Goal: Task Accomplishment & Management: Manage account settings

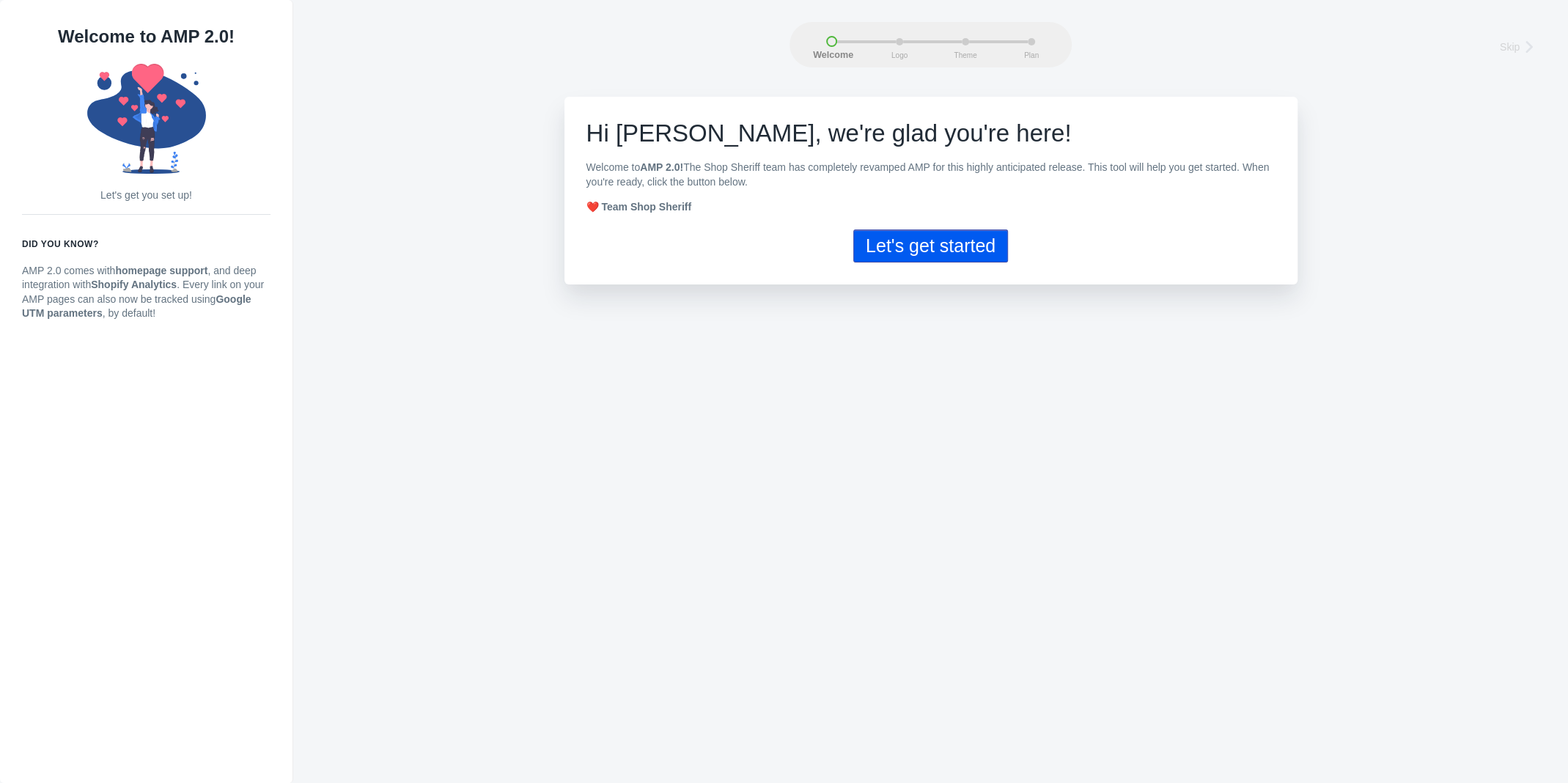
click at [926, 250] on button "Let's get started" at bounding box center [930, 246] width 155 height 33
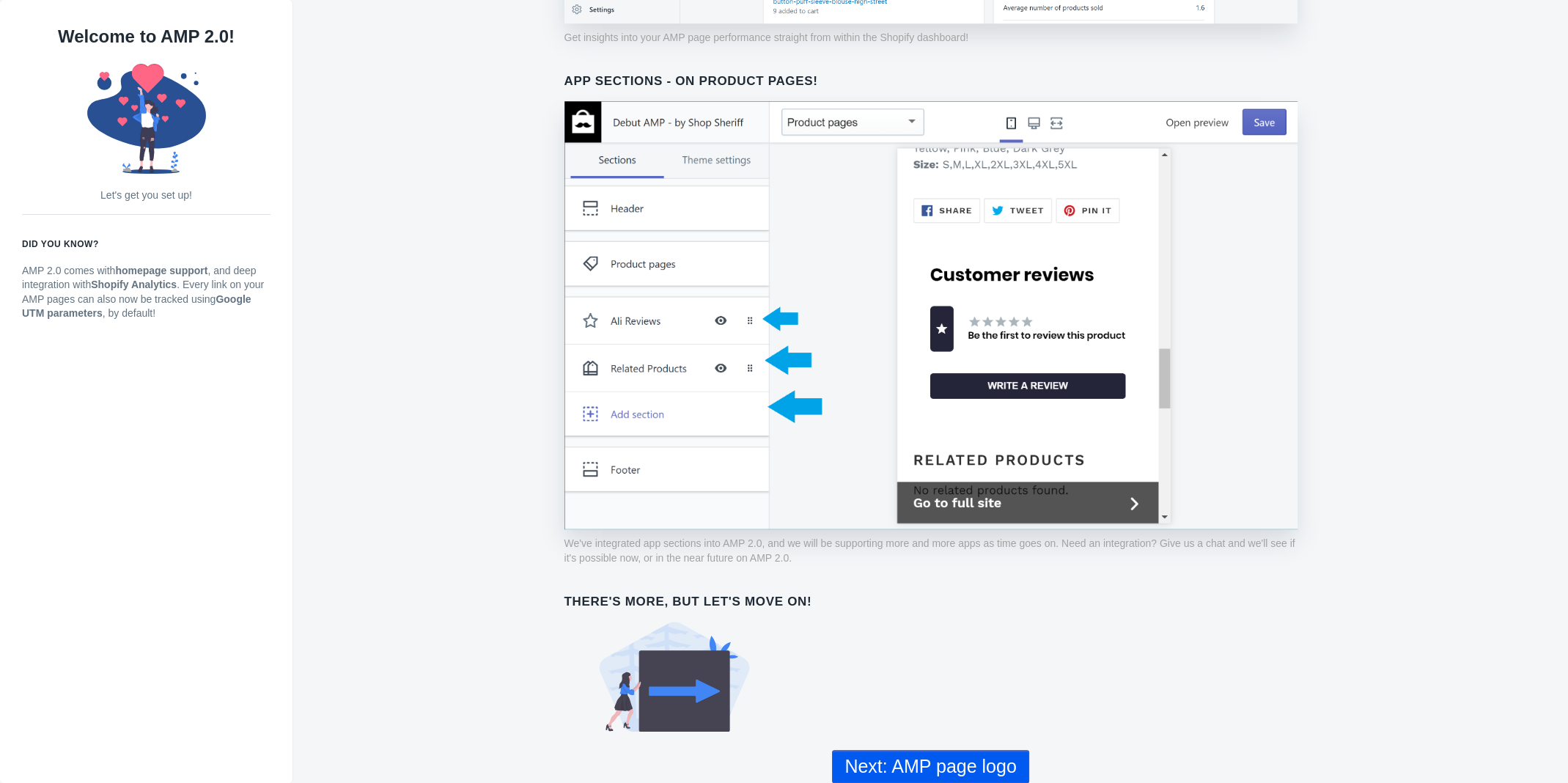
click at [936, 766] on button "Next: AMP page logo" at bounding box center [930, 766] width 197 height 33
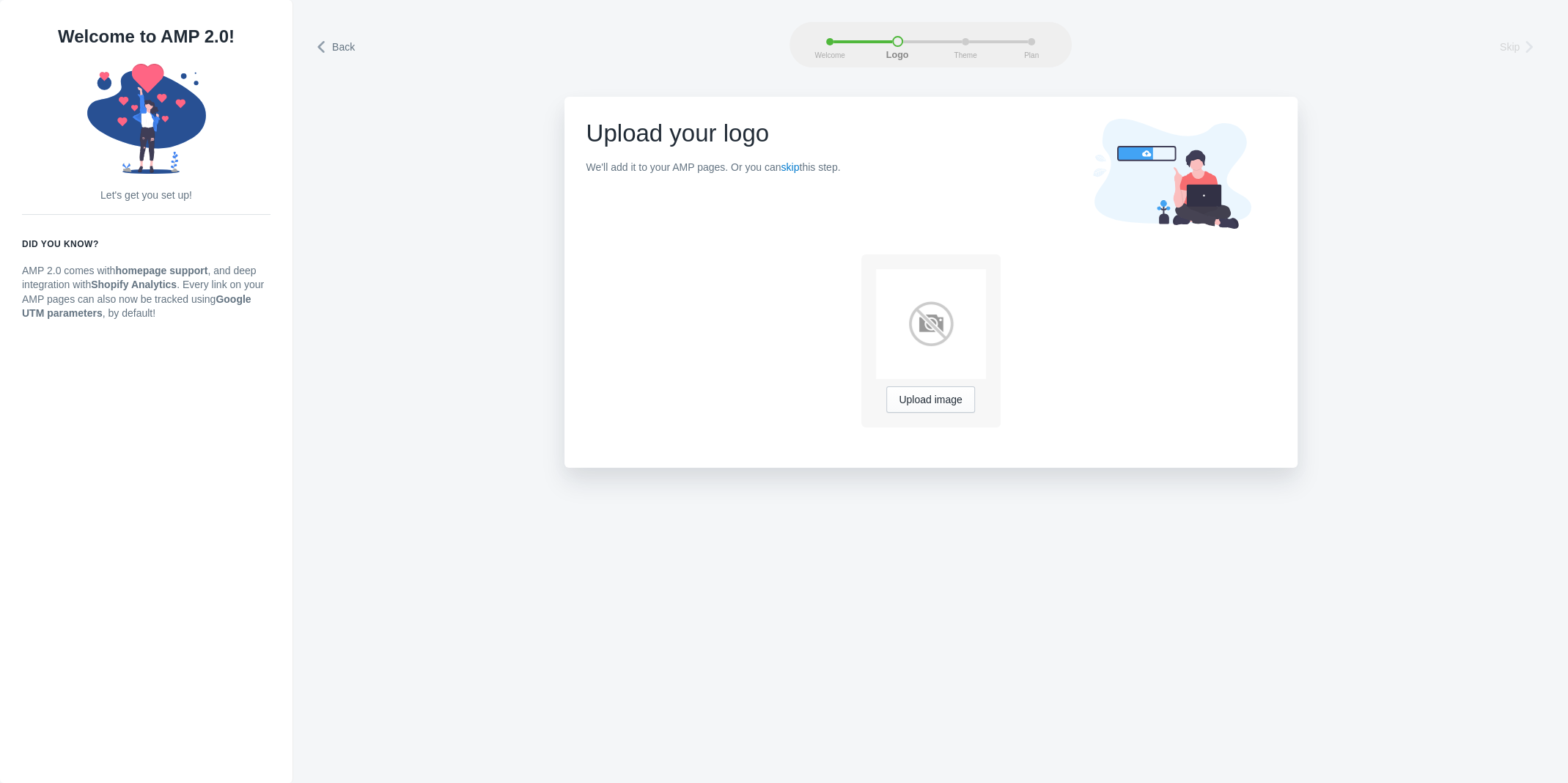
click at [693, 158] on div "Upload your logo We'll add it to your AMP pages. Or you can skip this step." at bounding box center [713, 153] width 255 height 68
click at [933, 387] on button "Upload image" at bounding box center [930, 399] width 88 height 26
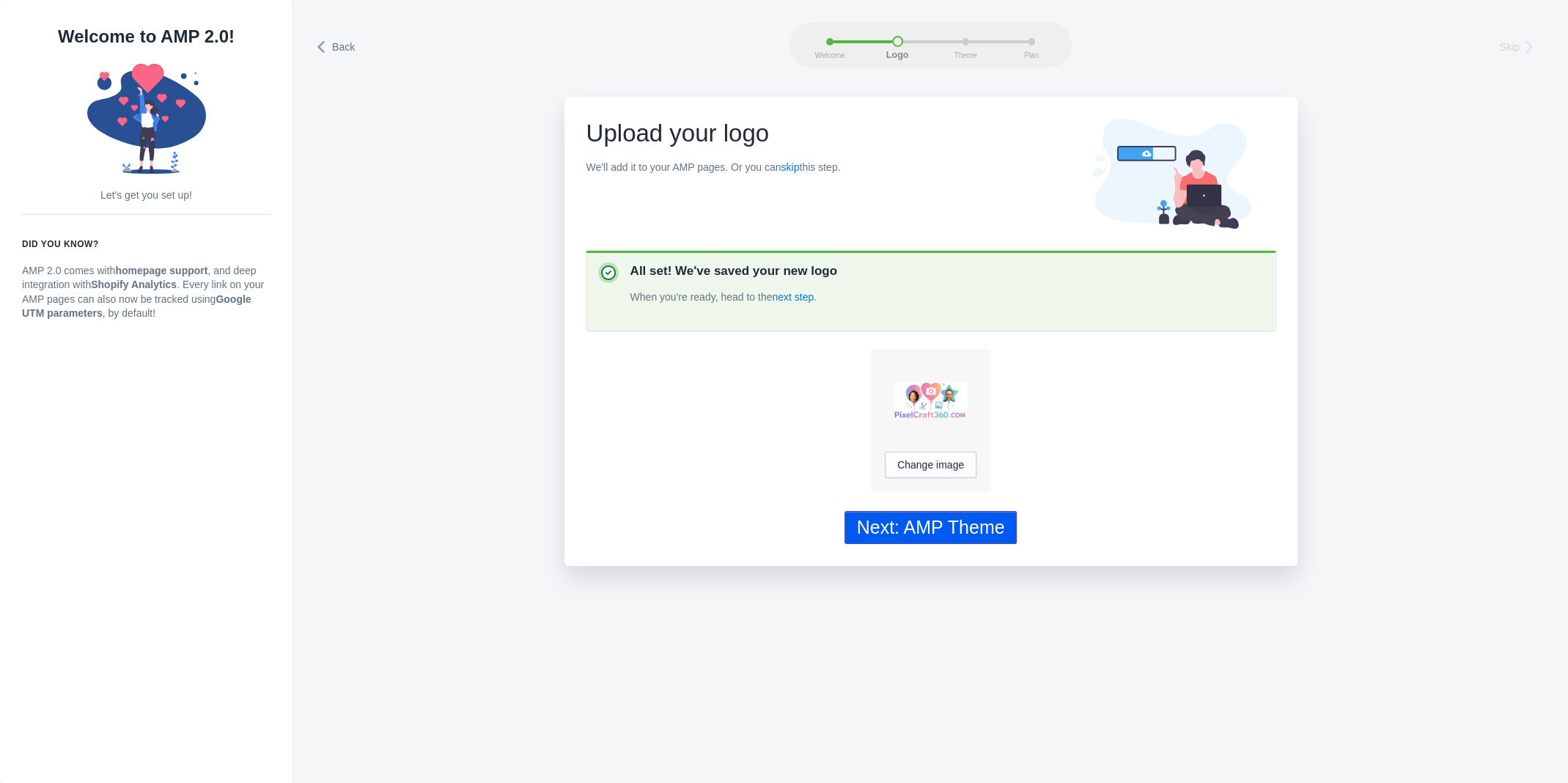
click at [989, 531] on div "Next: AMP Theme" at bounding box center [931, 527] width 148 height 21
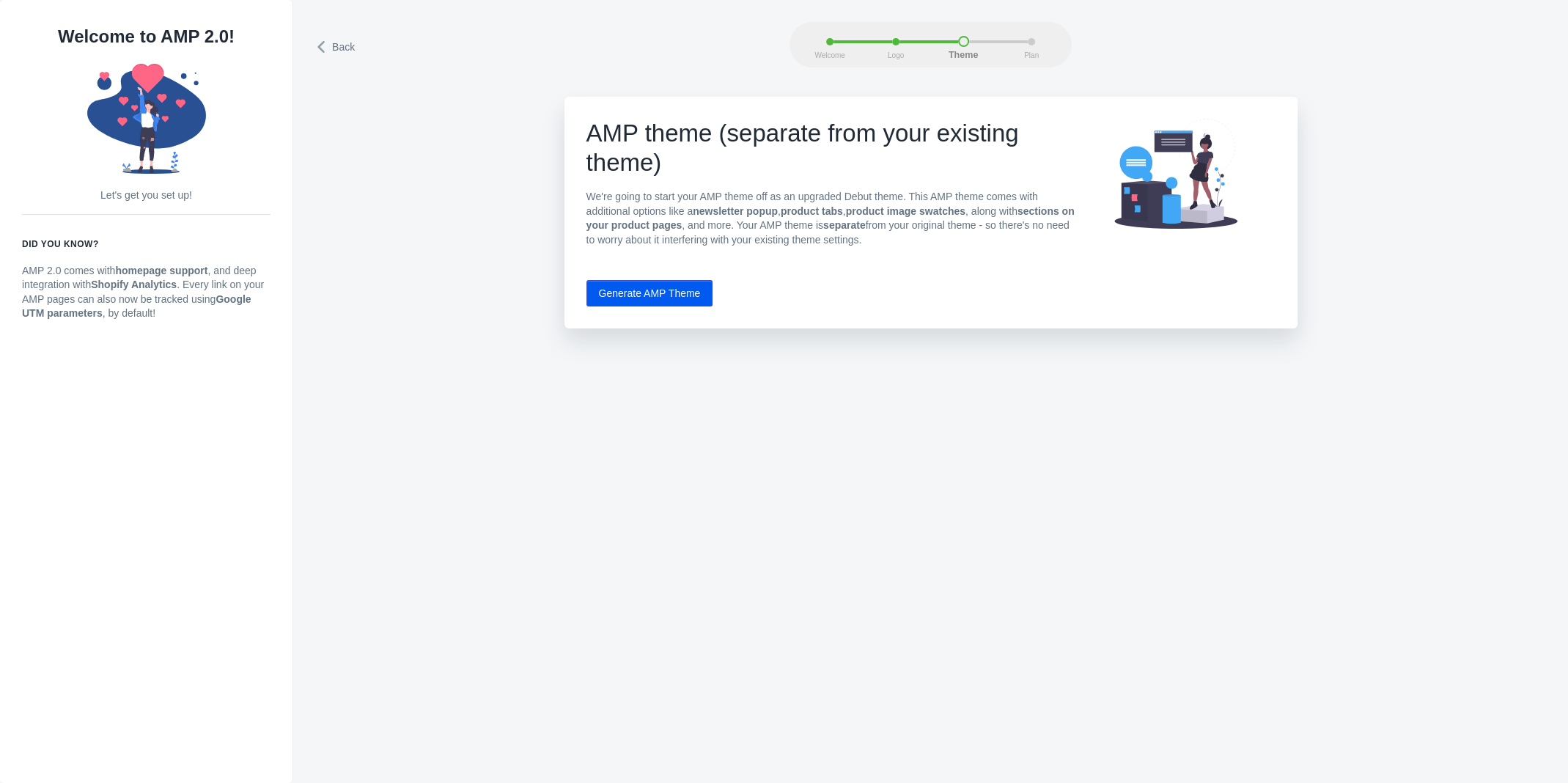
click at [672, 288] on button "Generate AMP Theme" at bounding box center [649, 294] width 127 height 26
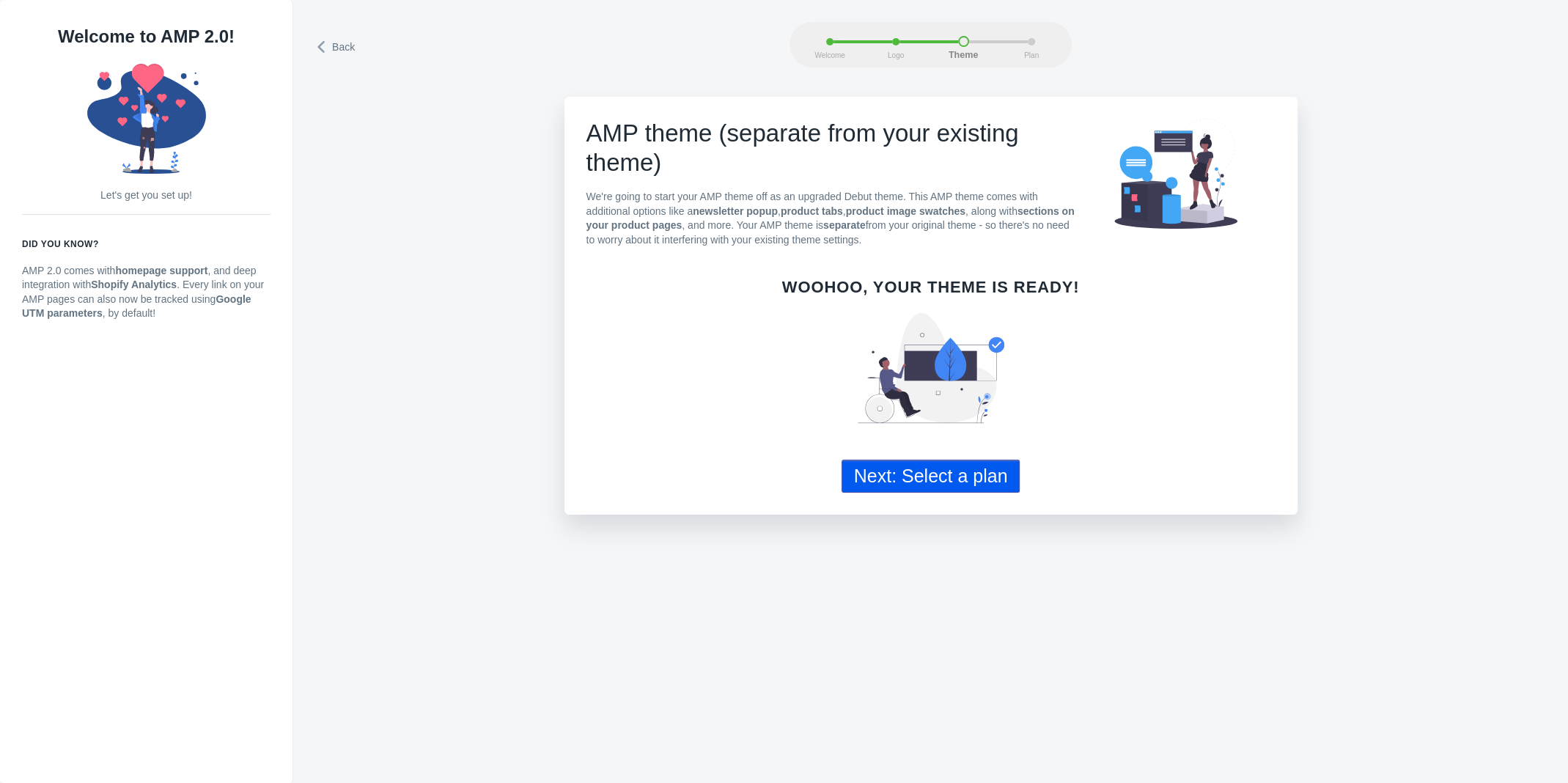
click at [942, 476] on button "Next: Select a plan" at bounding box center [931, 476] width 179 height 33
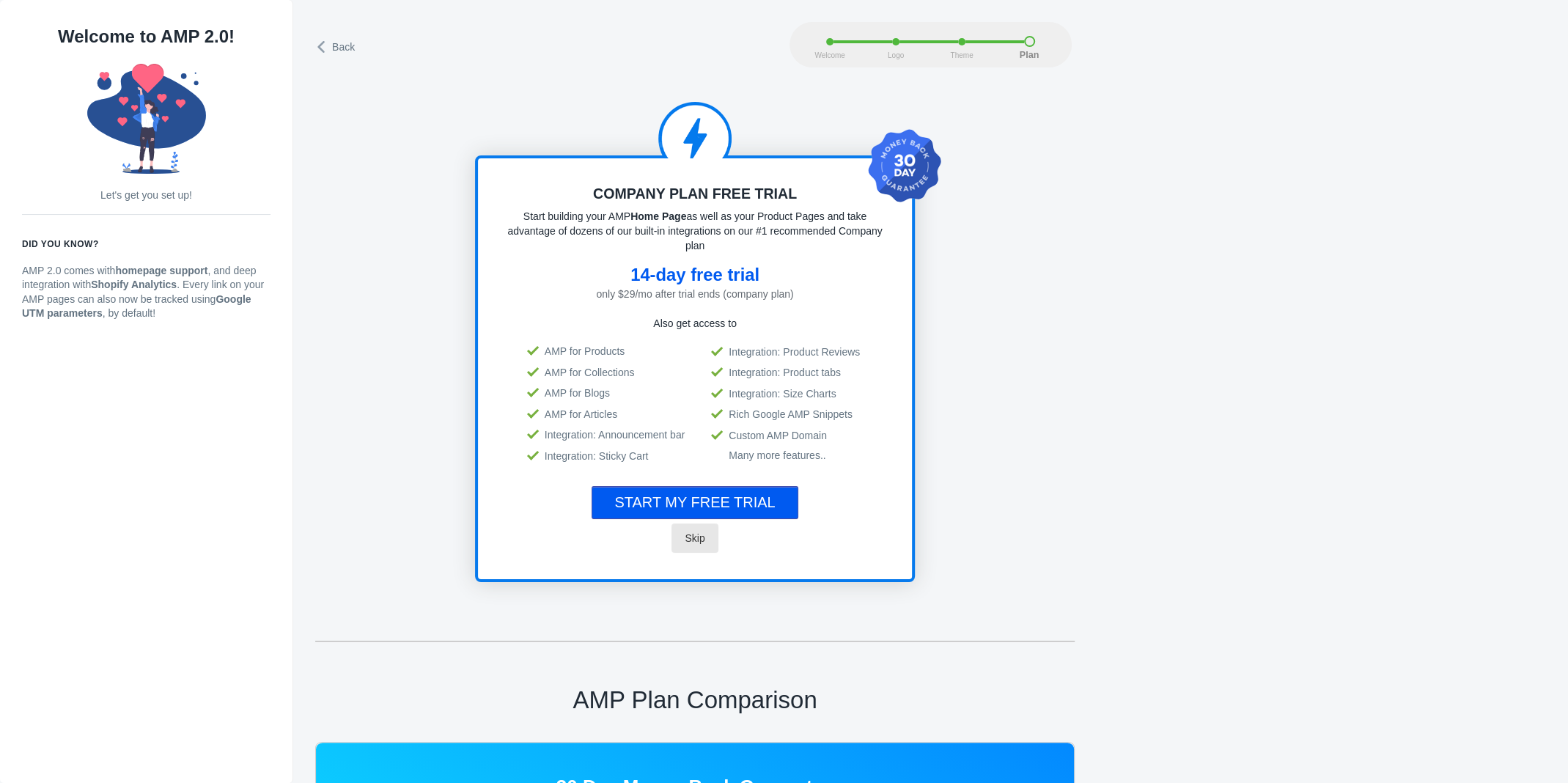
click at [699, 540] on span "Skip" at bounding box center [694, 538] width 20 height 12
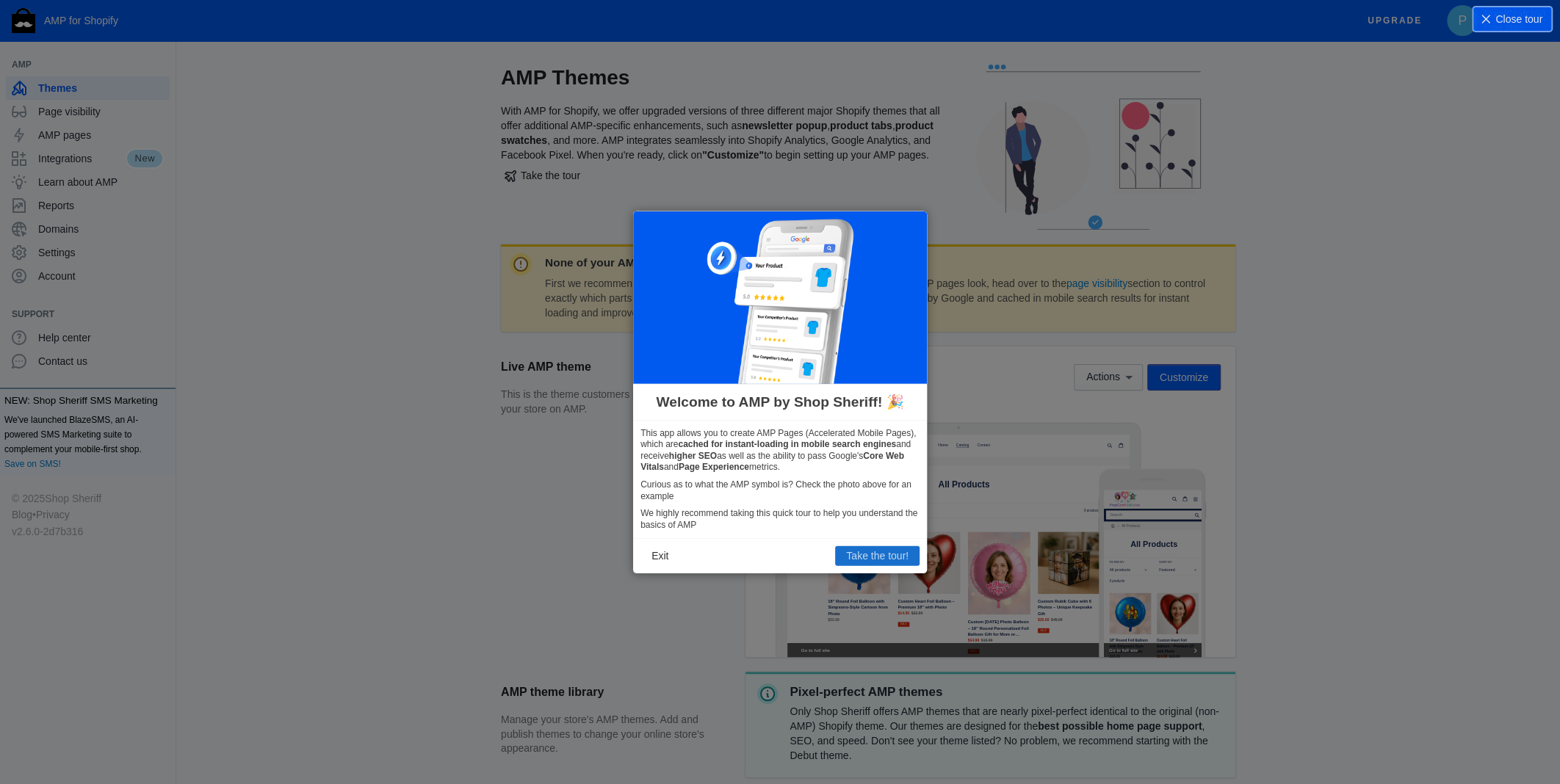
click at [870, 557] on button "Take the tour!" at bounding box center [877, 555] width 85 height 19
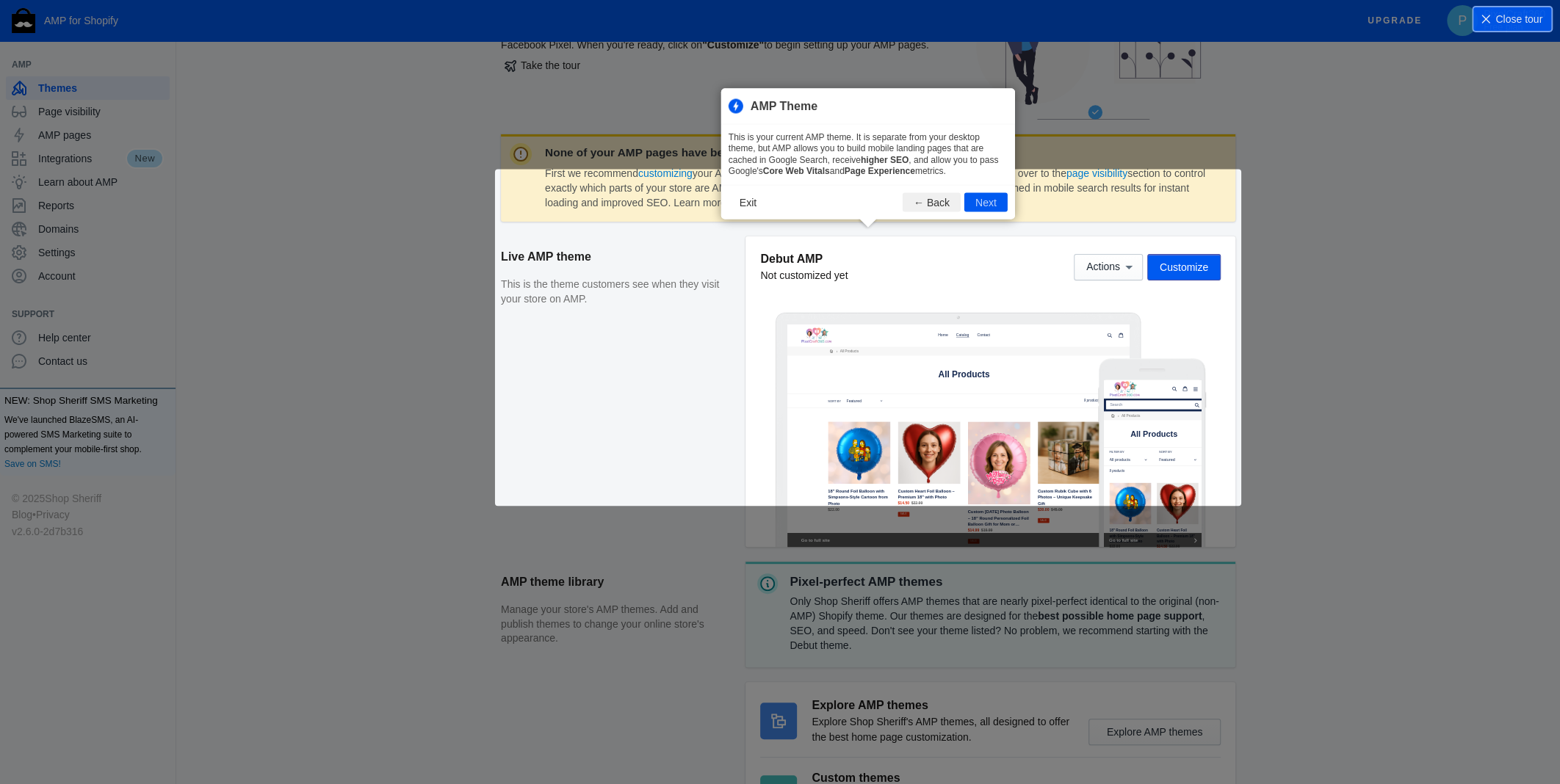
scroll to position [200, 0]
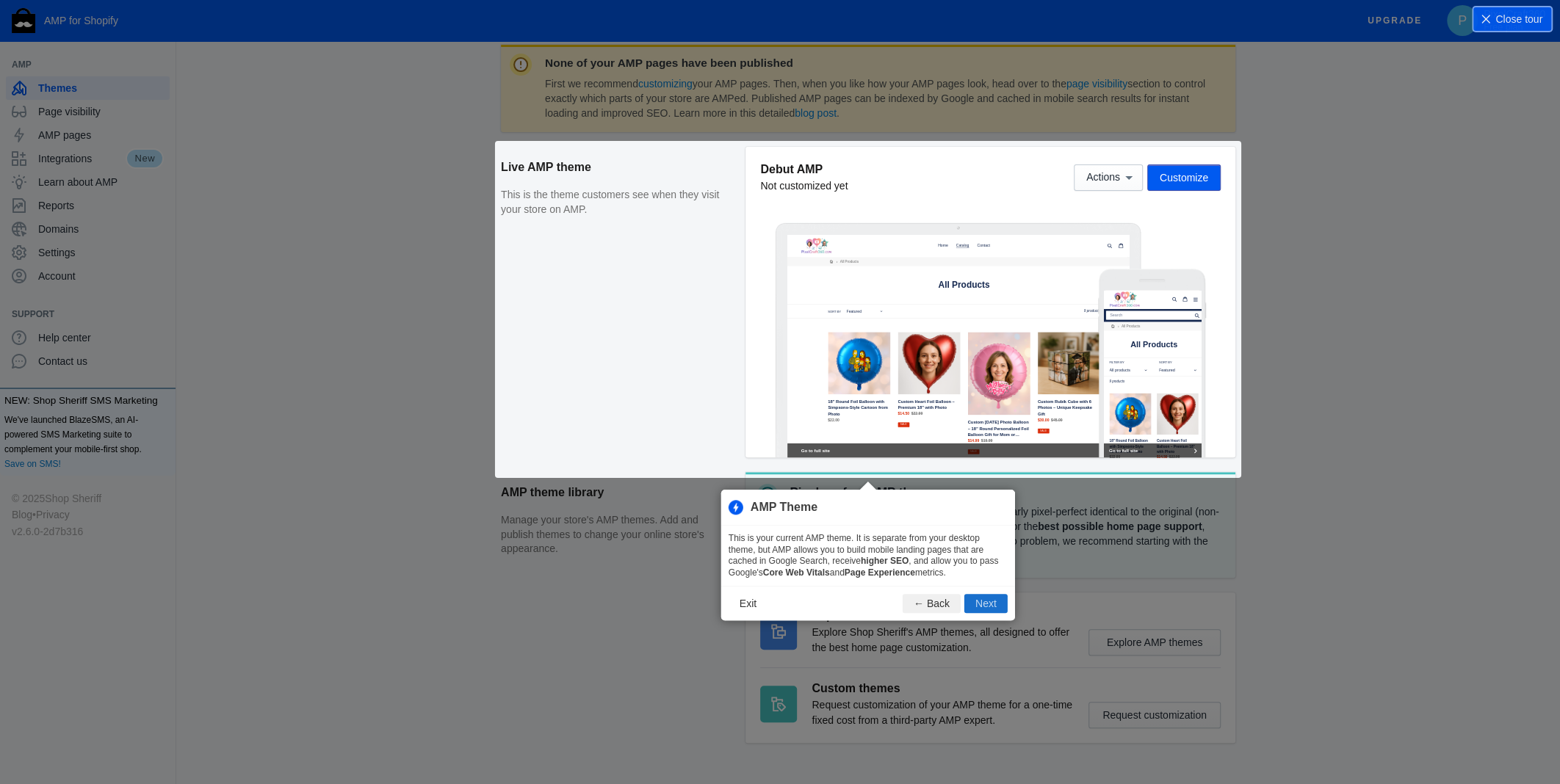
click at [987, 599] on button "Next" at bounding box center [986, 604] width 43 height 19
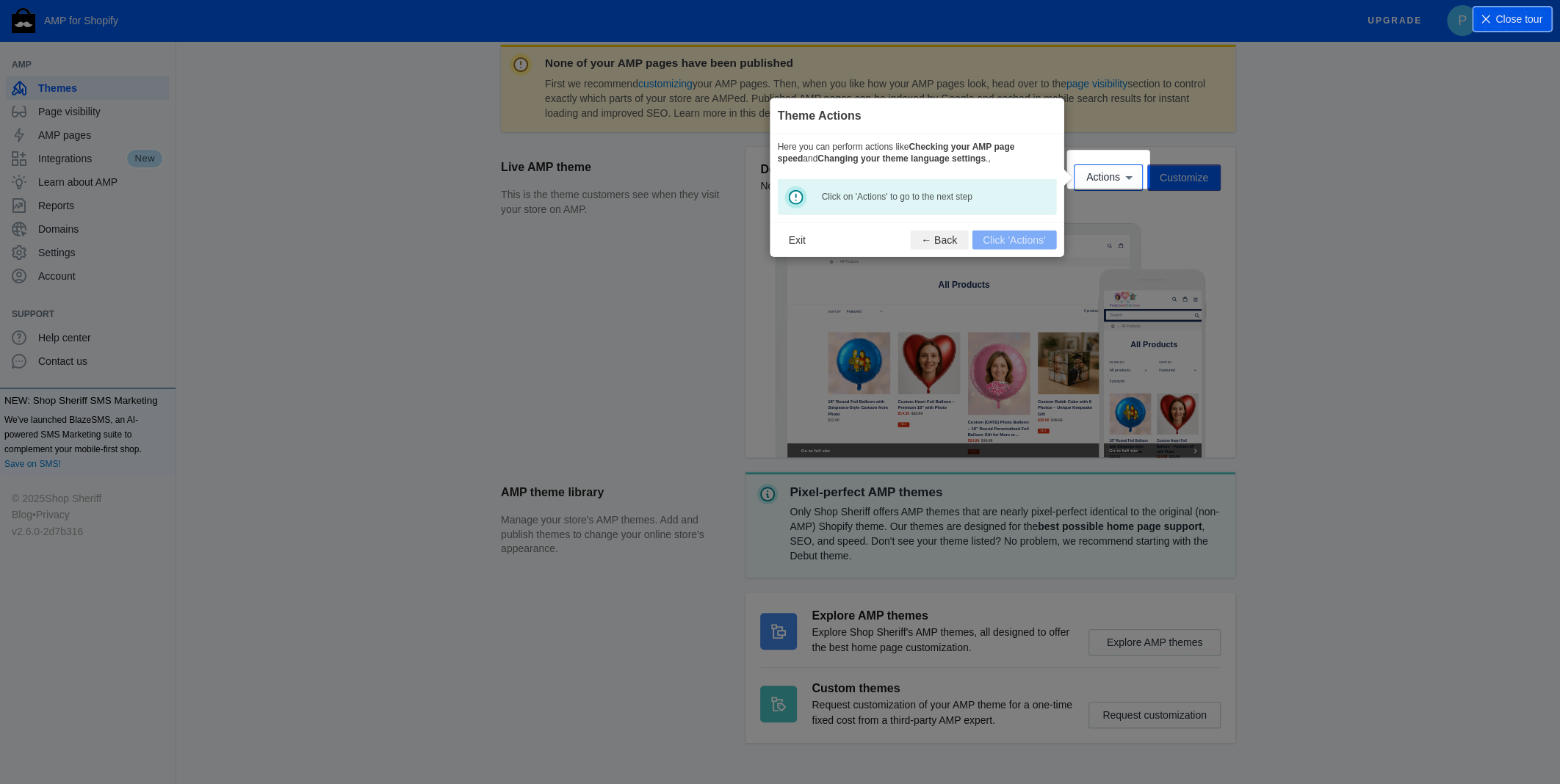
scroll to position [216, 0]
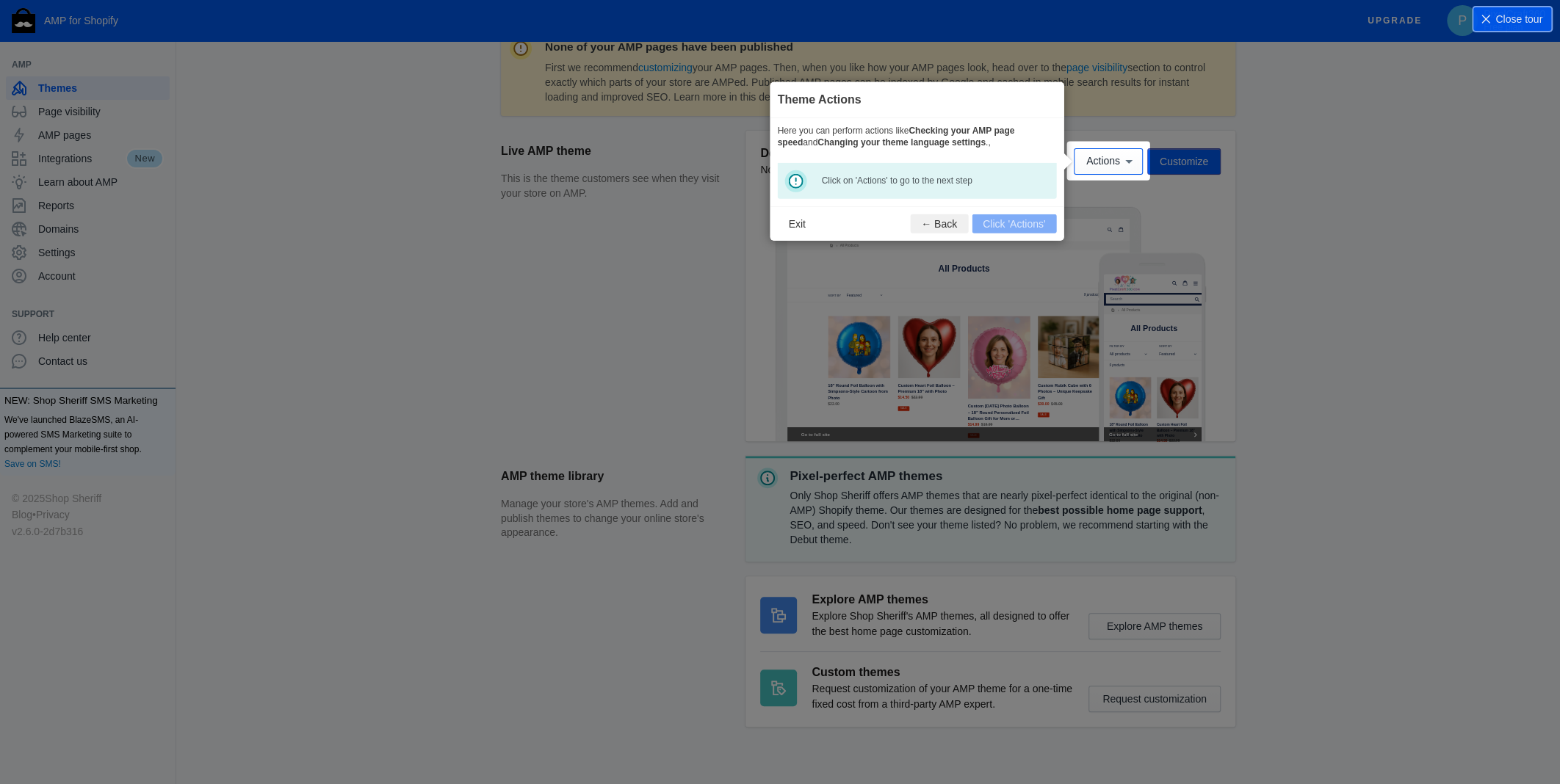
click at [834, 182] on dd "Click on 'Actions' to go to the next step" at bounding box center [926, 181] width 209 height 12
click at [1125, 161] on icon at bounding box center [1128, 162] width 15 height 15
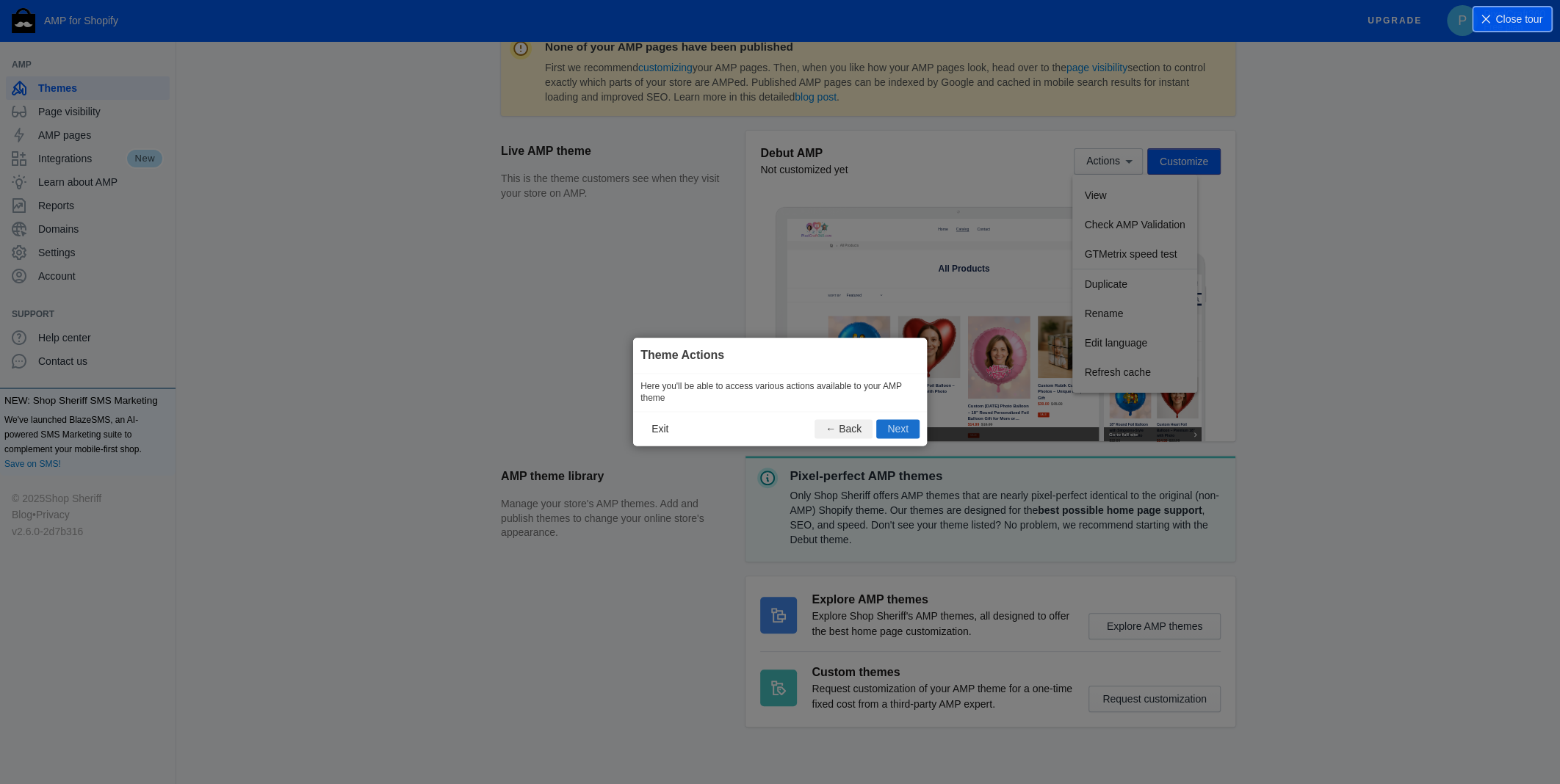
click at [899, 427] on button "Next" at bounding box center [898, 429] width 43 height 19
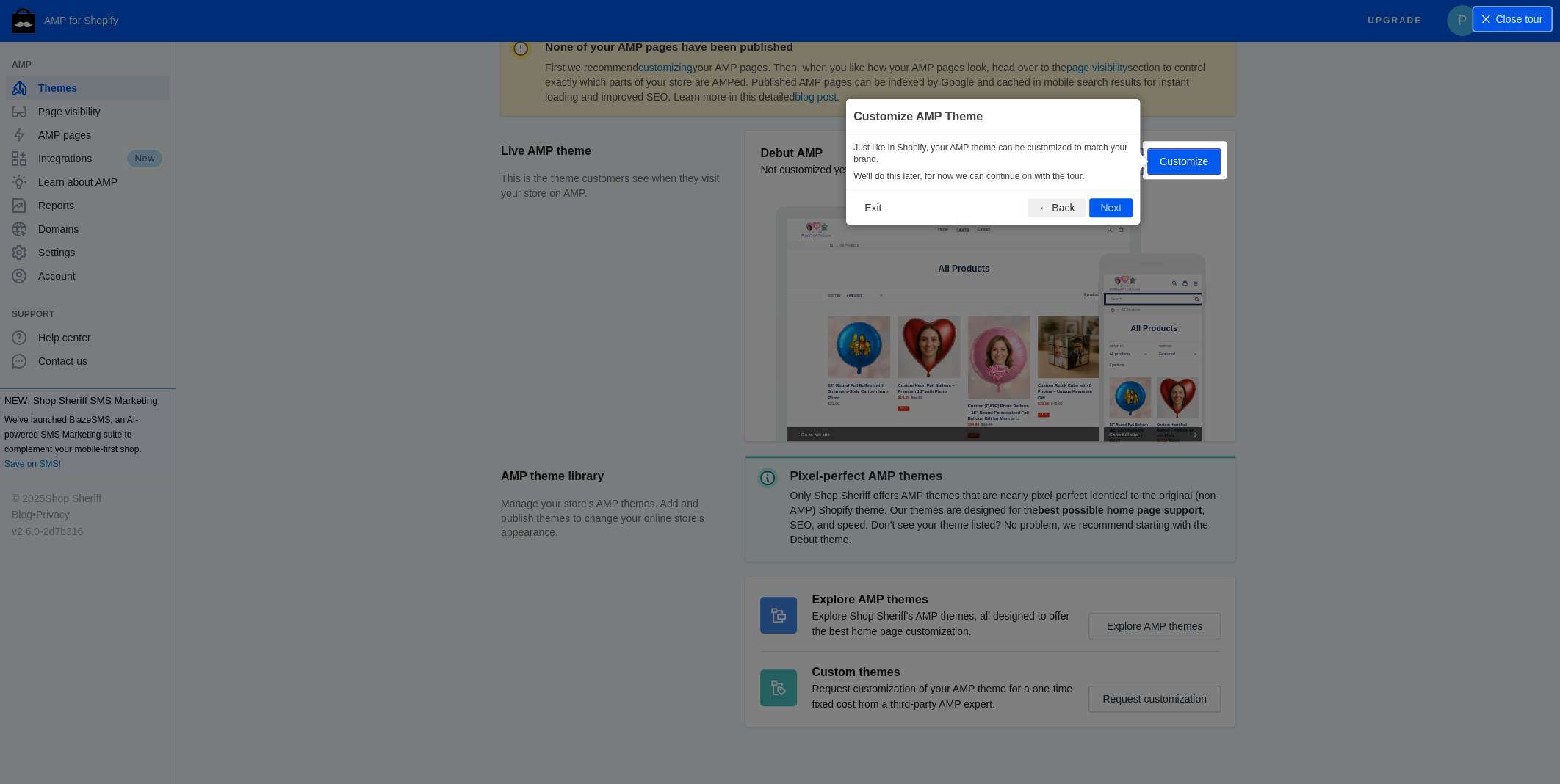
scroll to position [217, 0]
click at [1109, 204] on button "Next" at bounding box center [1110, 207] width 43 height 19
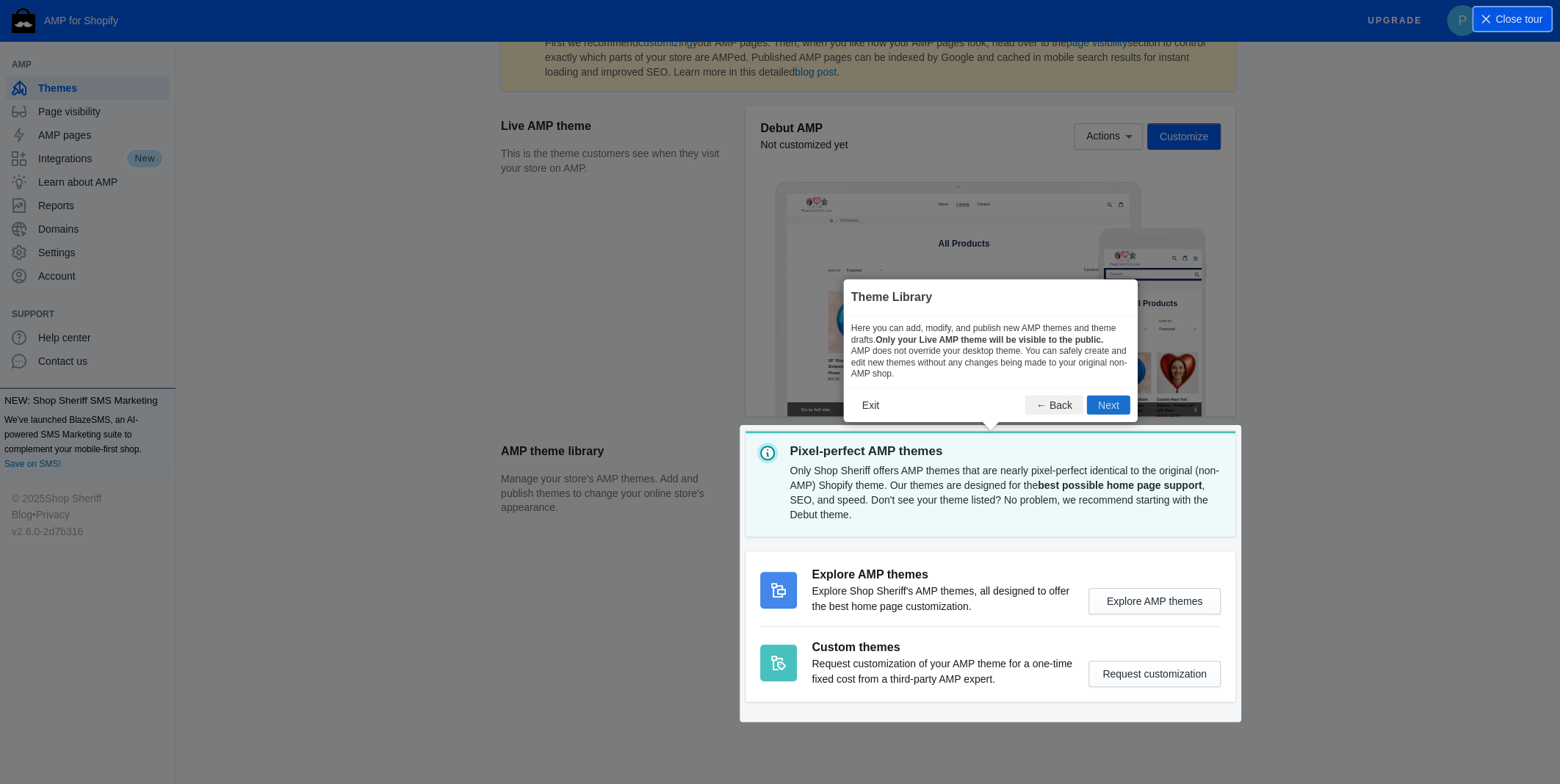
click at [1103, 397] on button "Next" at bounding box center [1108, 405] width 43 height 19
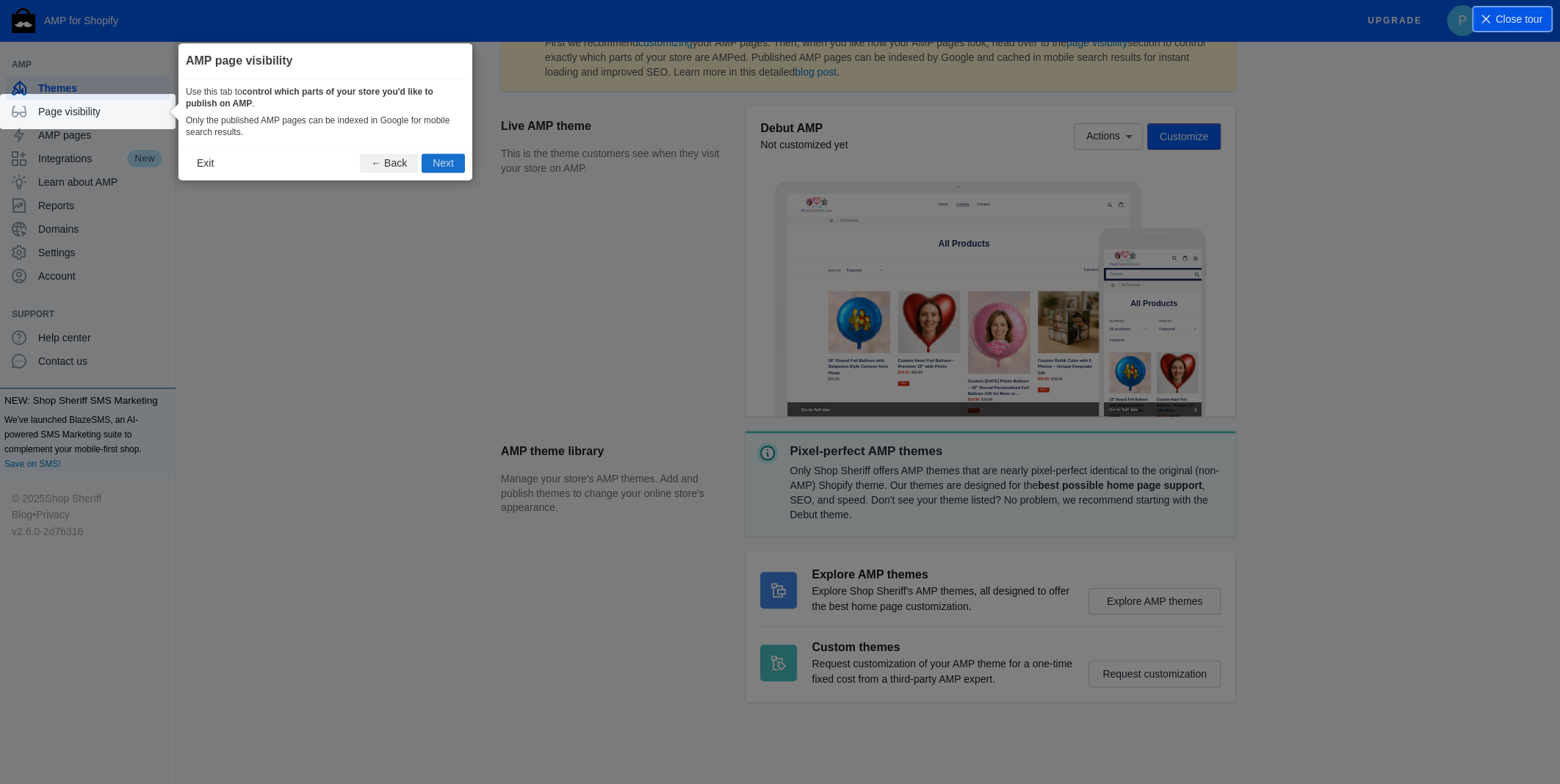
click at [452, 163] on button "Next" at bounding box center [443, 164] width 43 height 19
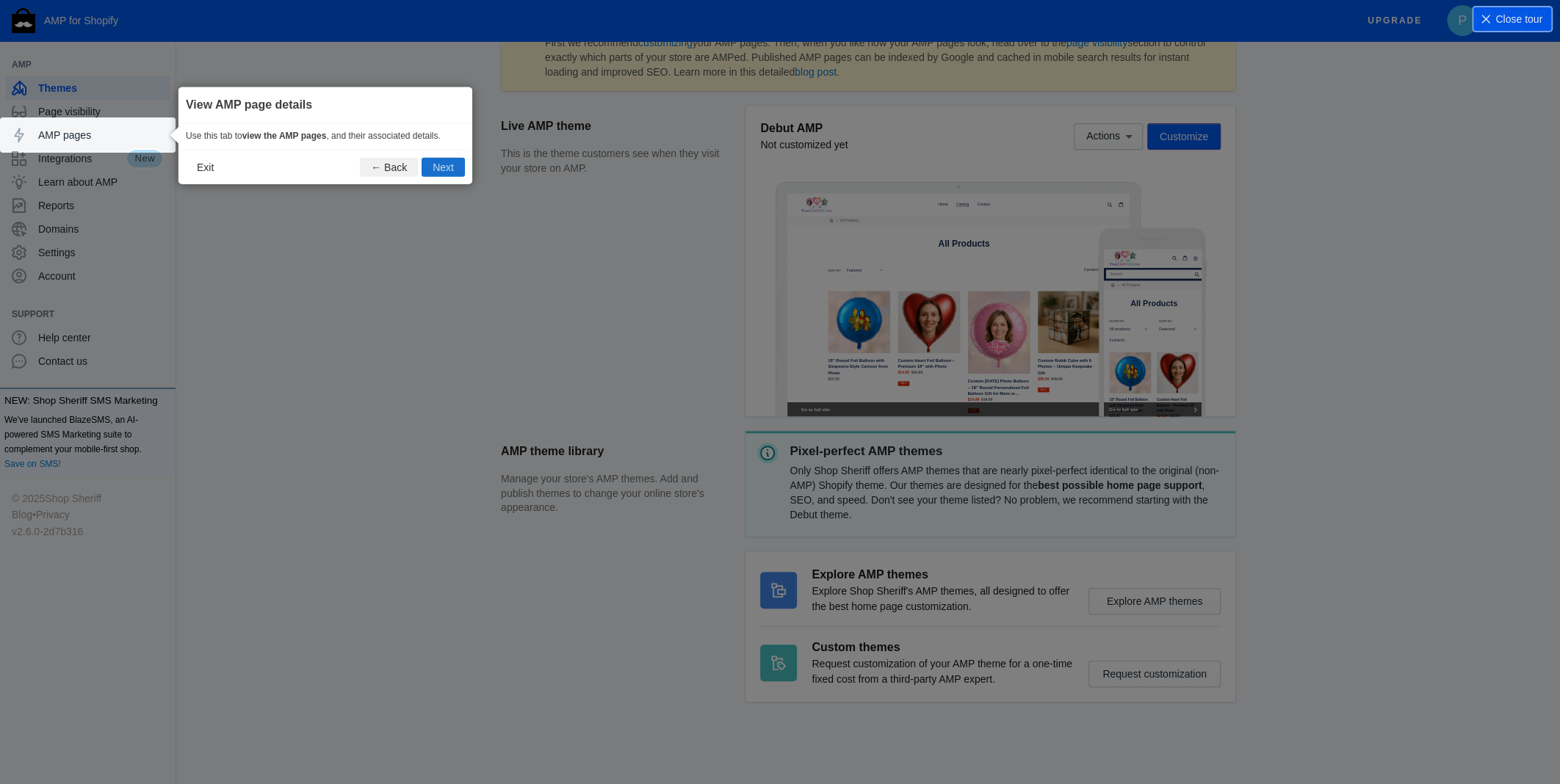
click at [454, 166] on button "Next" at bounding box center [443, 167] width 43 height 19
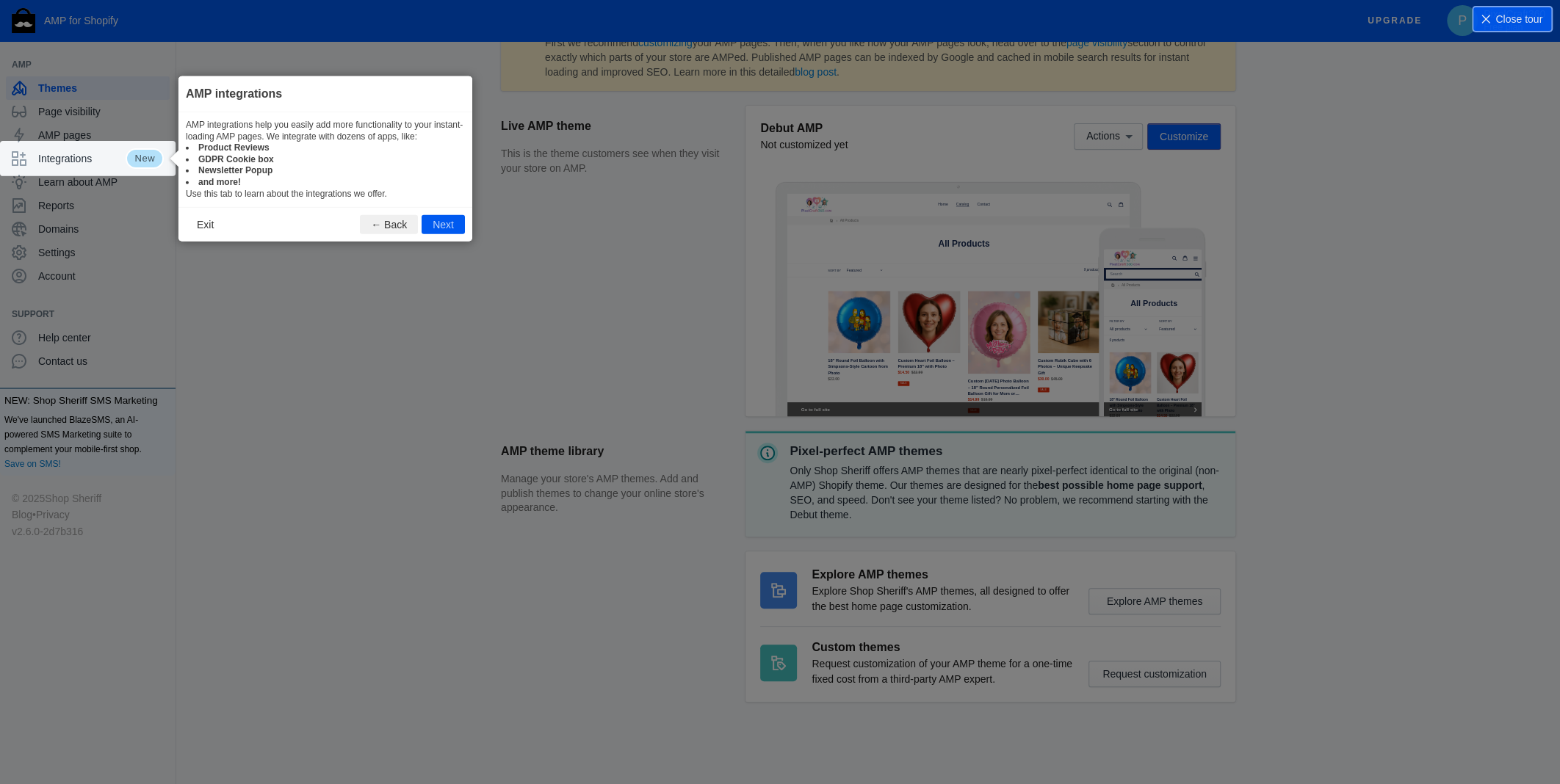
click at [459, 221] on button "Next" at bounding box center [443, 225] width 43 height 19
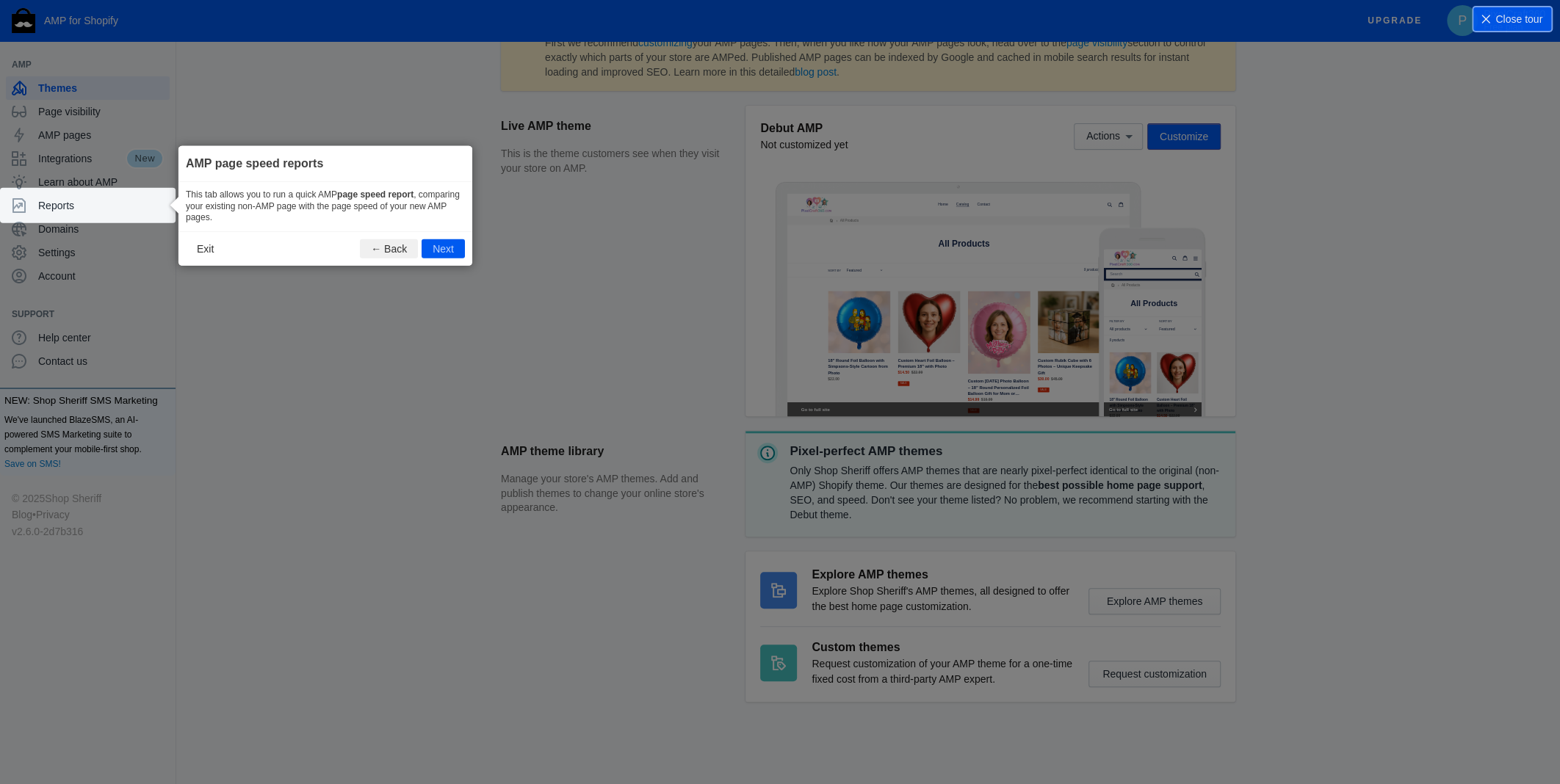
click at [439, 249] on button "Next" at bounding box center [443, 249] width 43 height 19
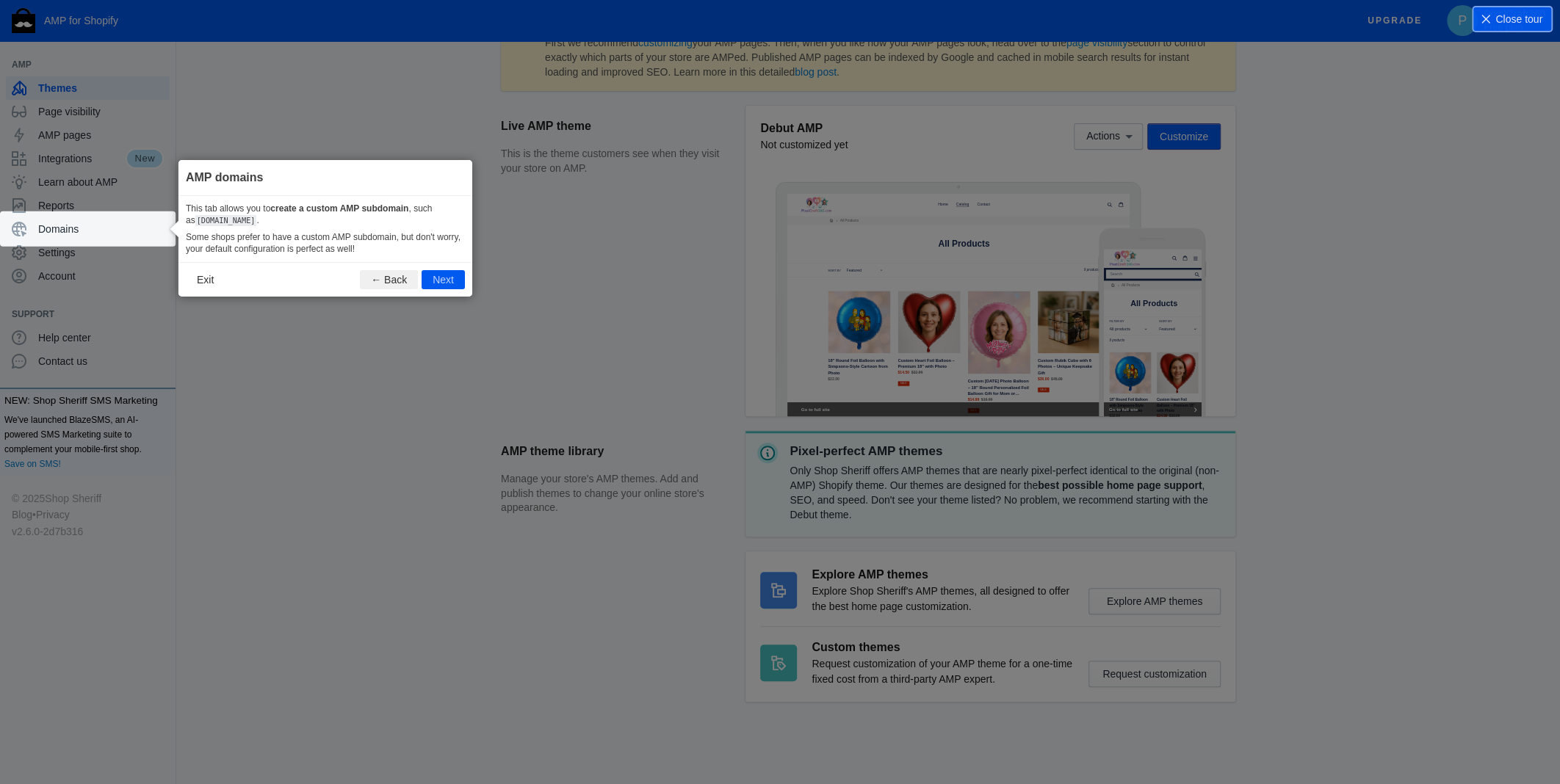
click at [450, 292] on footer "Exit ← Back Next" at bounding box center [326, 279] width 294 height 35
click at [440, 273] on button "Next" at bounding box center [443, 280] width 43 height 19
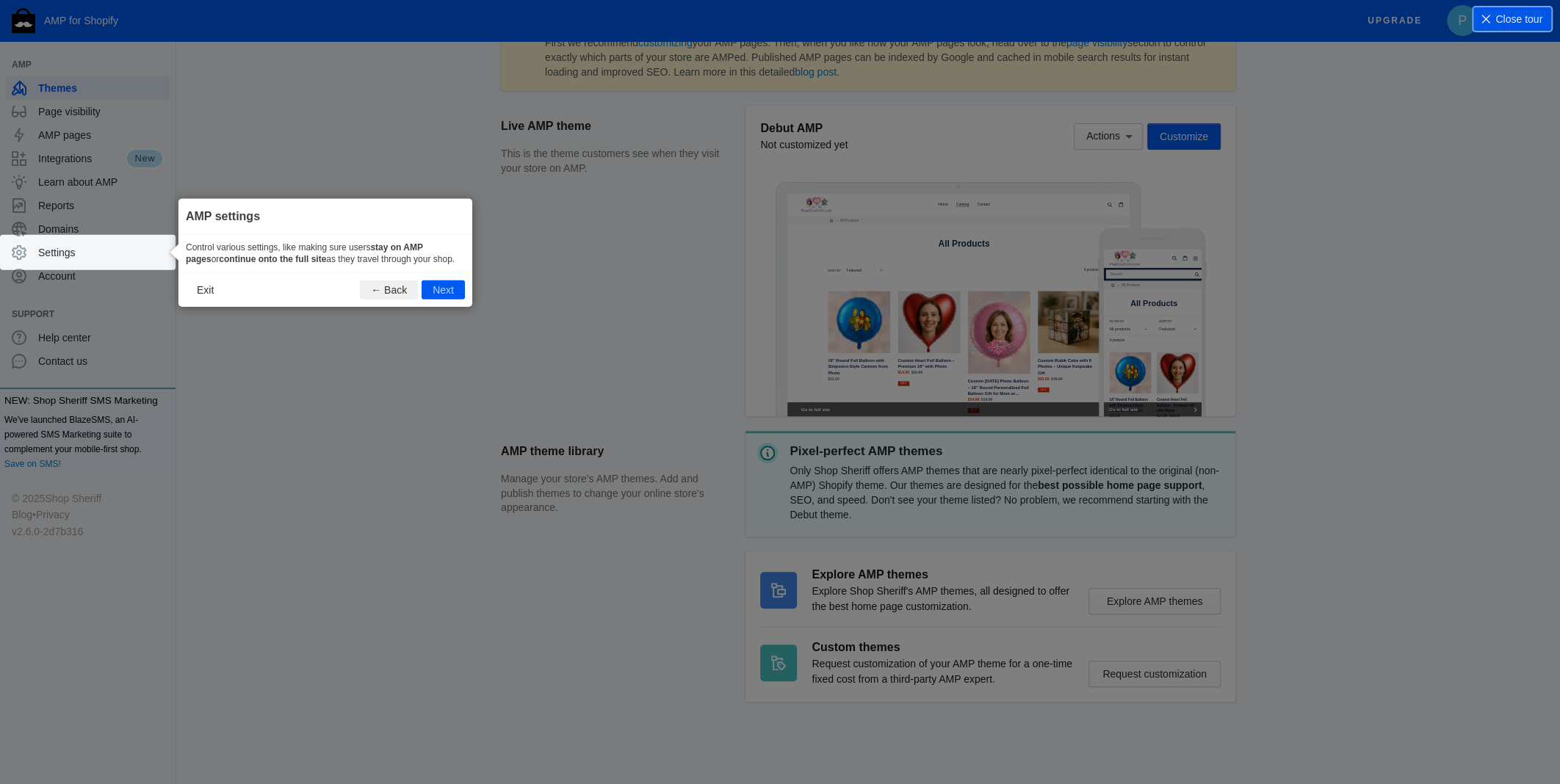
click at [446, 289] on button "Next" at bounding box center [443, 290] width 43 height 19
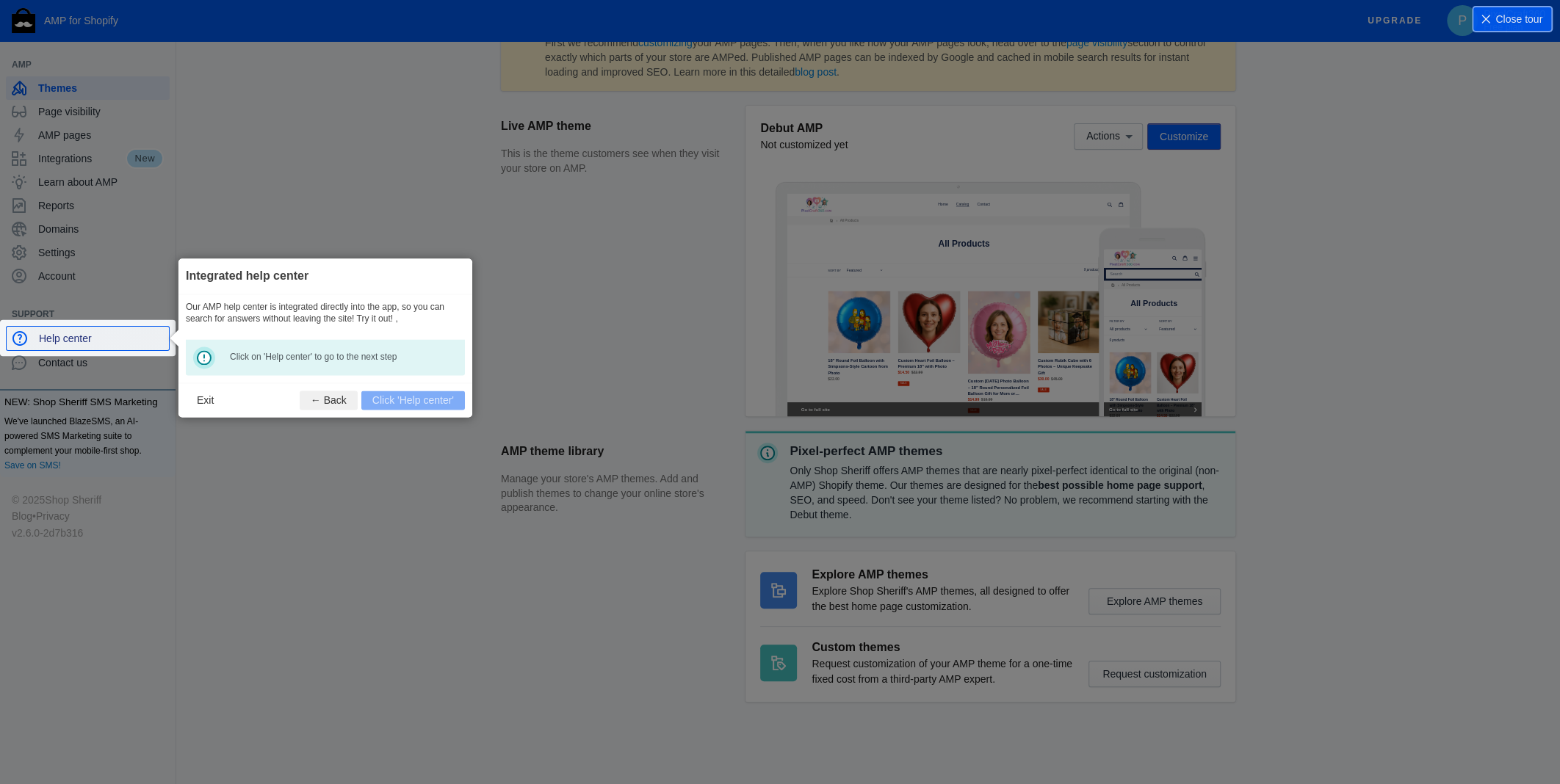
click at [82, 337] on span "Help center" at bounding box center [101, 338] width 124 height 15
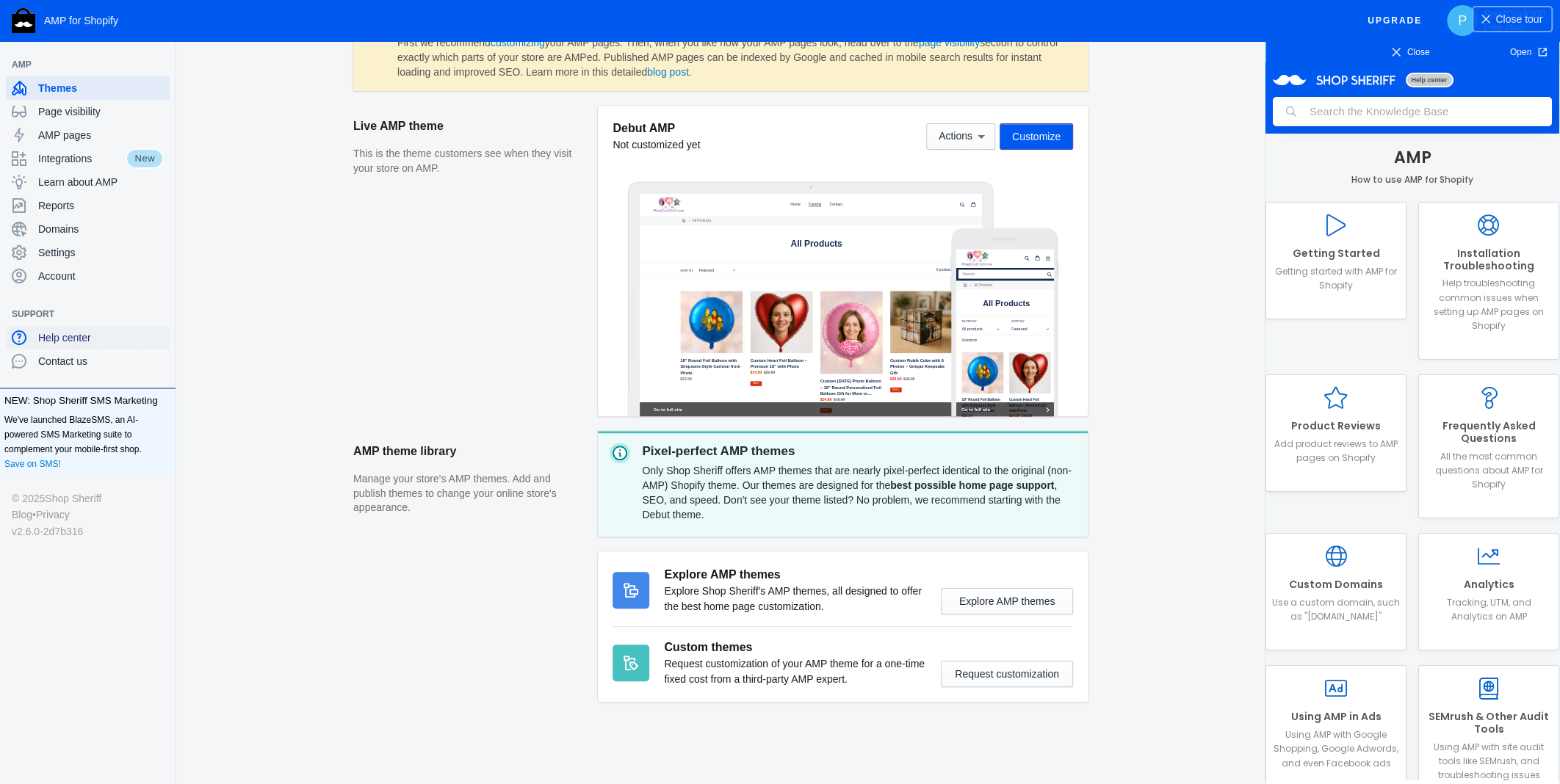
scroll to position [0, 0]
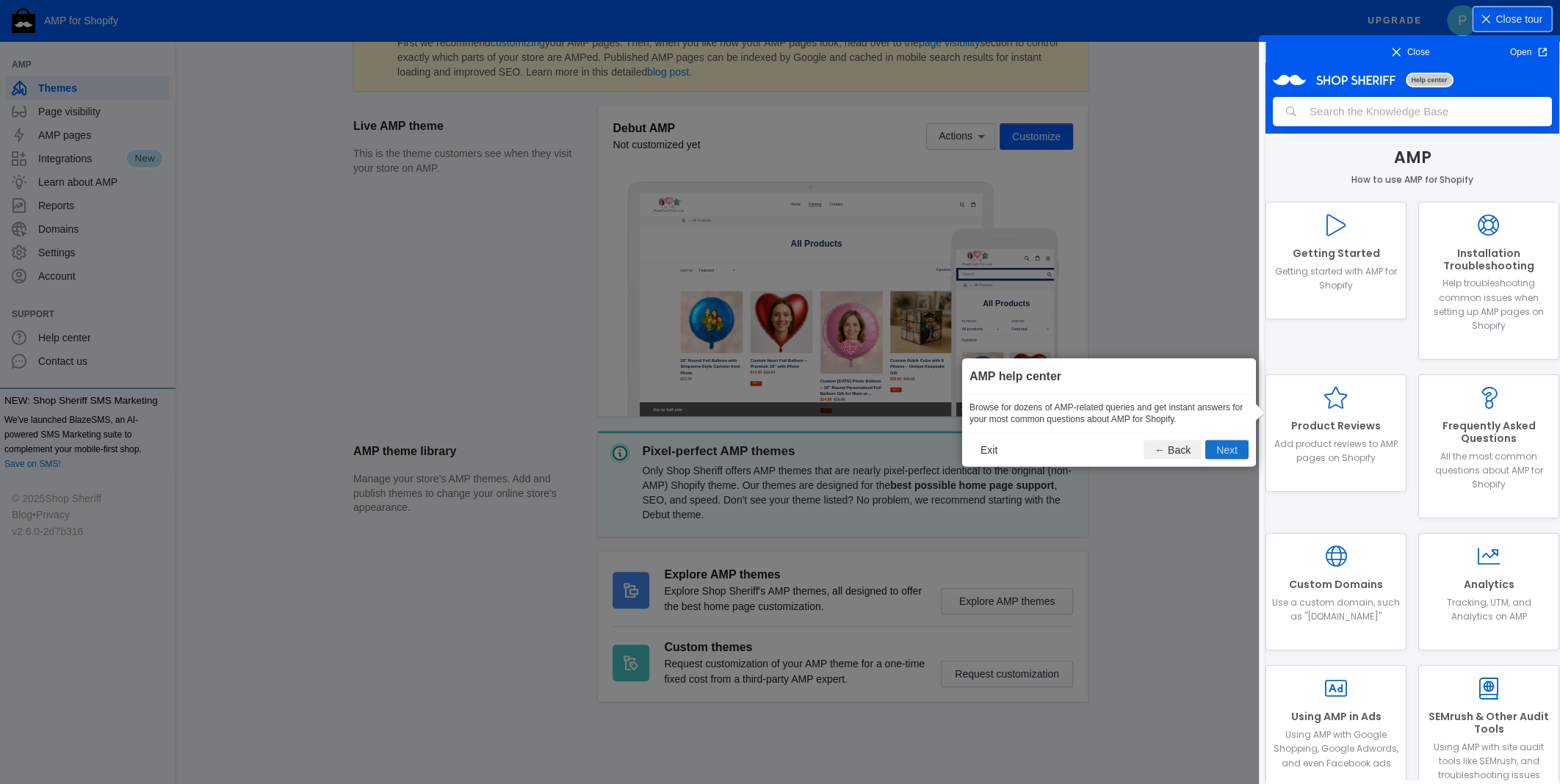
click at [1234, 444] on button "Next" at bounding box center [1226, 450] width 43 height 19
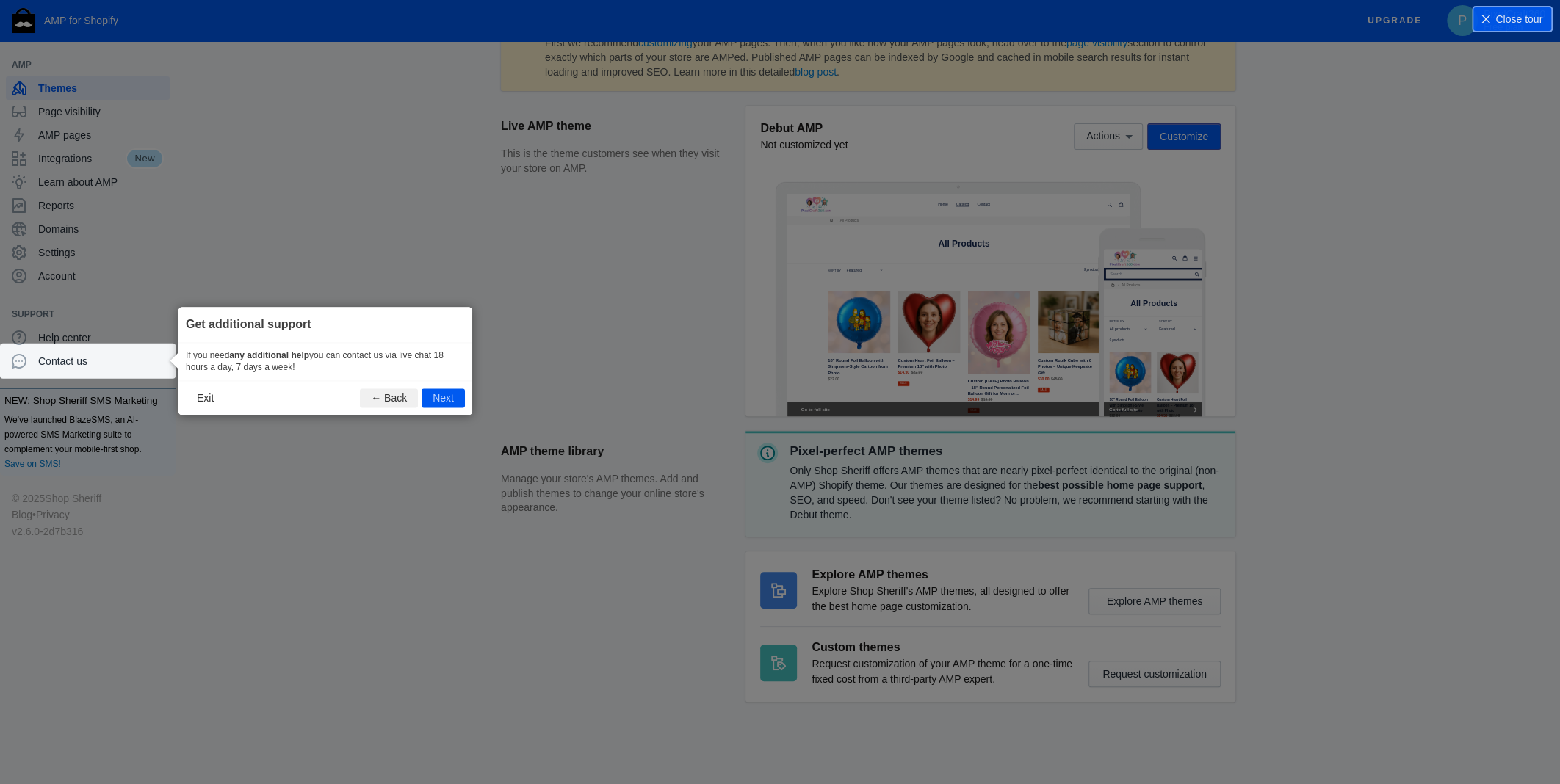
click at [466, 405] on footer "Exit ← Back Next" at bounding box center [326, 397] width 294 height 35
click at [453, 398] on button "Next" at bounding box center [443, 398] width 43 height 19
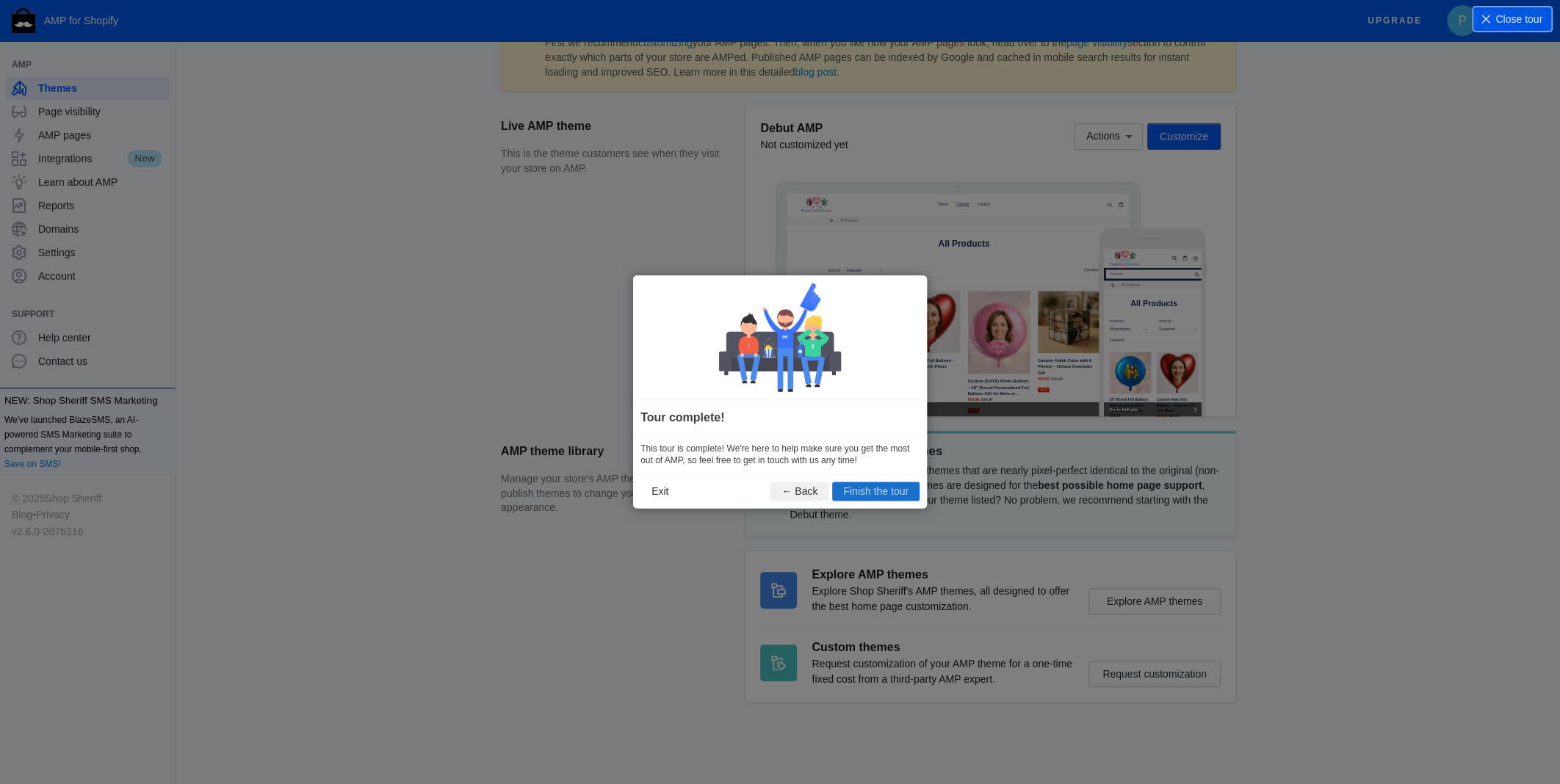
click at [895, 483] on button "Finish the tour" at bounding box center [876, 492] width 87 height 19
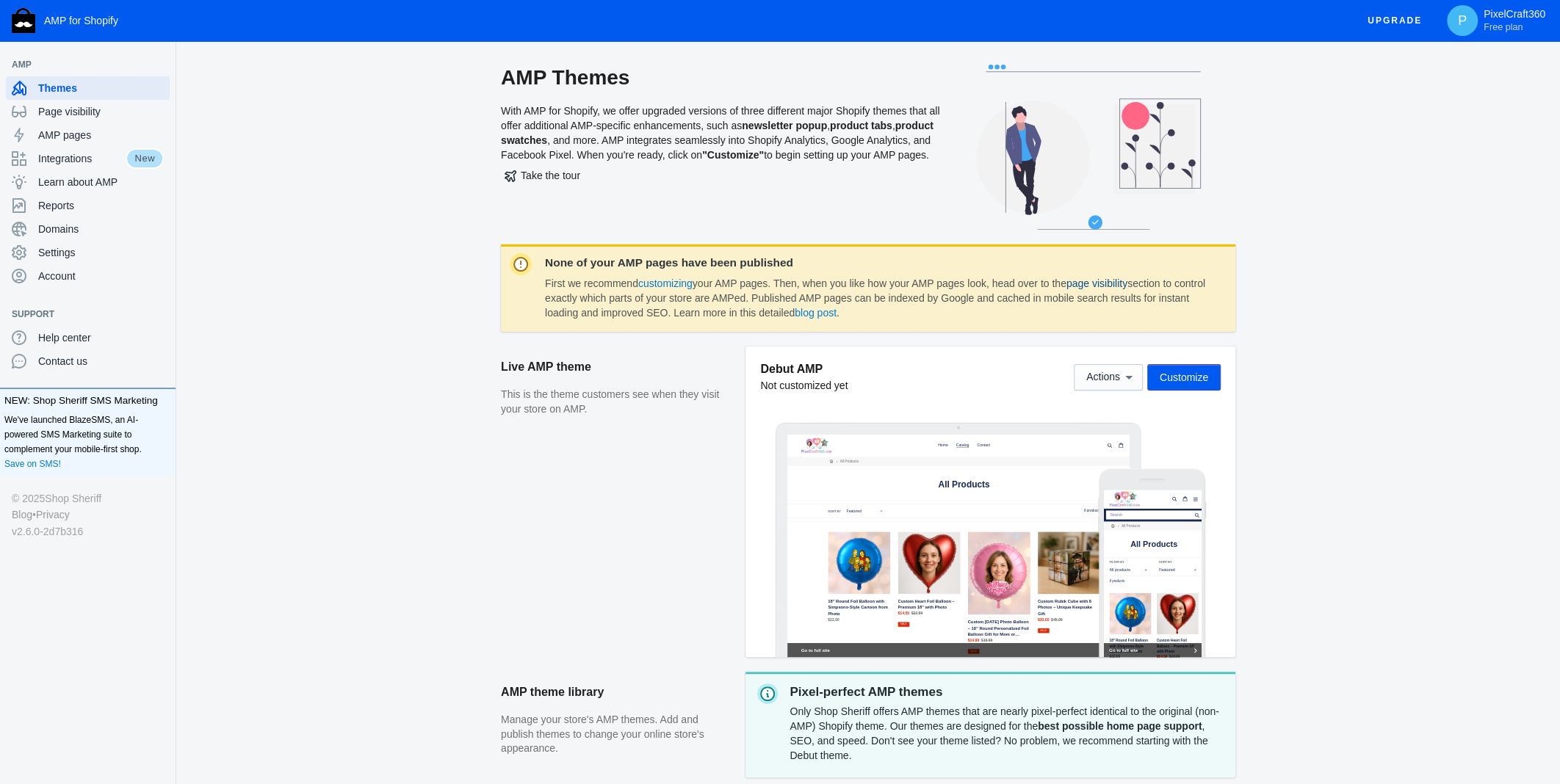
click at [1112, 285] on link "page visibility" at bounding box center [1096, 284] width 61 height 12
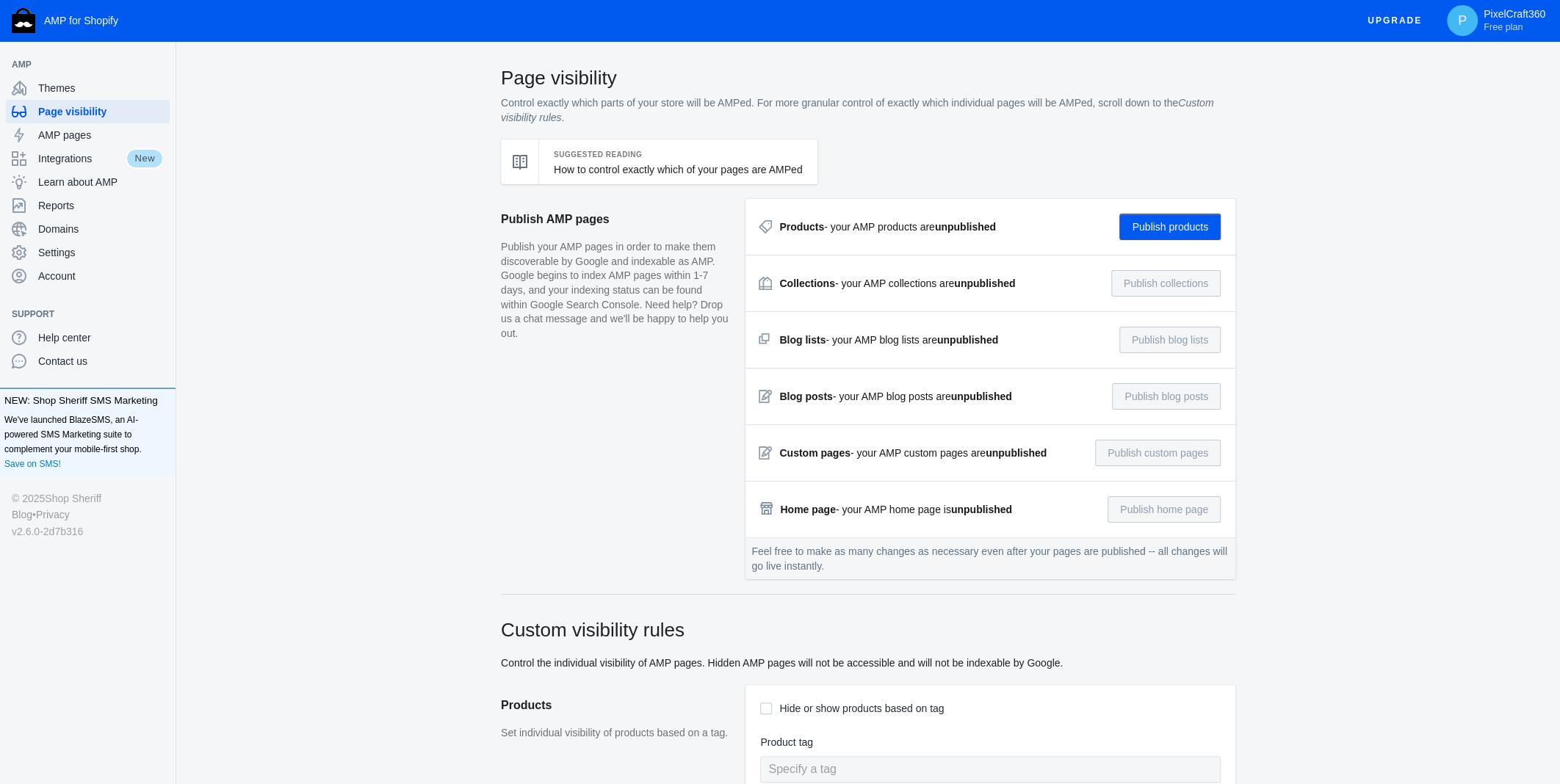
click at [1172, 231] on button "Publish products" at bounding box center [1170, 227] width 101 height 26
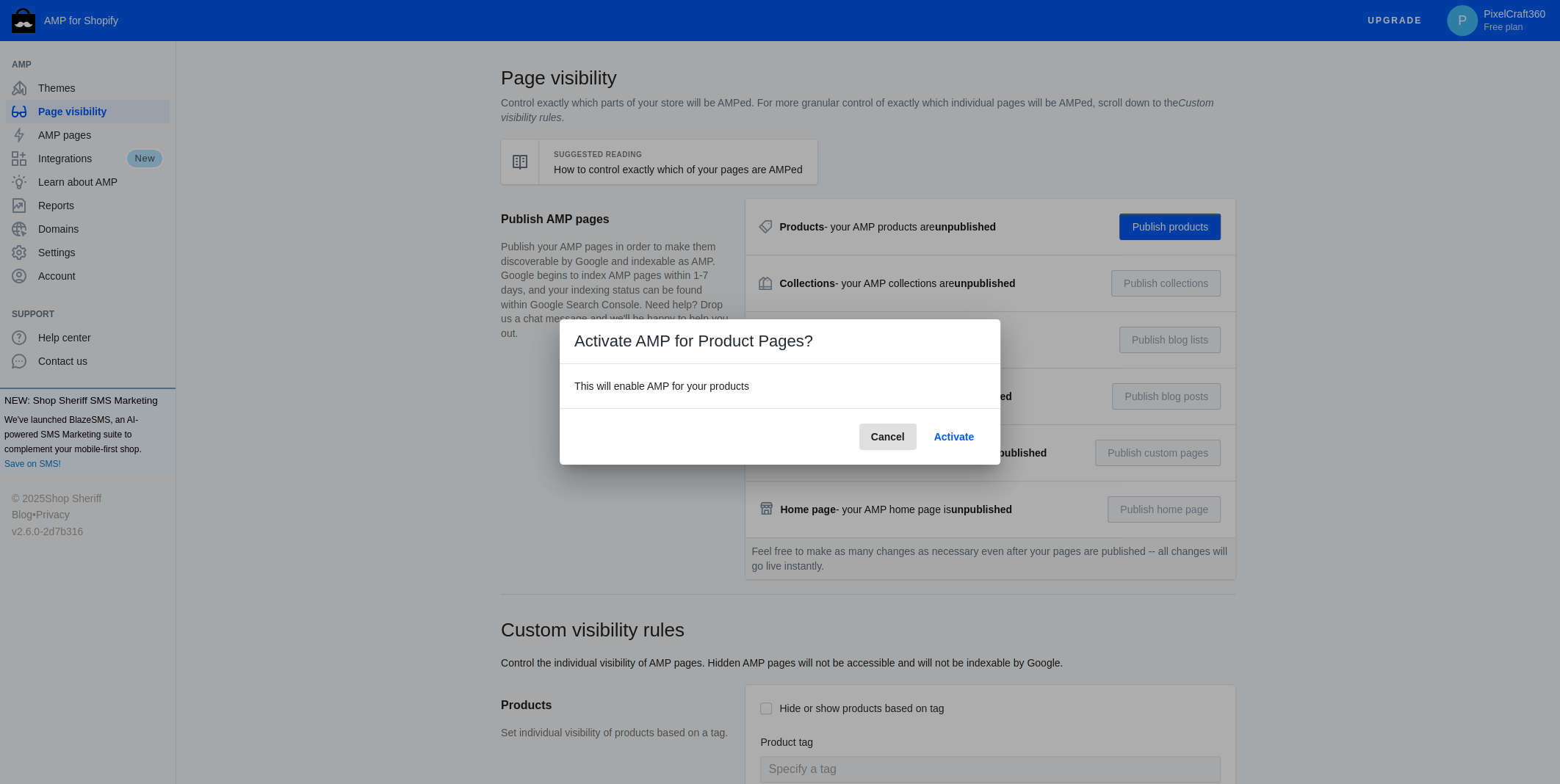
click at [966, 433] on span "Activate" at bounding box center [954, 436] width 40 height 12
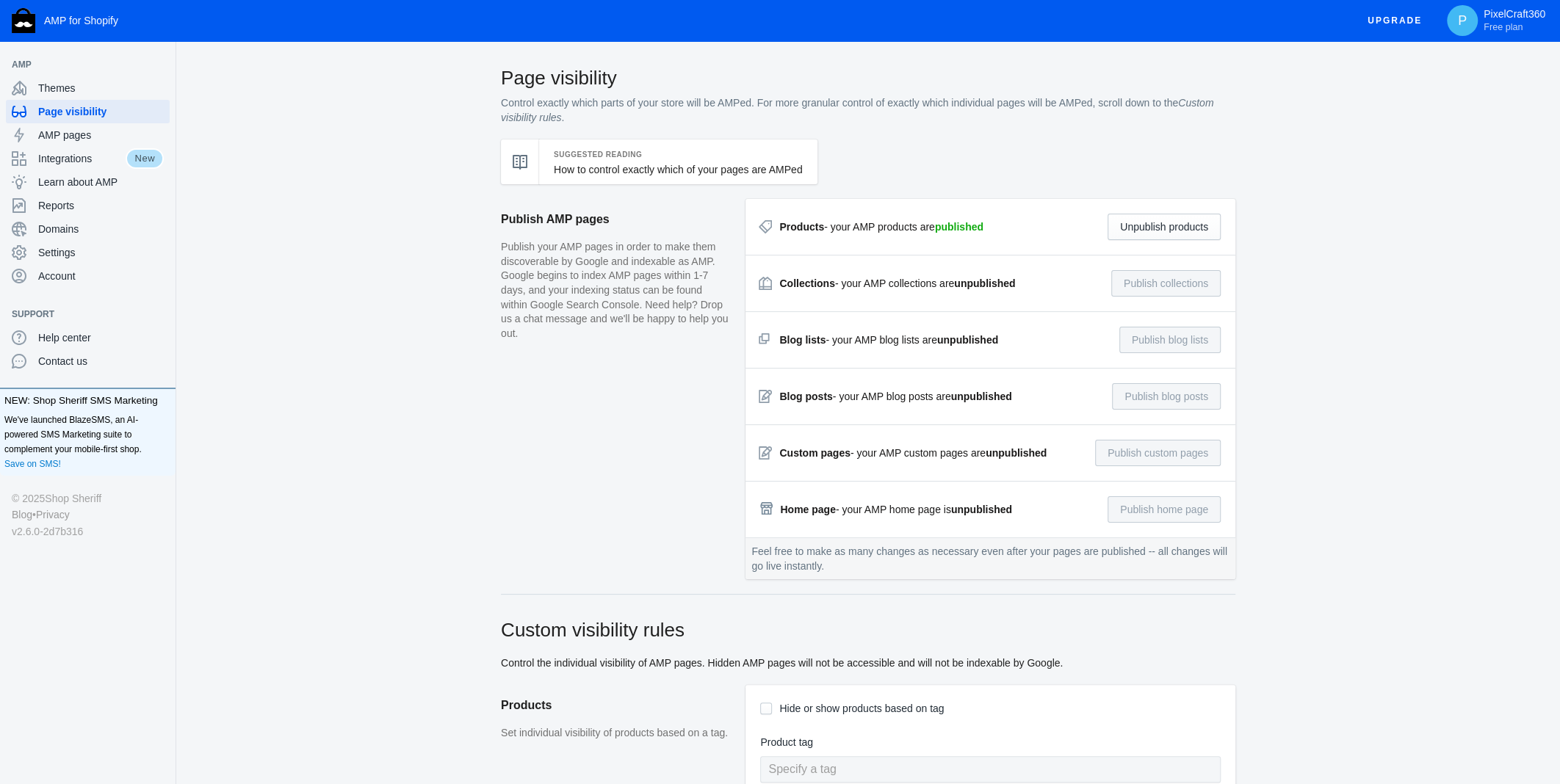
click at [82, 140] on span "AMP pages" at bounding box center [101, 135] width 126 height 15
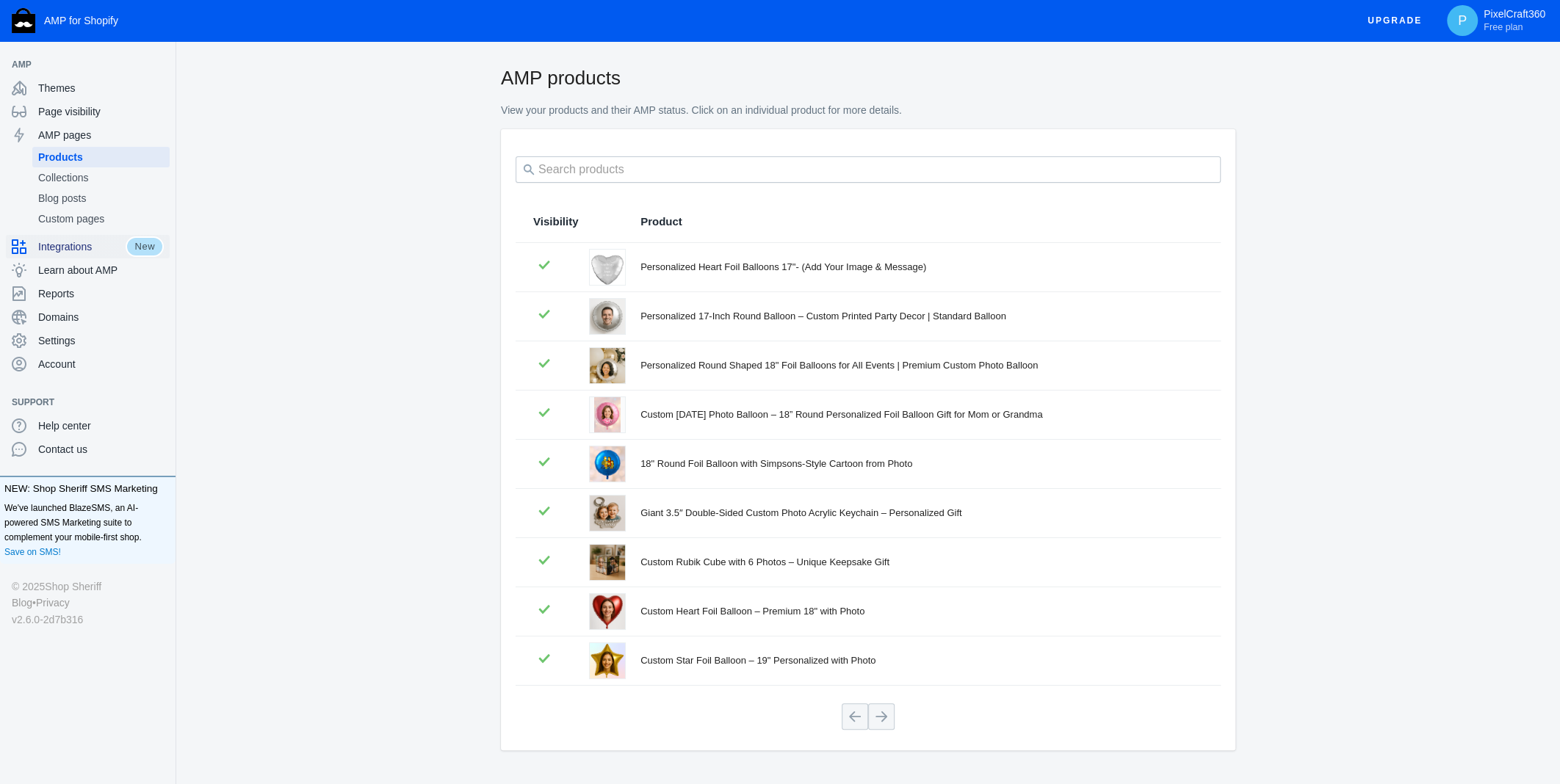
click at [76, 253] on span "Integrations" at bounding box center [82, 247] width 87 height 15
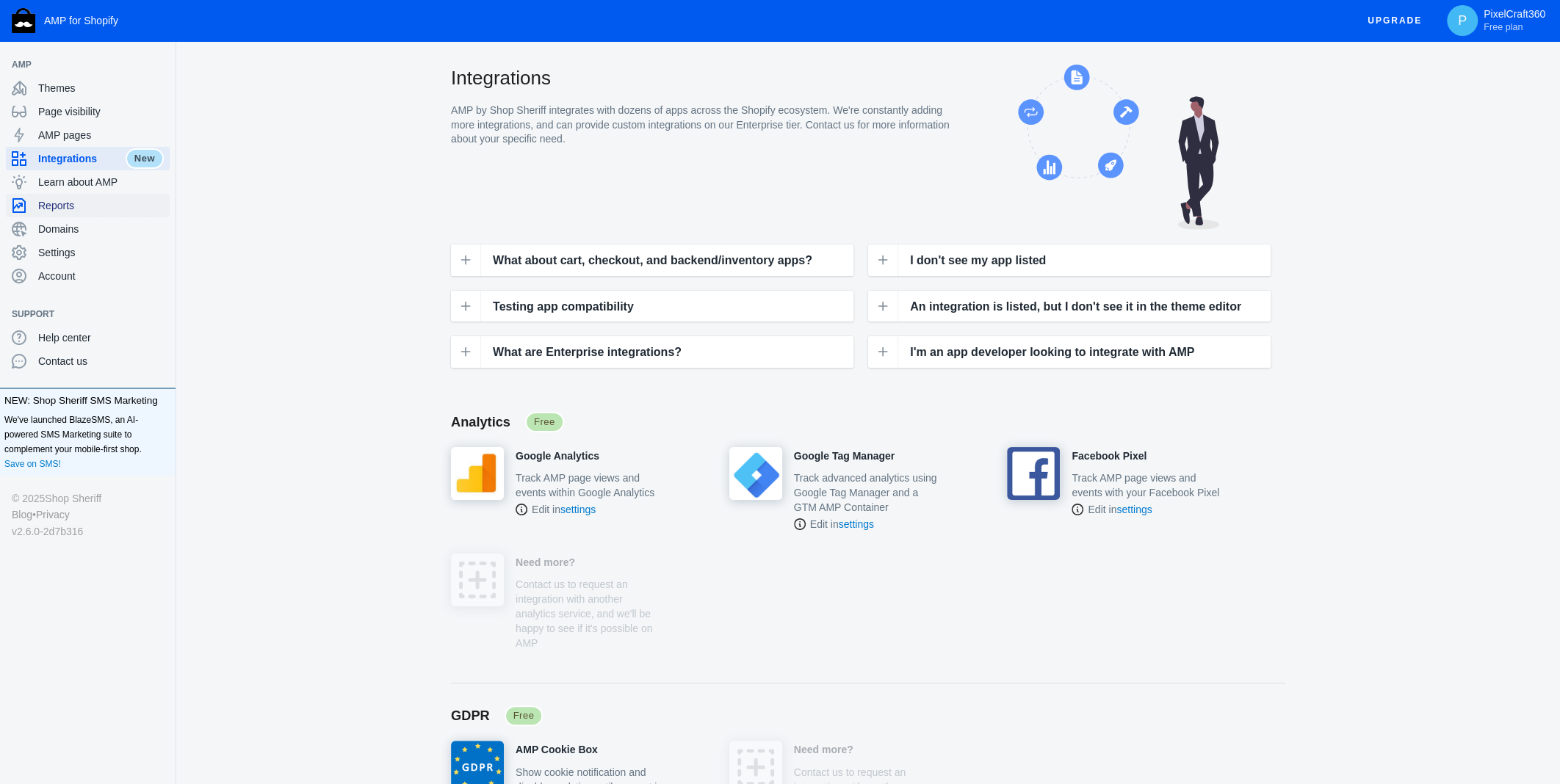
click at [93, 205] on span "Reports" at bounding box center [101, 206] width 126 height 15
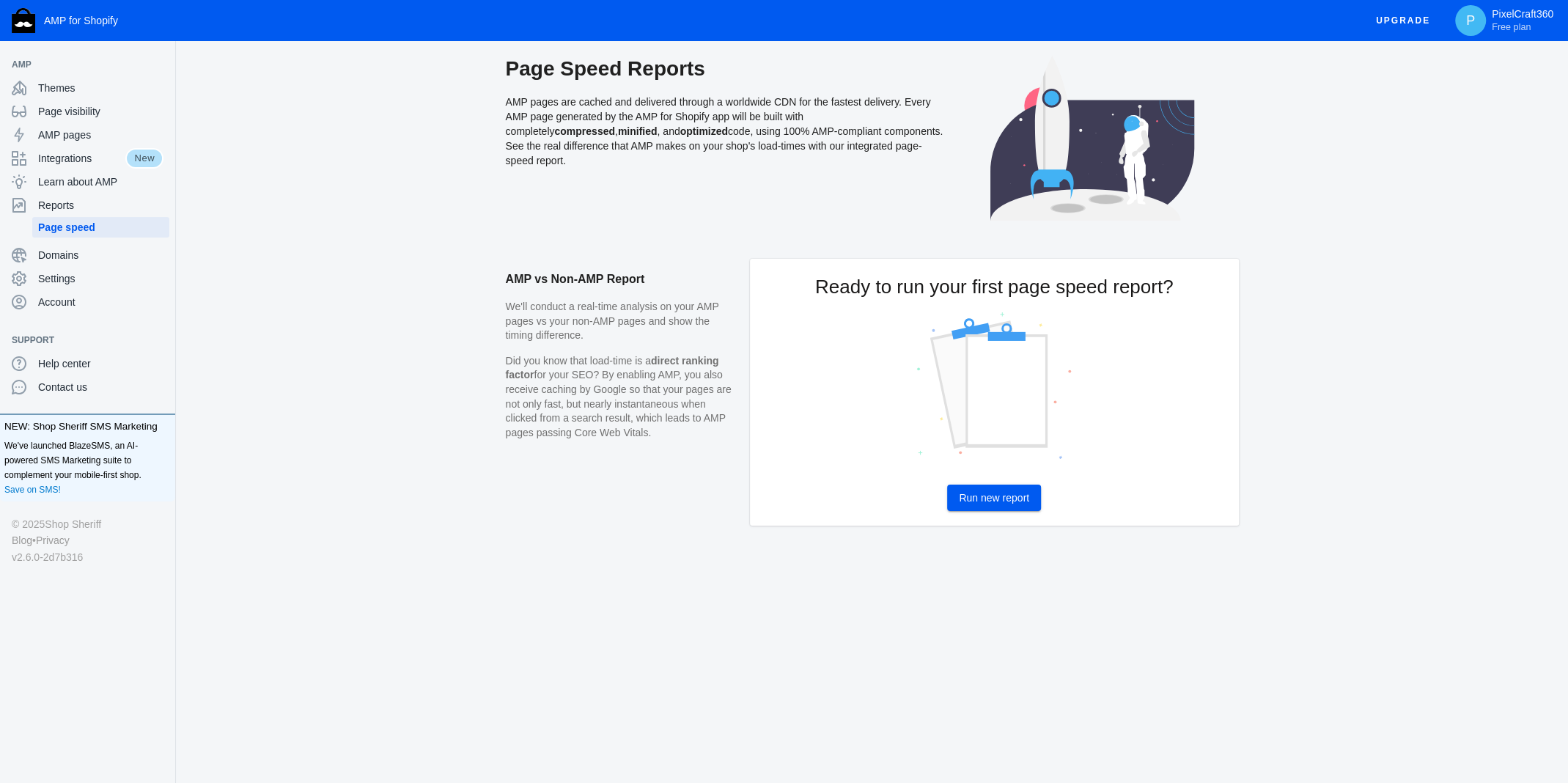
click at [1020, 486] on button "Run new report" at bounding box center [994, 498] width 94 height 26
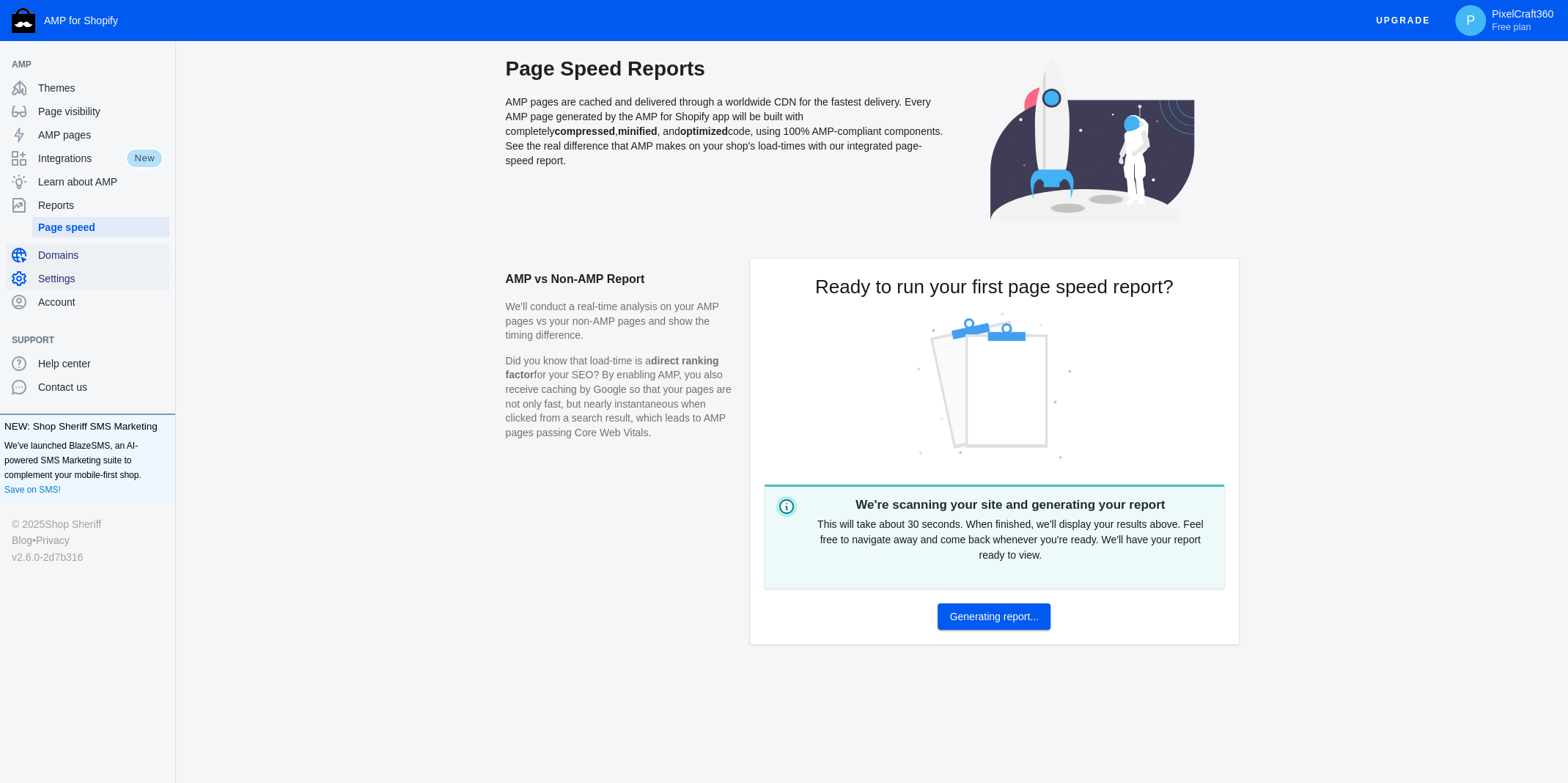
click at [68, 255] on span "Domains" at bounding box center [101, 255] width 125 height 15
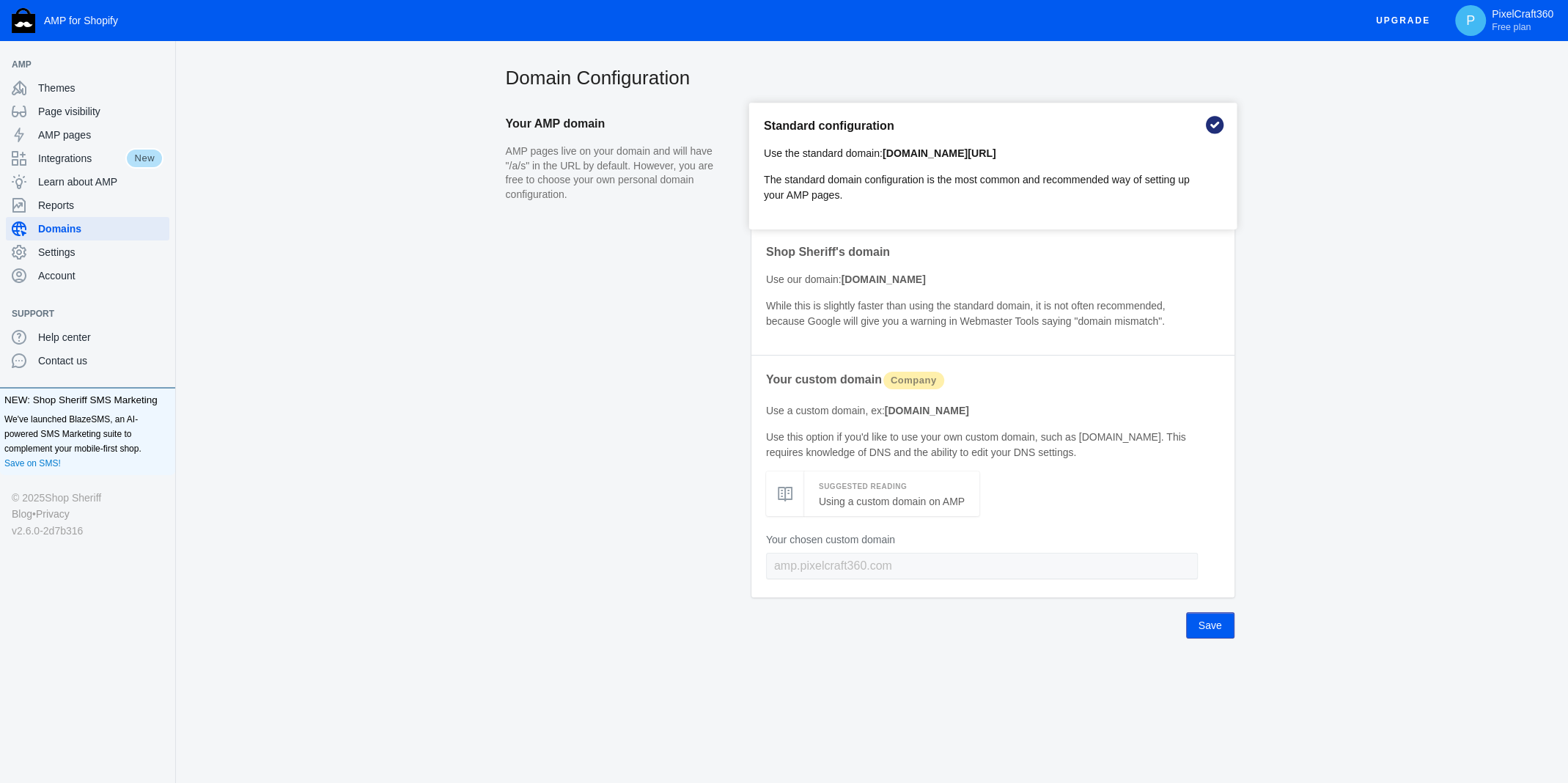
click at [927, 150] on b "[DOMAIN_NAME][URL]" at bounding box center [939, 153] width 114 height 12
drag, startPoint x: 1001, startPoint y: 156, endPoint x: 910, endPoint y: 159, distance: 91.0
click at [910, 159] on p "Use the standard domain: pixelcraft360.com/a/s/" at bounding box center [982, 153] width 436 height 15
click at [894, 155] on b "[DOMAIN_NAME][URL]" at bounding box center [939, 153] width 114 height 12
drag, startPoint x: 885, startPoint y: 153, endPoint x: 996, endPoint y: 150, distance: 111.0
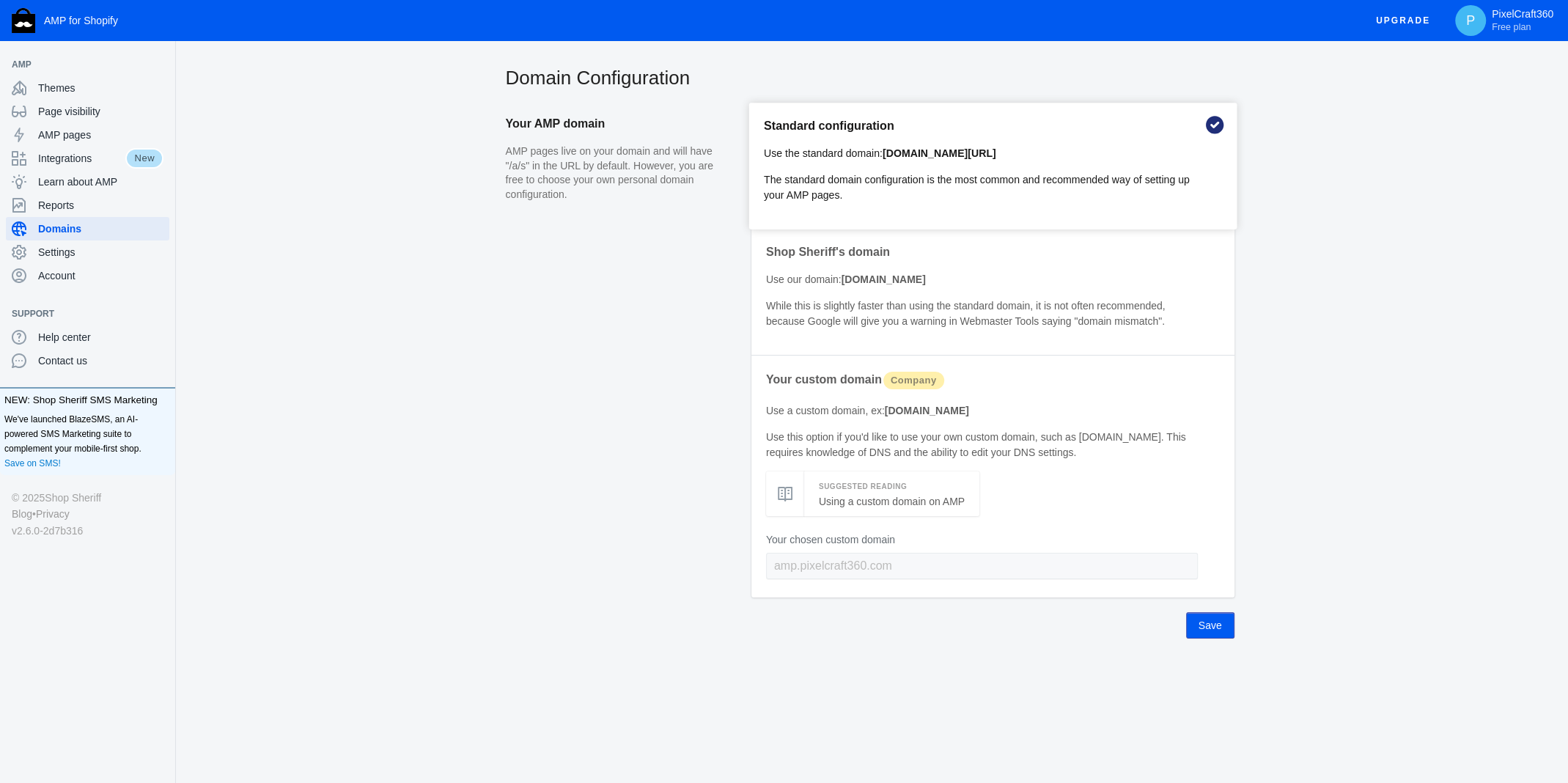
click at [996, 150] on p "Use the standard domain: pixelcraft360.com/a/s/" at bounding box center [982, 153] width 436 height 15
copy b "[DOMAIN_NAME][URL]"
click at [903, 277] on b "[DOMAIN_NAME]" at bounding box center [883, 280] width 84 height 12
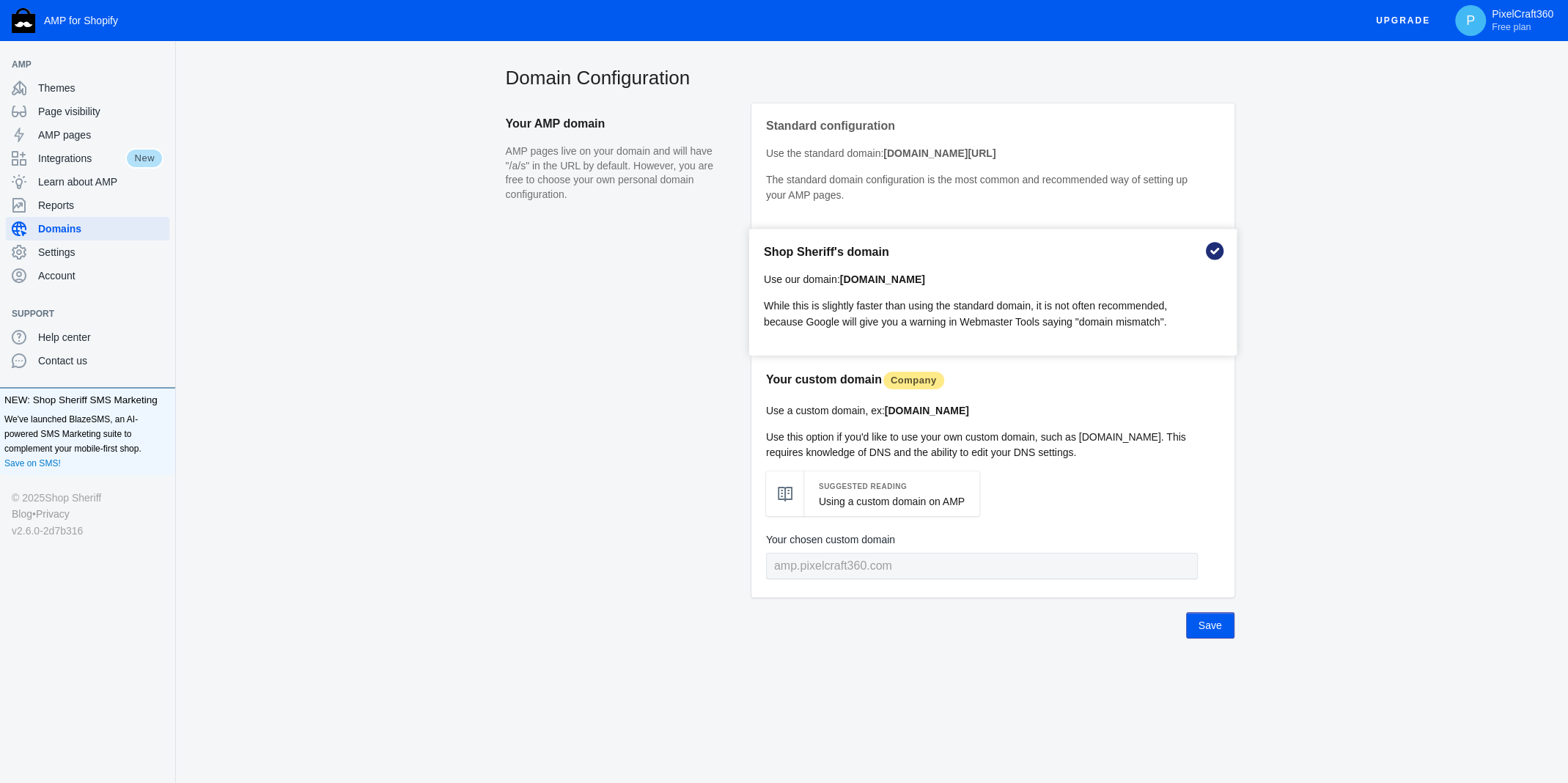
click at [1002, 412] on p "Use a custom domain, ex: amp.pixelcraft360.com" at bounding box center [982, 410] width 431 height 15
click at [922, 564] on input "text" at bounding box center [982, 567] width 436 height 26
click at [885, 509] on div "Suggested Reading Using a custom domain on AMP" at bounding box center [891, 494] width 178 height 45
click at [856, 486] on h5 "Suggested Reading" at bounding box center [890, 486] width 147 height 15
click at [868, 503] on link "Using a custom domain on AMP" at bounding box center [890, 501] width 147 height 12
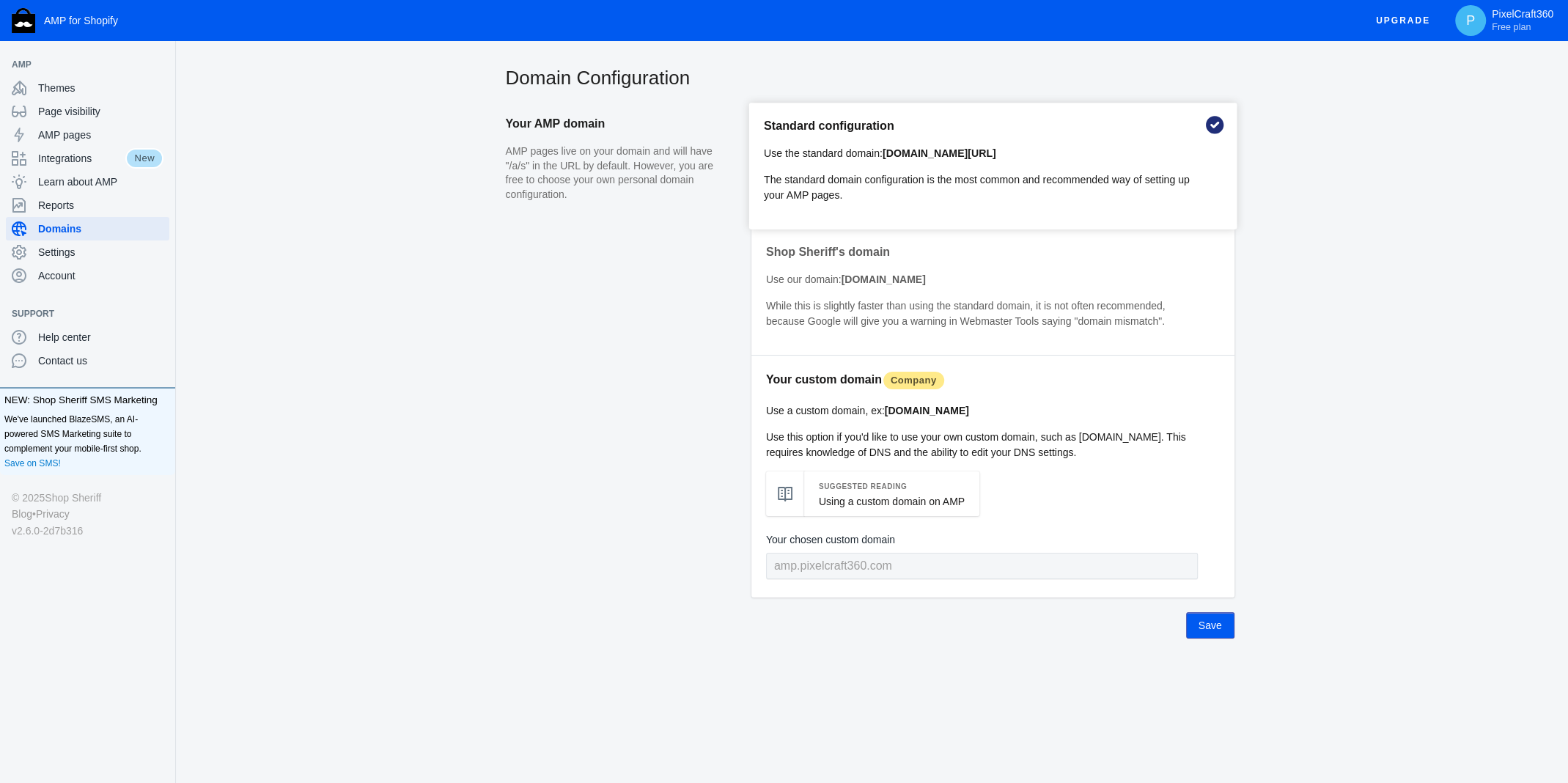
click at [1077, 441] on p "Use this option if you'd like to use your own custom domain, such as [DOMAIN_NA…" at bounding box center [982, 445] width 431 height 31
click at [865, 558] on input "text" at bounding box center [982, 567] width 436 height 26
type input "[DOMAIN_NAME]"
click at [1227, 624] on button "Save" at bounding box center [1210, 625] width 48 height 26
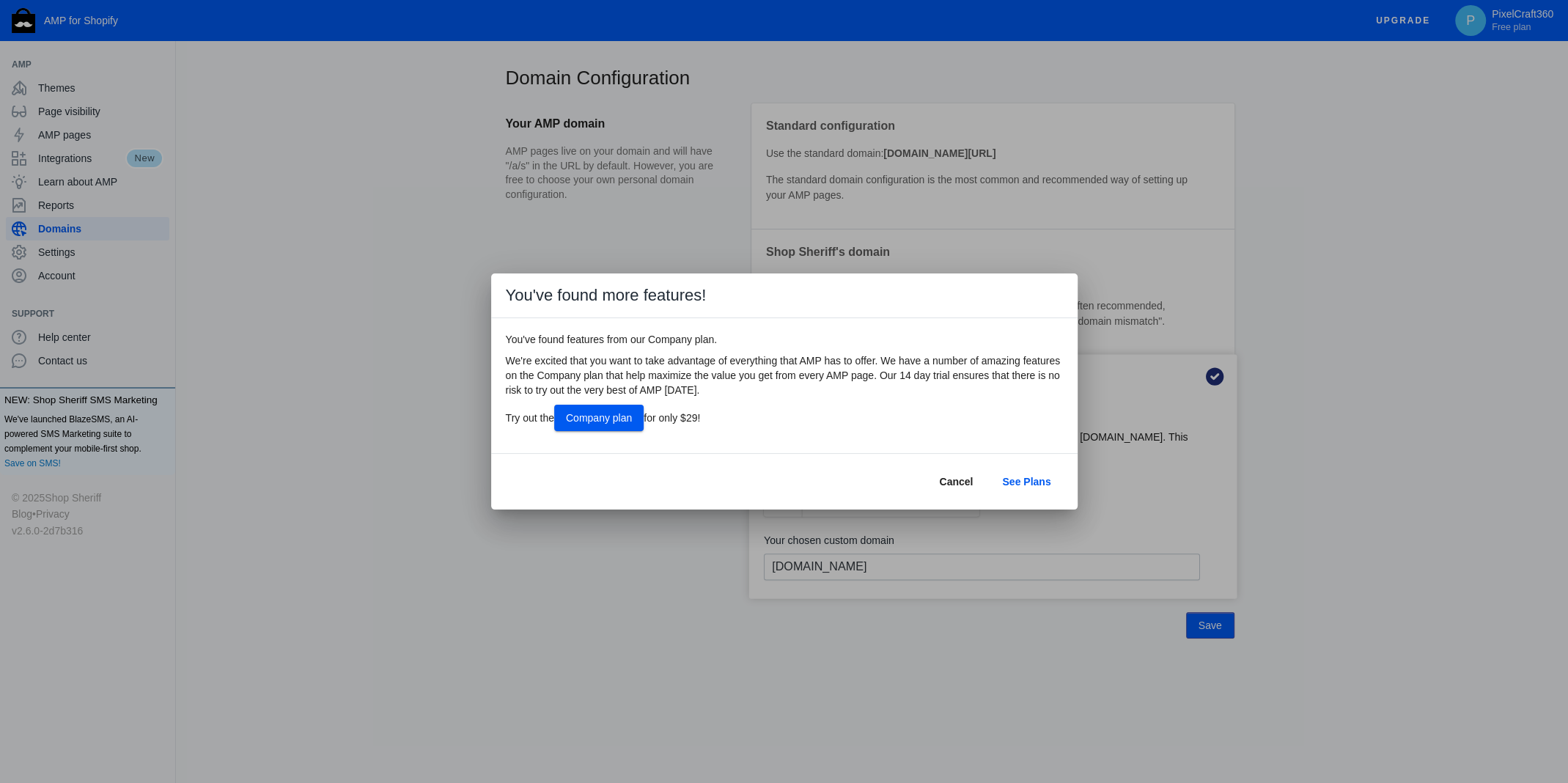
click at [957, 480] on span "Cancel" at bounding box center [956, 481] width 34 height 12
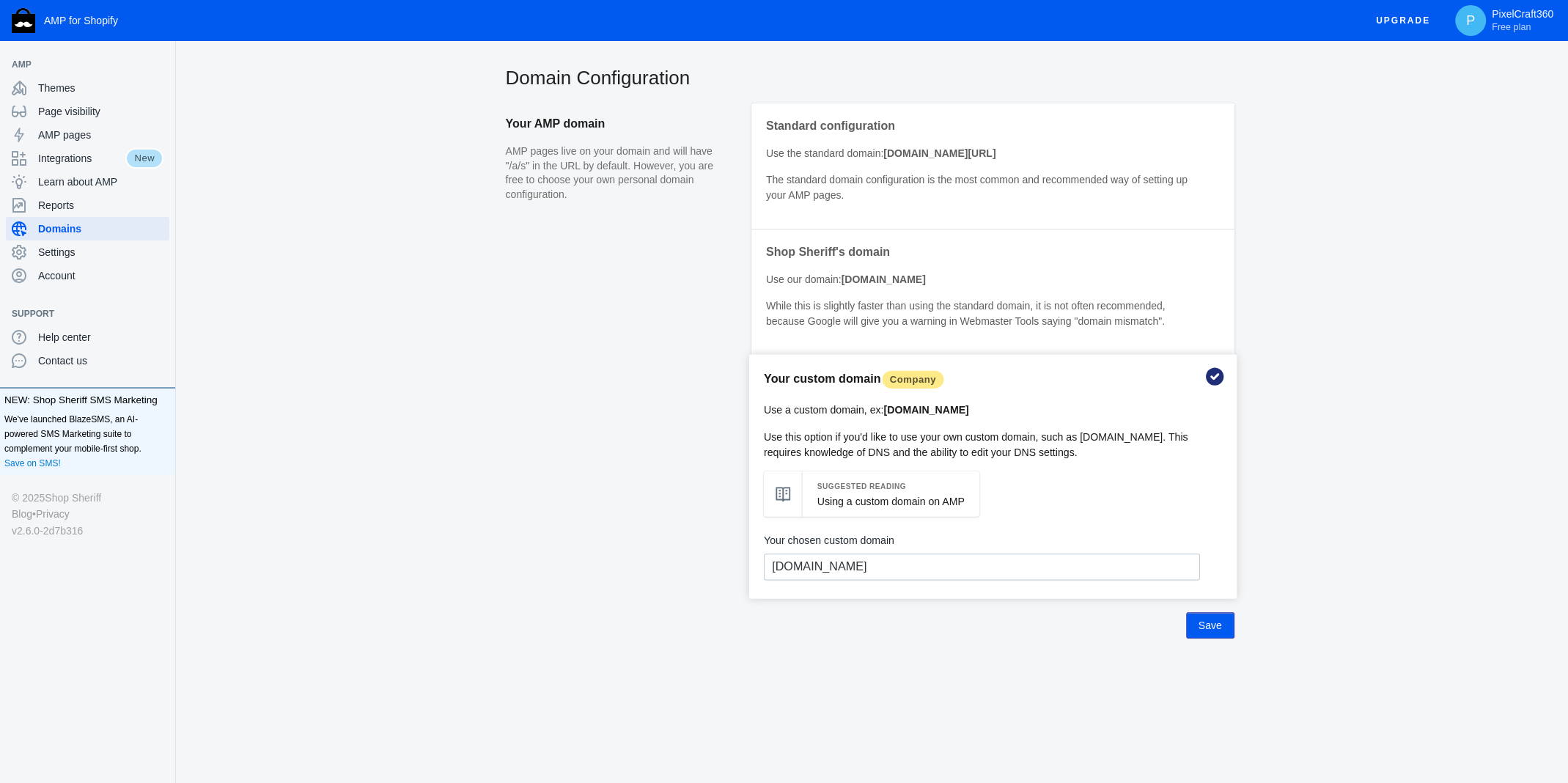
click at [1211, 619] on span "Save" at bounding box center [1210, 625] width 23 height 12
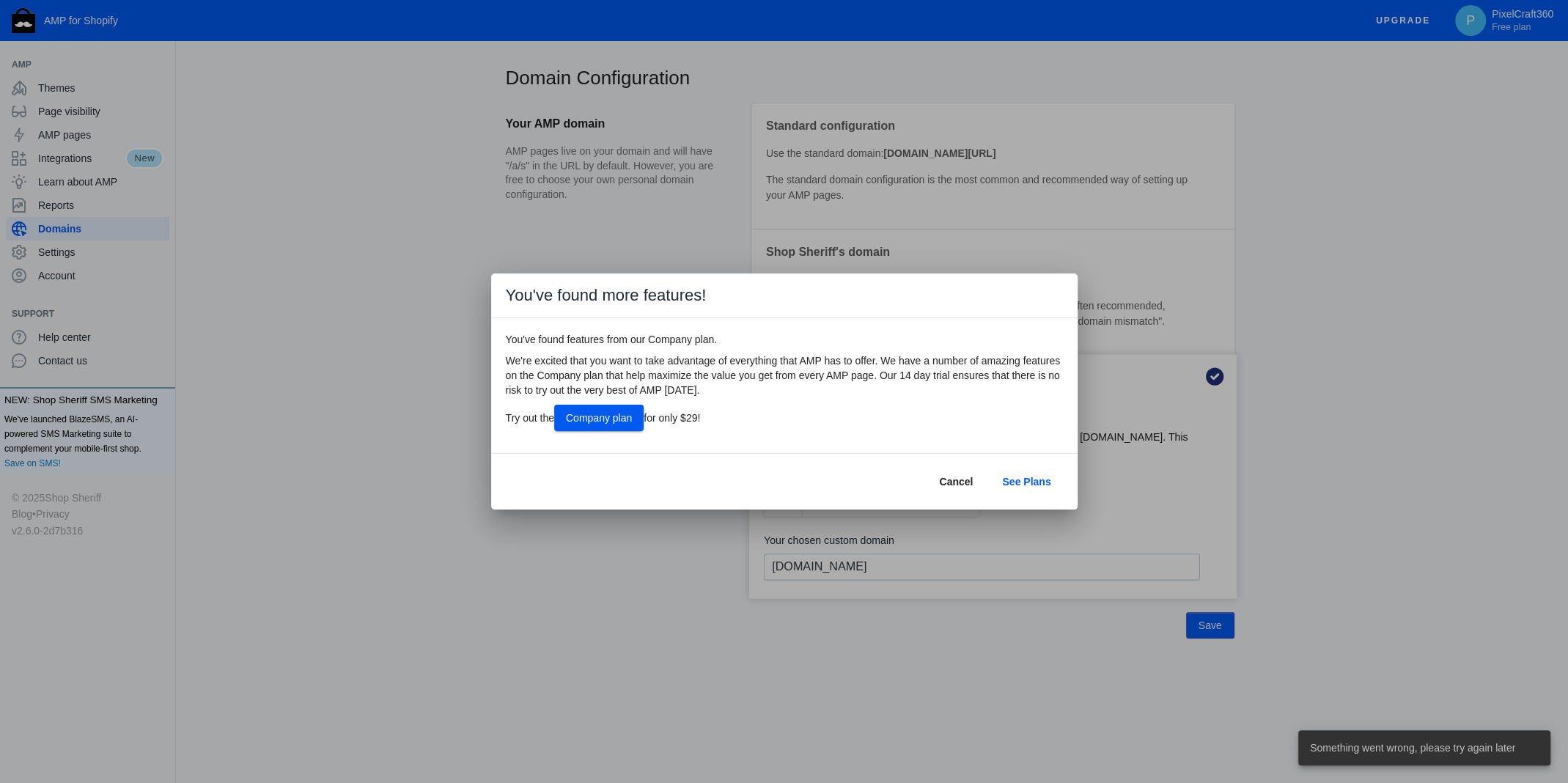
click at [955, 478] on span "Cancel" at bounding box center [956, 481] width 34 height 12
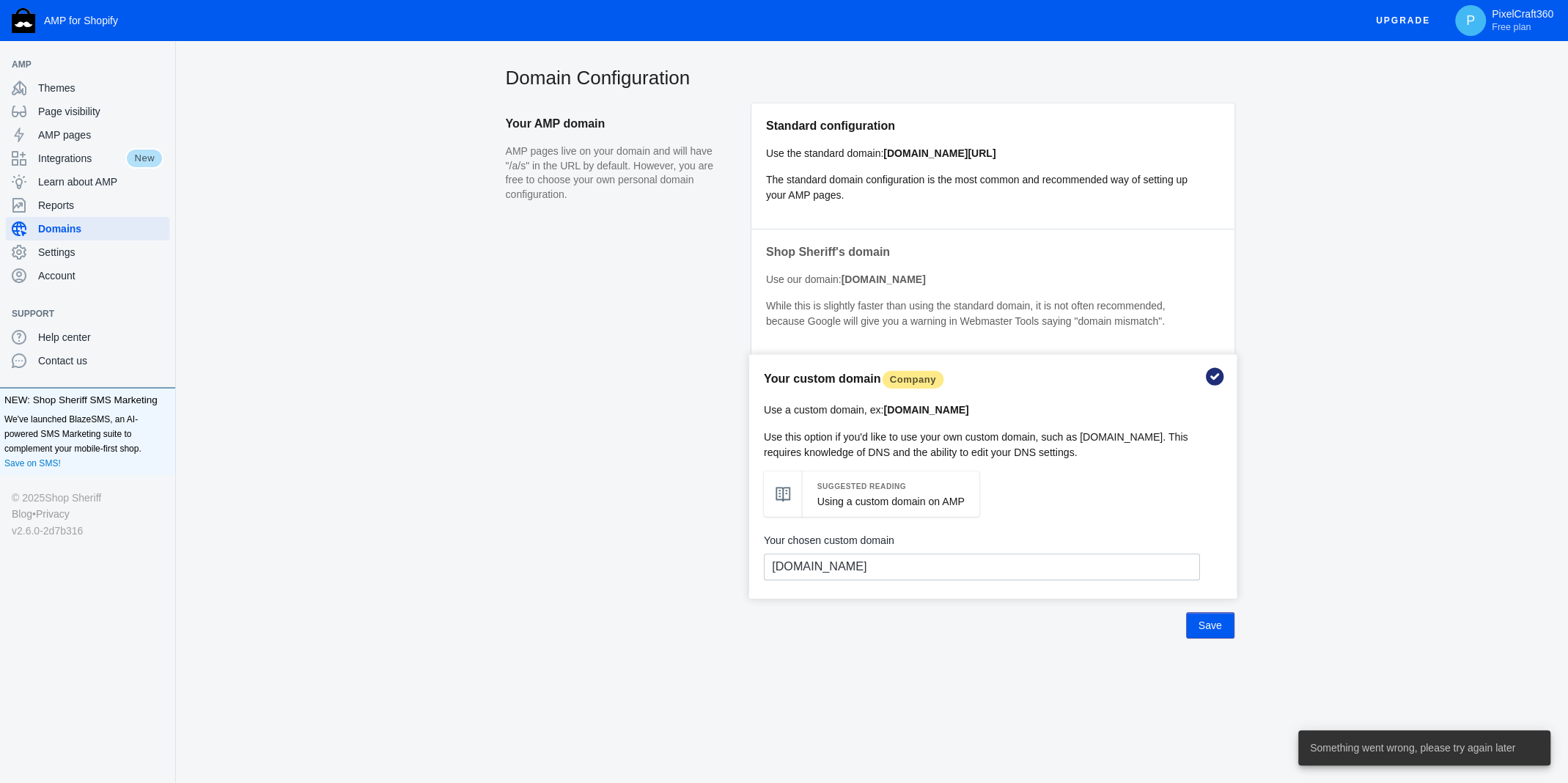
click at [1017, 194] on p "The standard domain configuration is the most common and recommended way of set…" at bounding box center [982, 188] width 431 height 31
click at [1220, 616] on button "Save" at bounding box center [1210, 625] width 48 height 26
click at [1280, 268] on div "Domain Configuration Your AMP domain AMP pages live on your domain and will hav…" at bounding box center [872, 385] width 1392 height 641
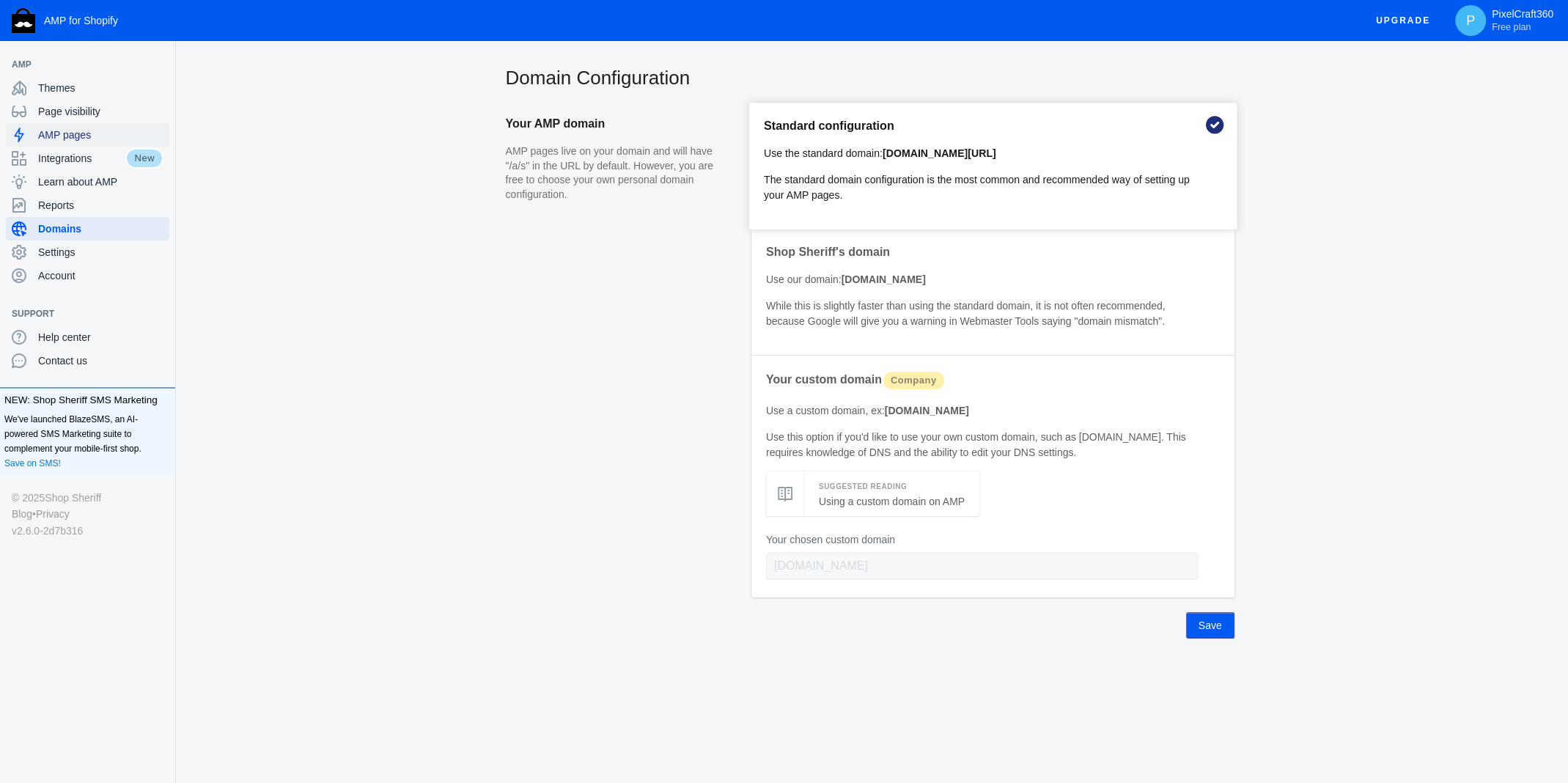
click at [74, 140] on span "AMP pages" at bounding box center [101, 135] width 125 height 15
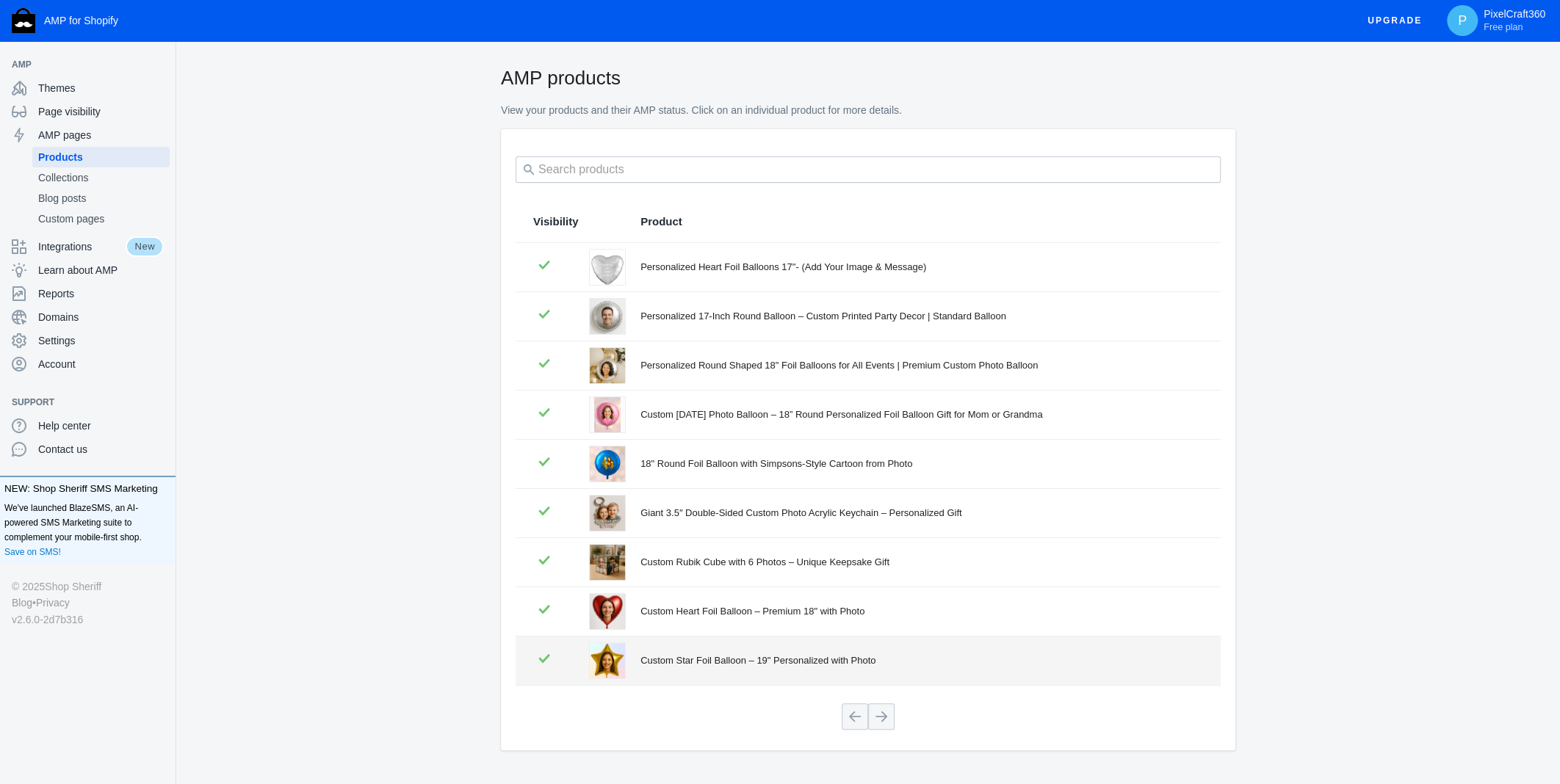
click at [765, 655] on div "Custom Star Foil Balloon – 19" Personalized with Photo" at bounding box center [921, 661] width 562 height 15
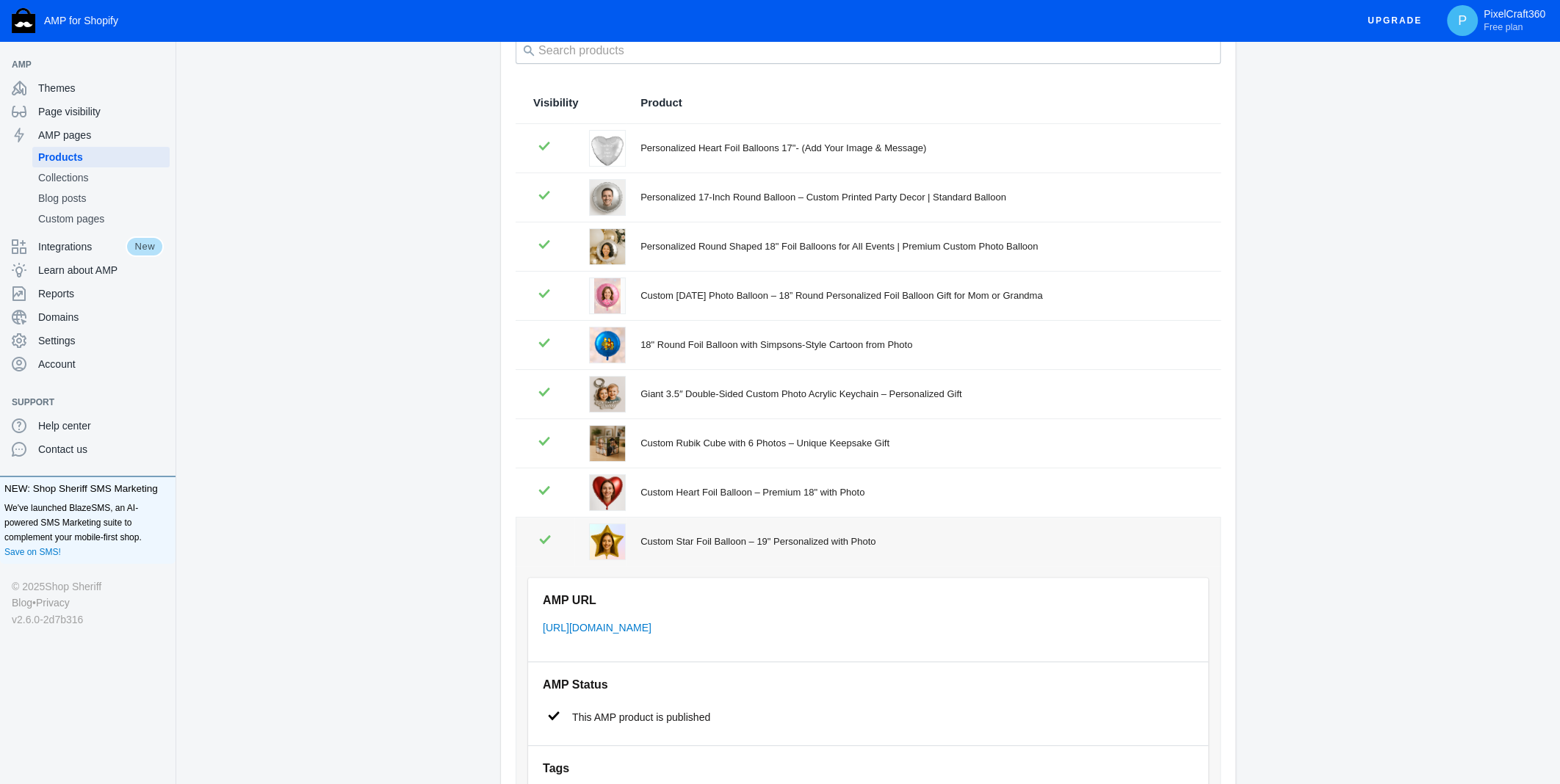
scroll to position [147, 0]
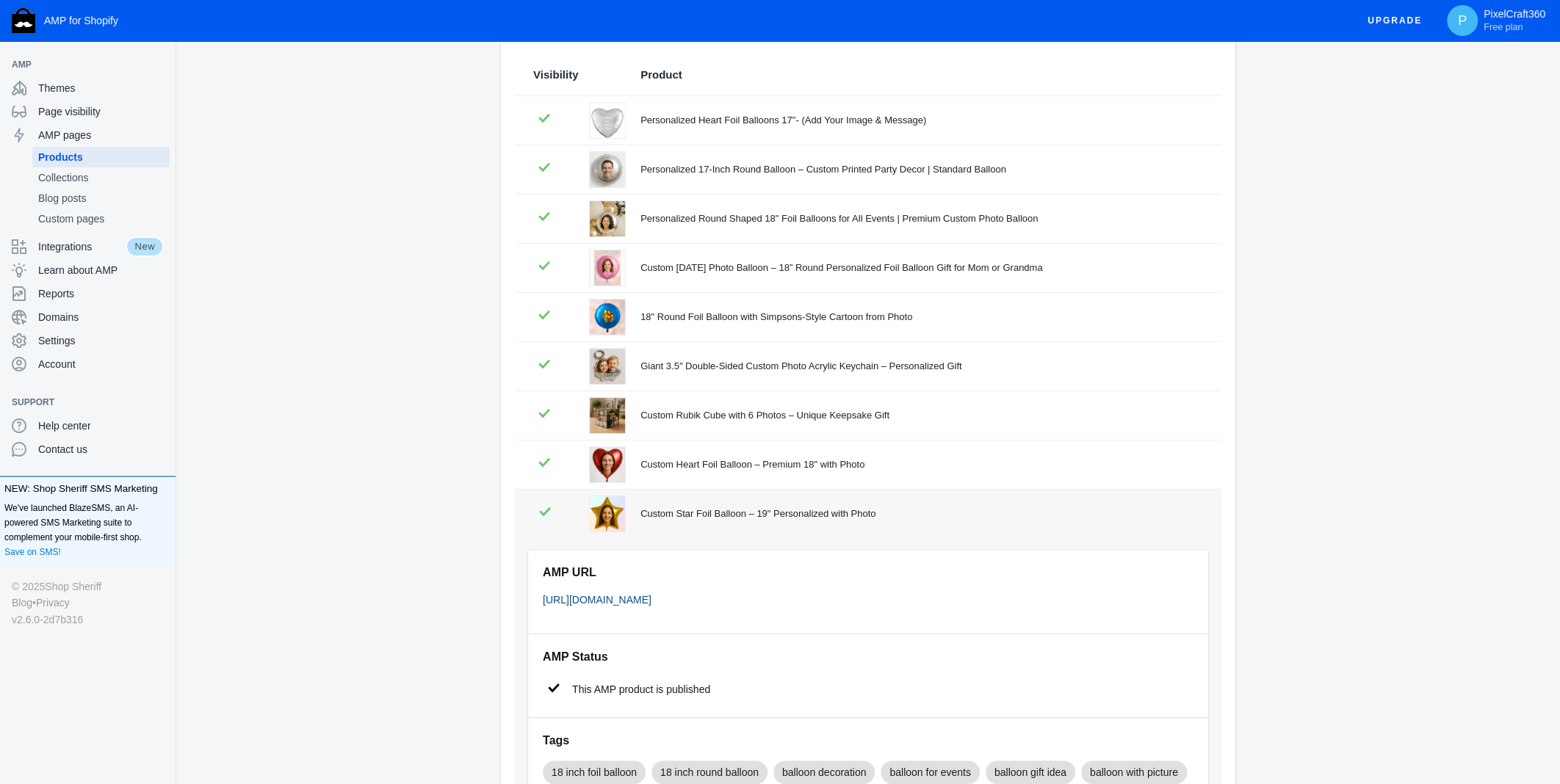
click at [651, 597] on link "[URL][DOMAIN_NAME]" at bounding box center [597, 600] width 109 height 12
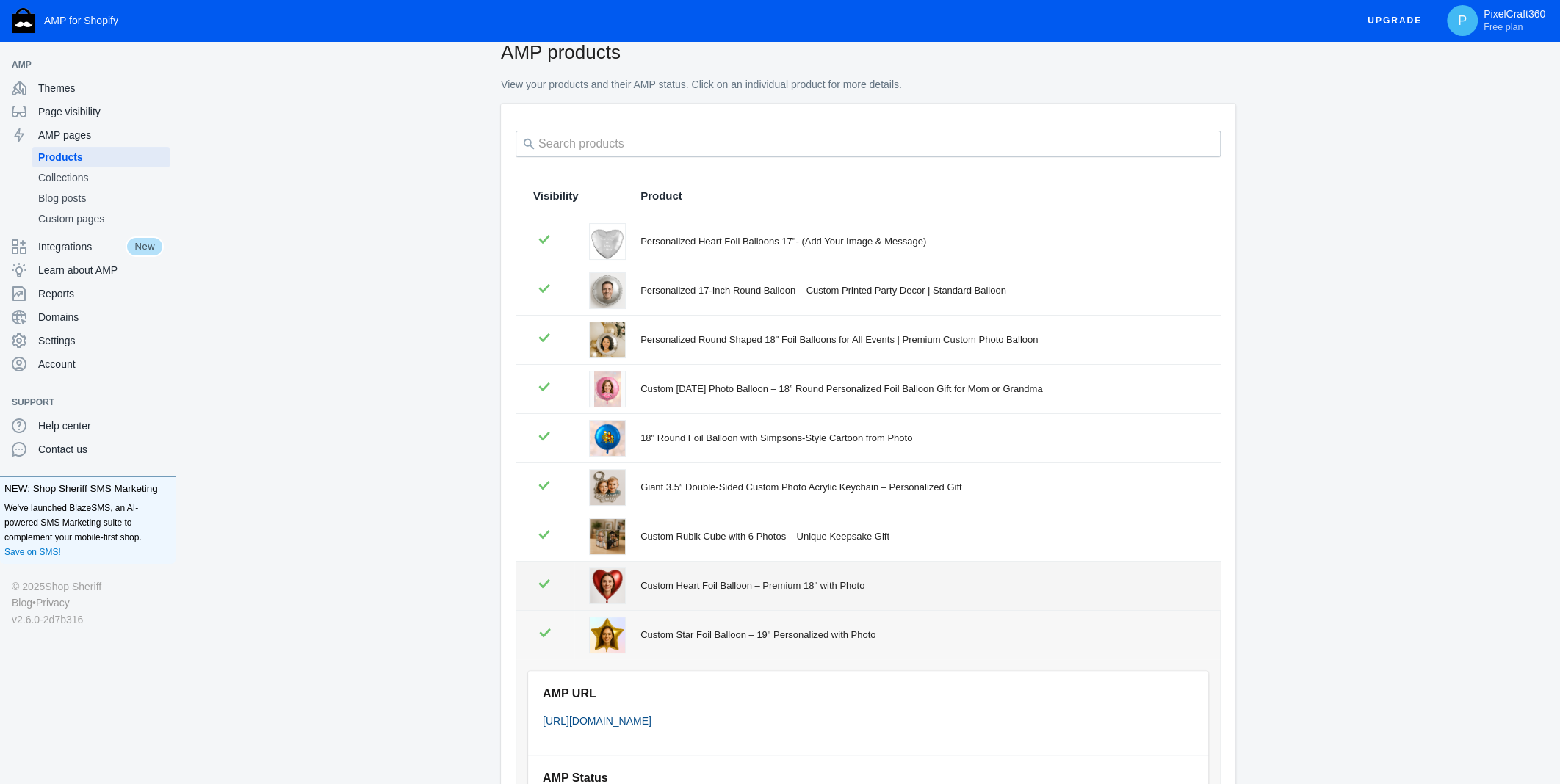
scroll to position [0, 0]
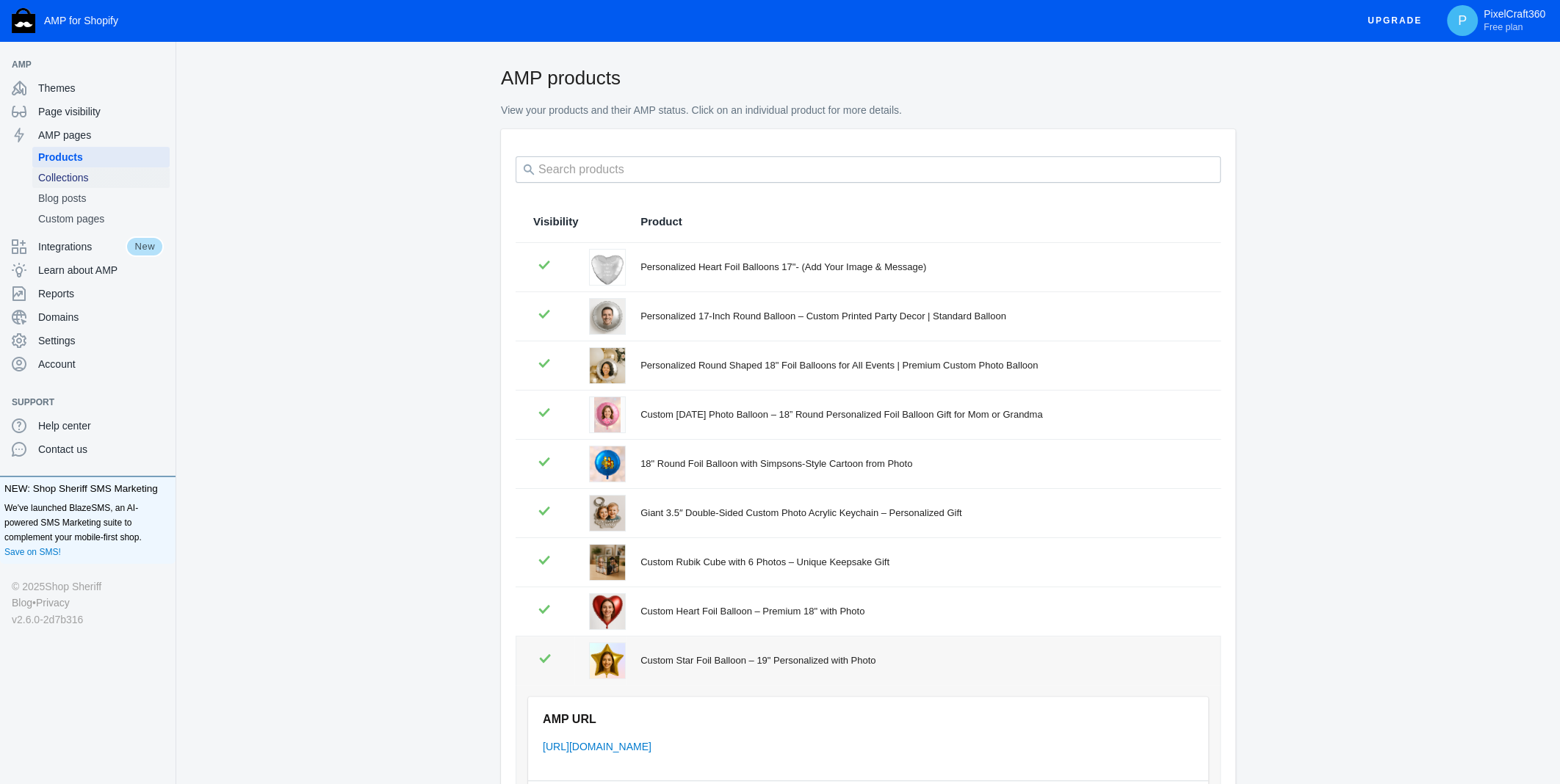
click at [61, 181] on span "Collections" at bounding box center [101, 178] width 126 height 15
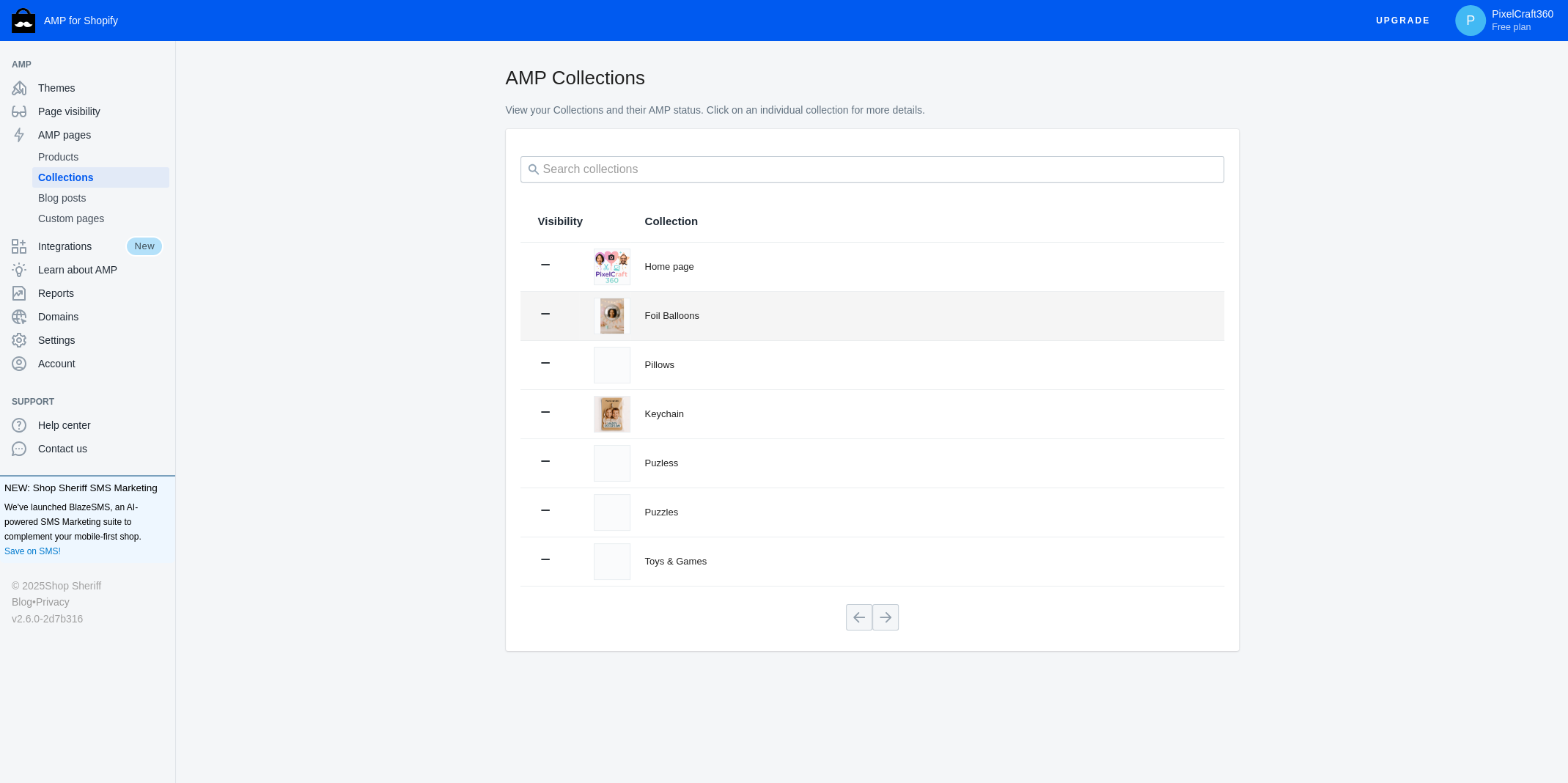
click at [679, 313] on div "Foil Balloons" at bounding box center [925, 316] width 561 height 15
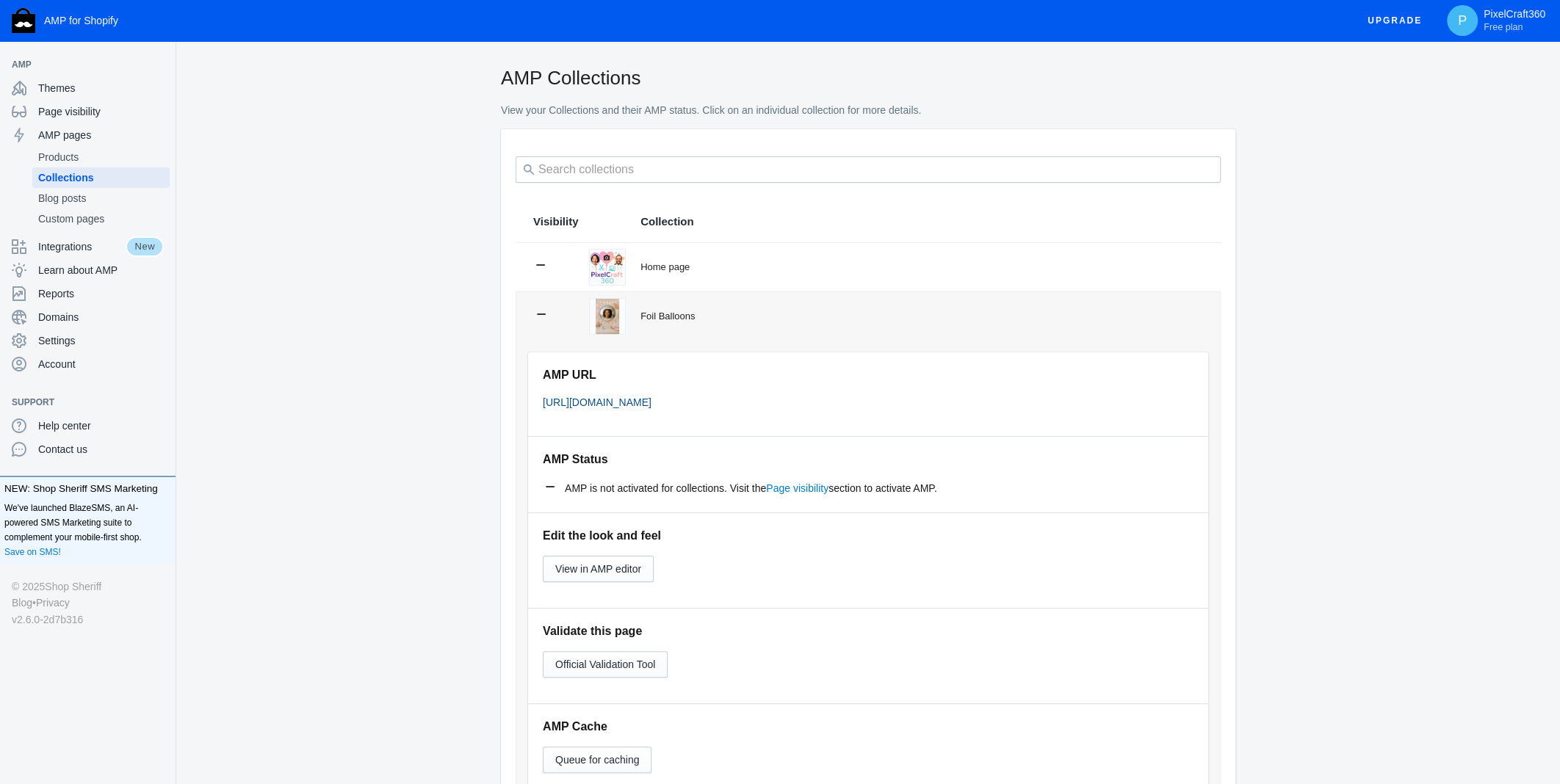
click at [651, 399] on link "[URL][DOMAIN_NAME]" at bounding box center [597, 402] width 109 height 12
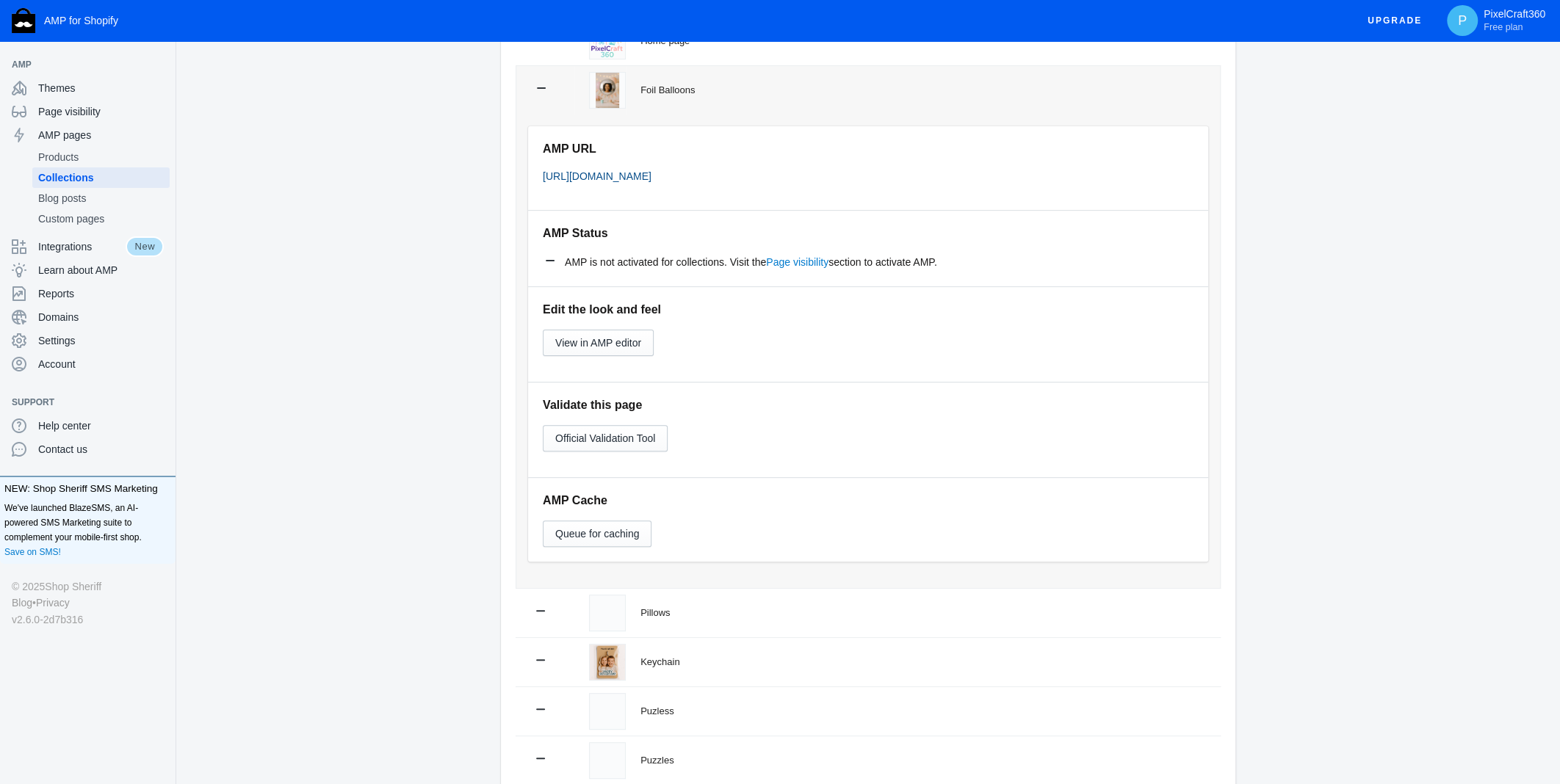
scroll to position [147, 0]
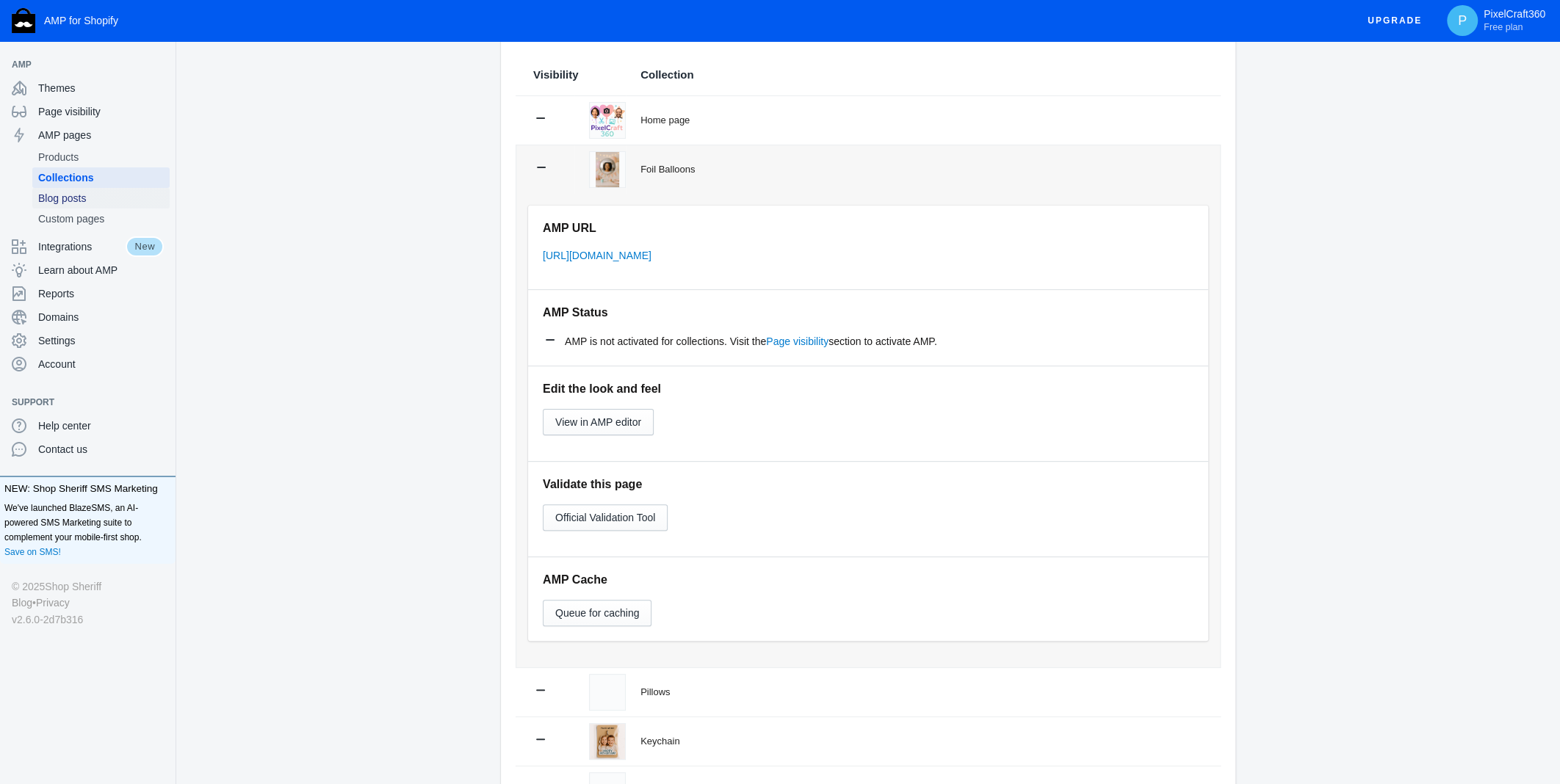
click at [62, 198] on span "Blog posts" at bounding box center [101, 198] width 126 height 15
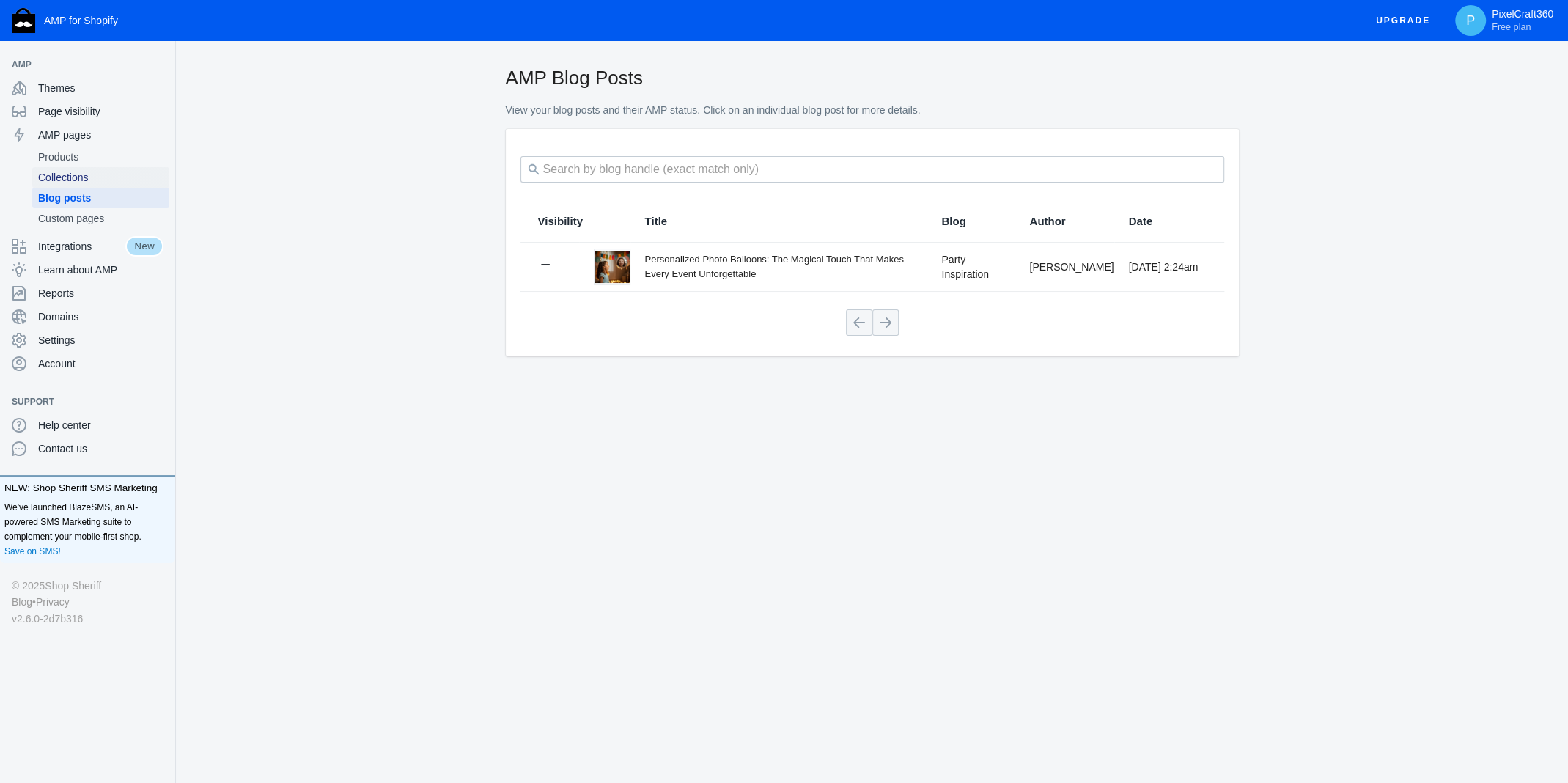
click at [74, 178] on span "Collections" at bounding box center [101, 178] width 125 height 15
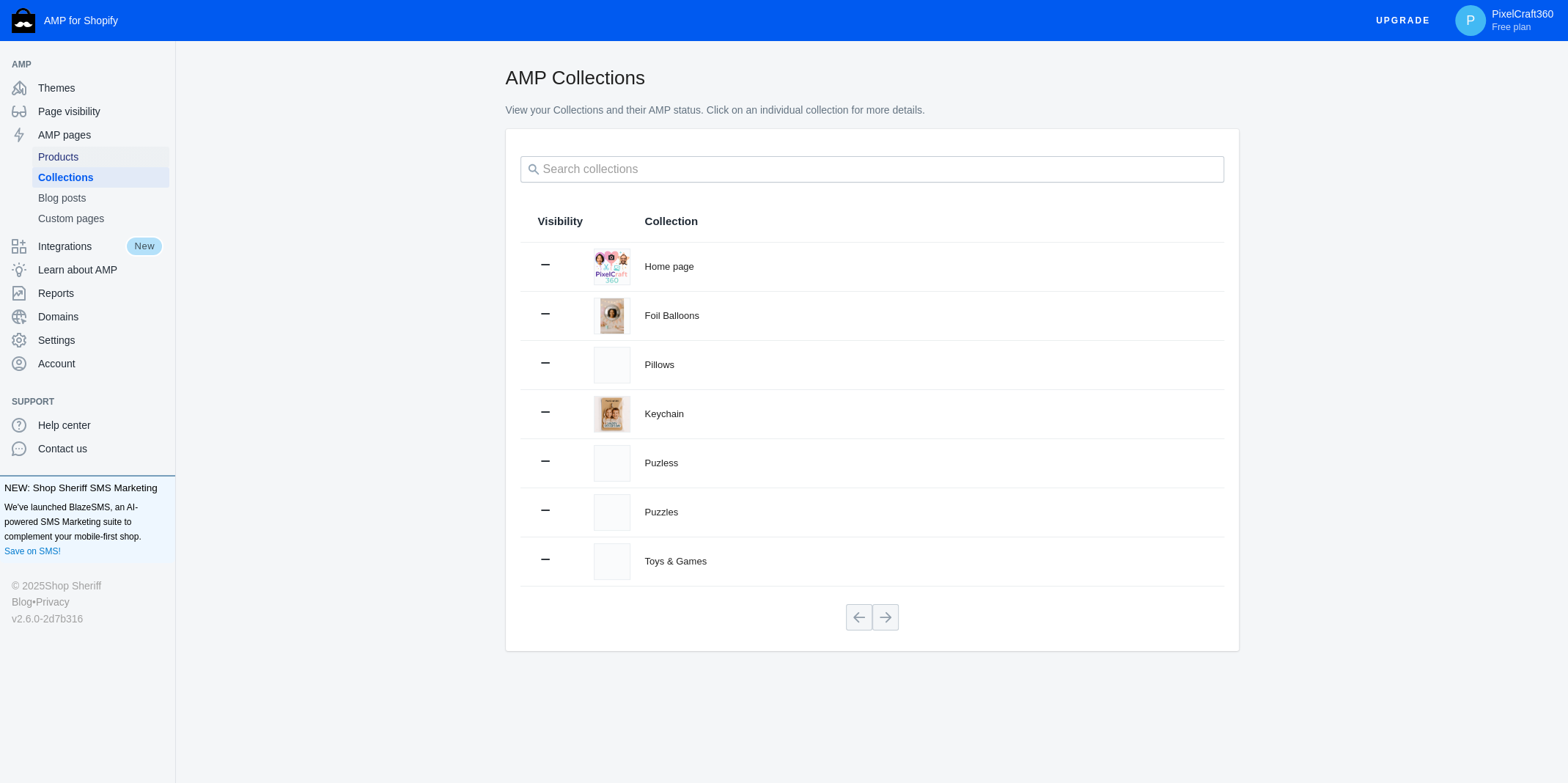
click at [88, 161] on span "Products" at bounding box center [101, 157] width 125 height 15
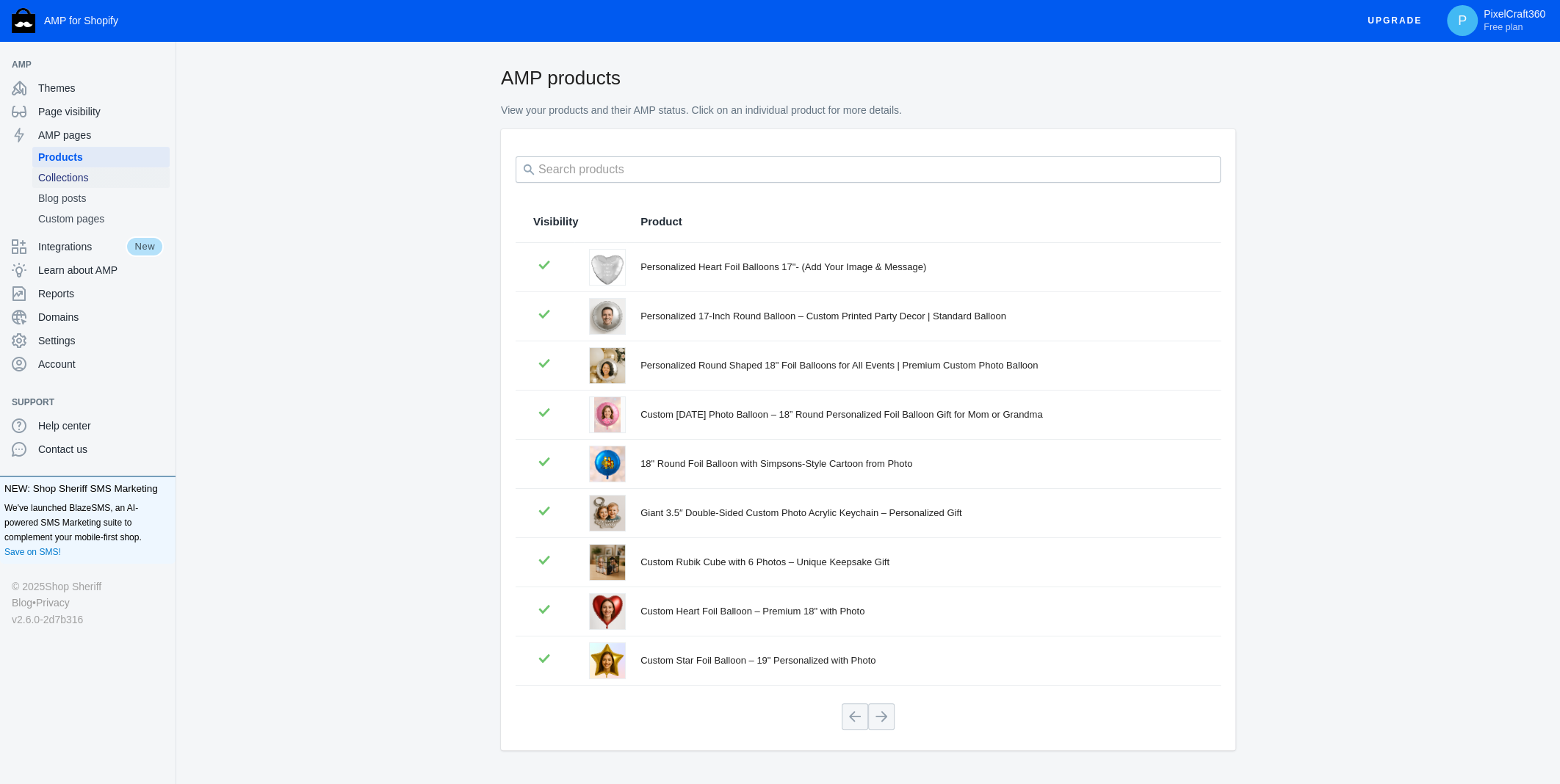
click at [75, 177] on span "Collections" at bounding box center [101, 178] width 126 height 15
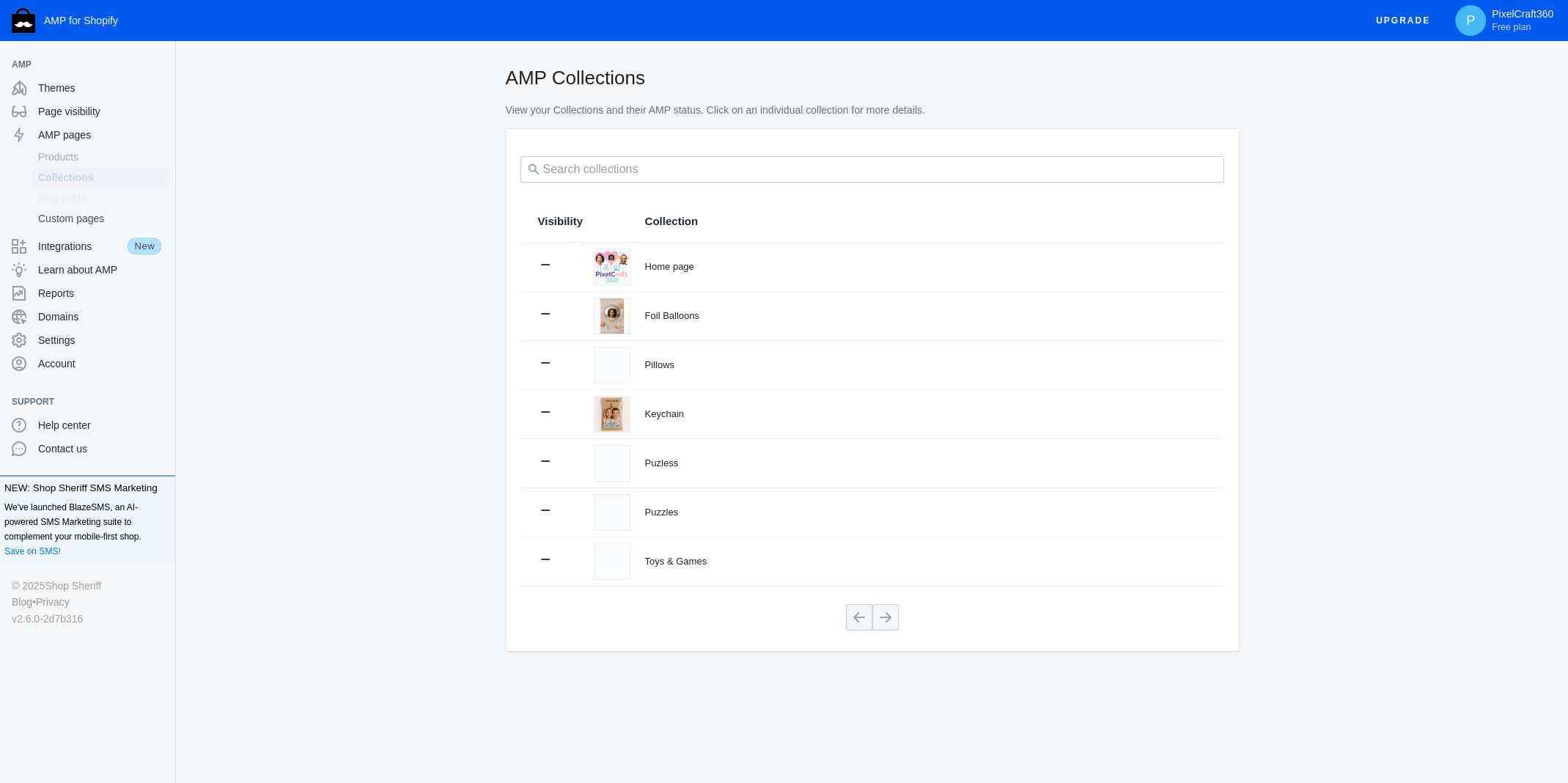
click at [74, 194] on span "Blog posts" at bounding box center [101, 198] width 125 height 15
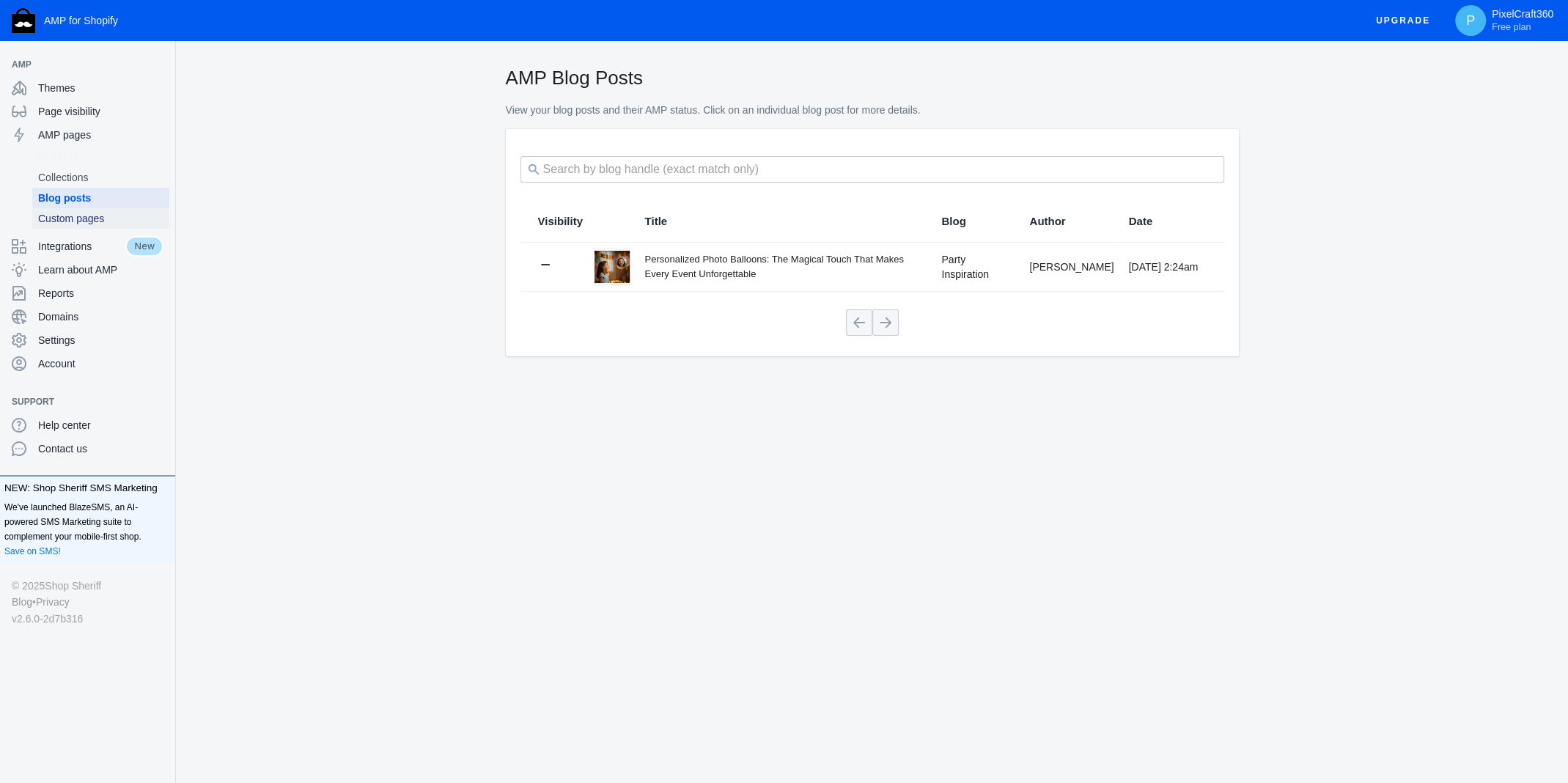
click at [99, 215] on span "Custom pages" at bounding box center [101, 219] width 125 height 15
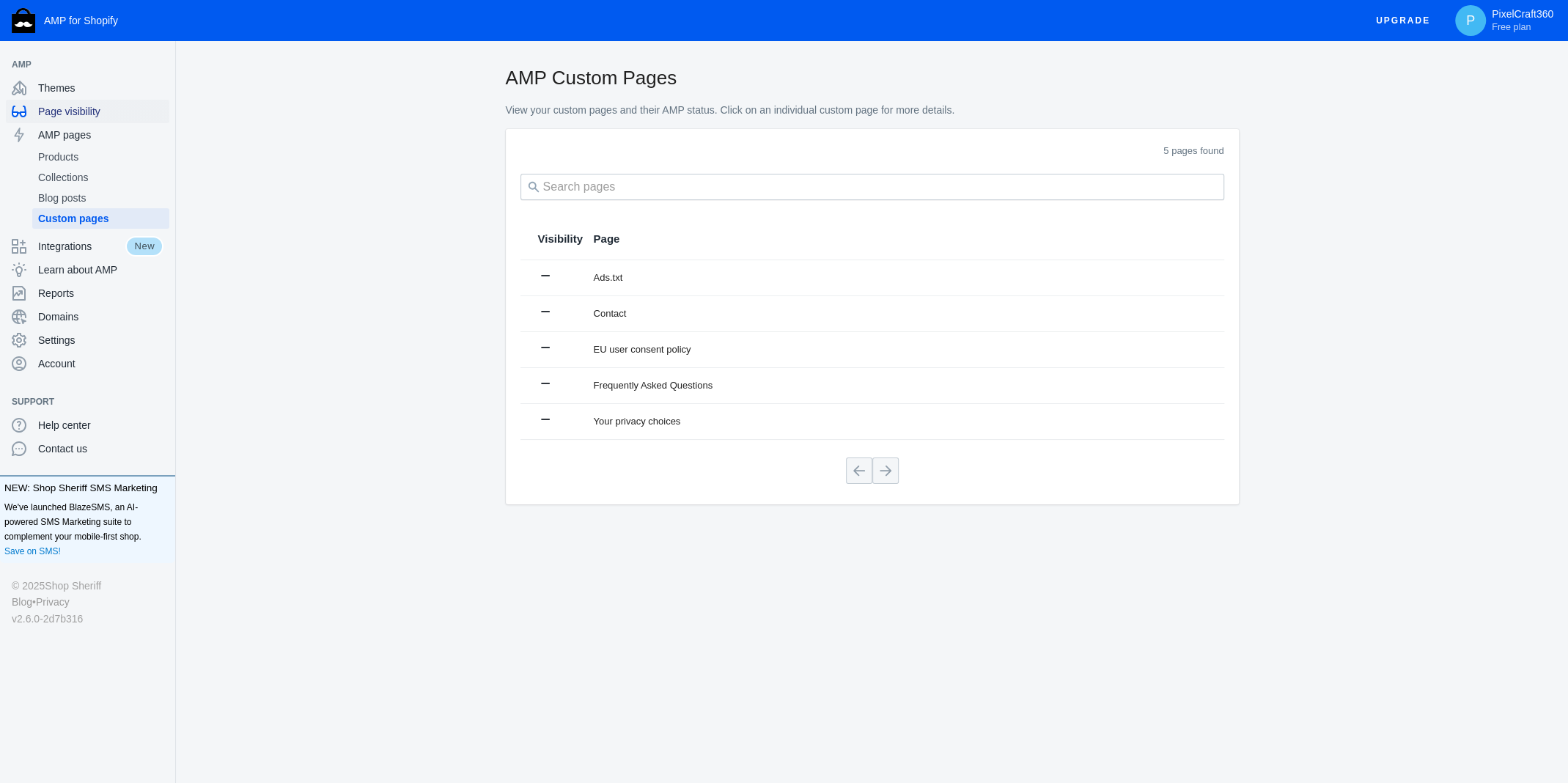
click at [103, 121] on div "Page visibility" at bounding box center [87, 112] width 152 height 23
